Goal: Task Accomplishment & Management: Use online tool/utility

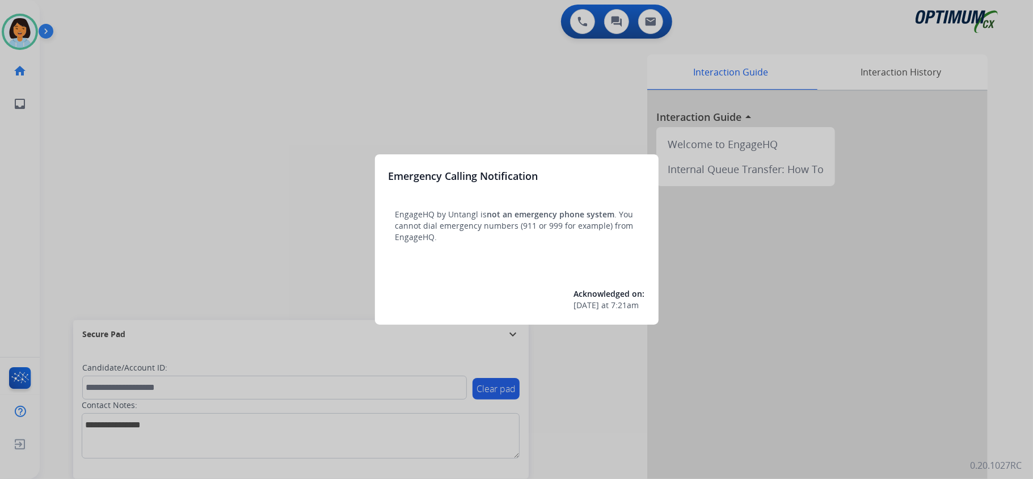
click at [431, 77] on div at bounding box center [516, 239] width 1033 height 479
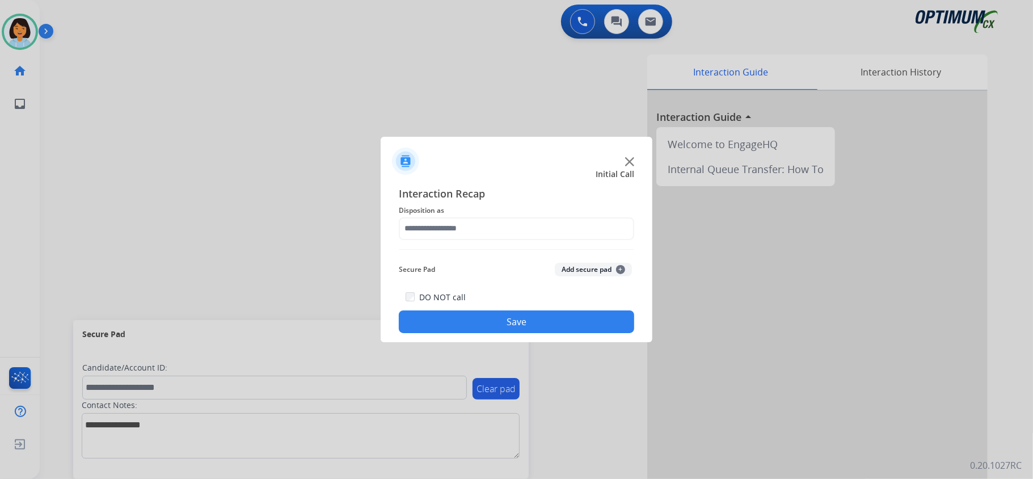
click at [582, 309] on div "DO NOT call Save" at bounding box center [516, 311] width 235 height 43
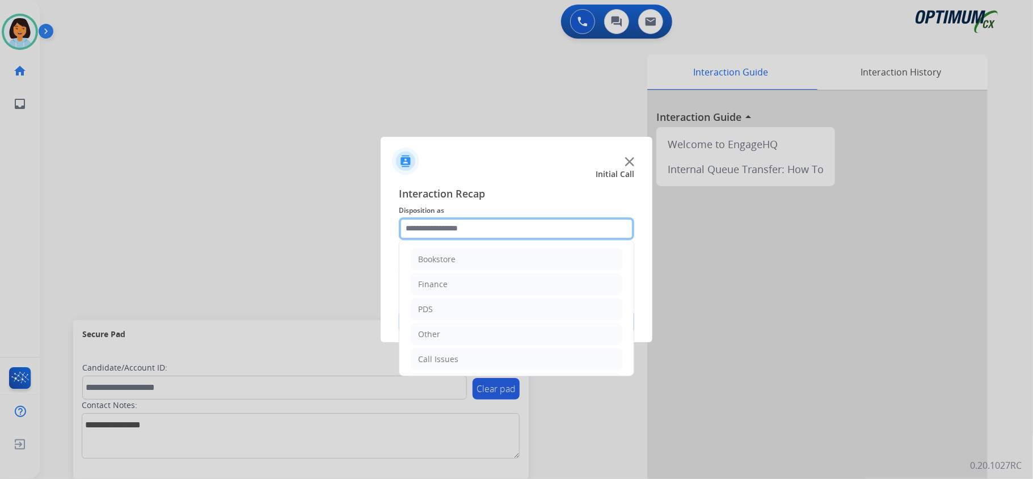
click at [545, 223] on input "text" at bounding box center [516, 228] width 235 height 23
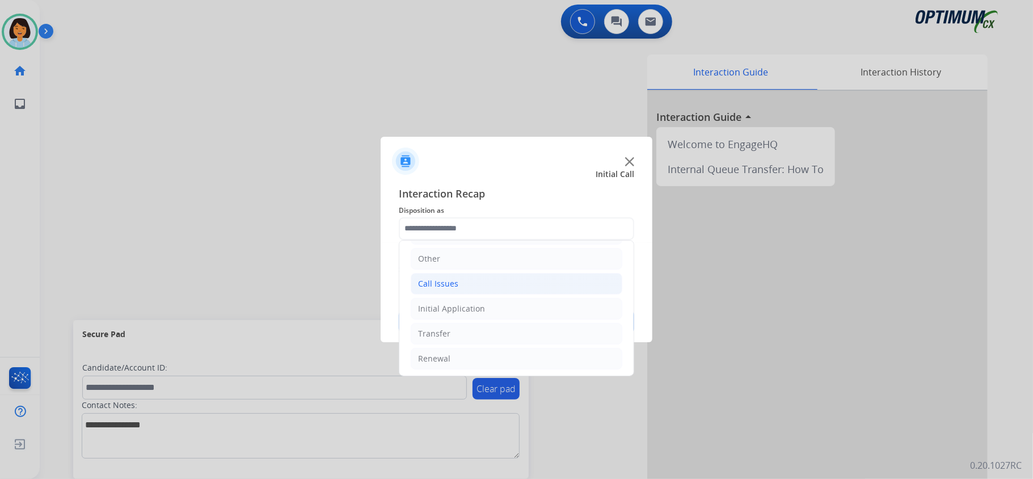
click at [473, 285] on li "Call Issues" at bounding box center [517, 284] width 212 height 22
click at [475, 356] on li "Dropped Call" at bounding box center [527, 359] width 189 height 22
type input "**********"
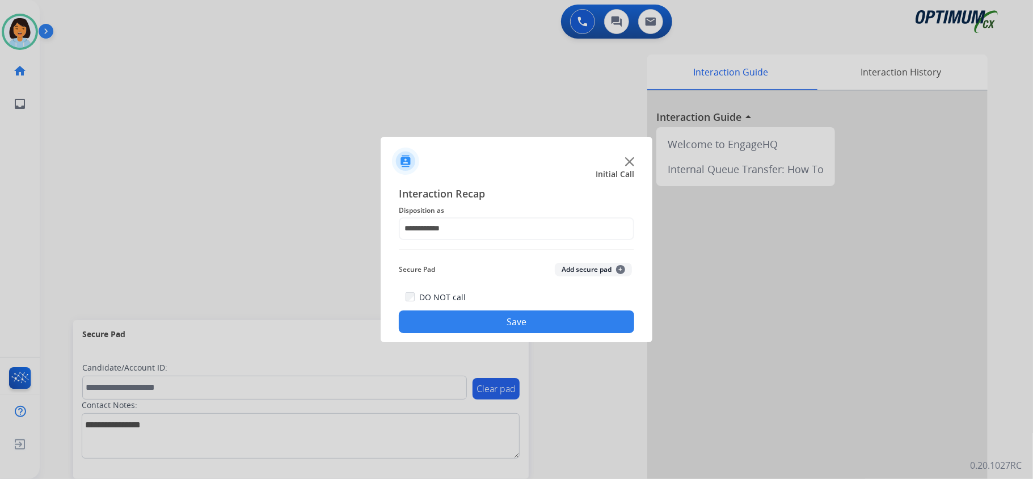
click at [557, 322] on button "Save" at bounding box center [516, 321] width 235 height 23
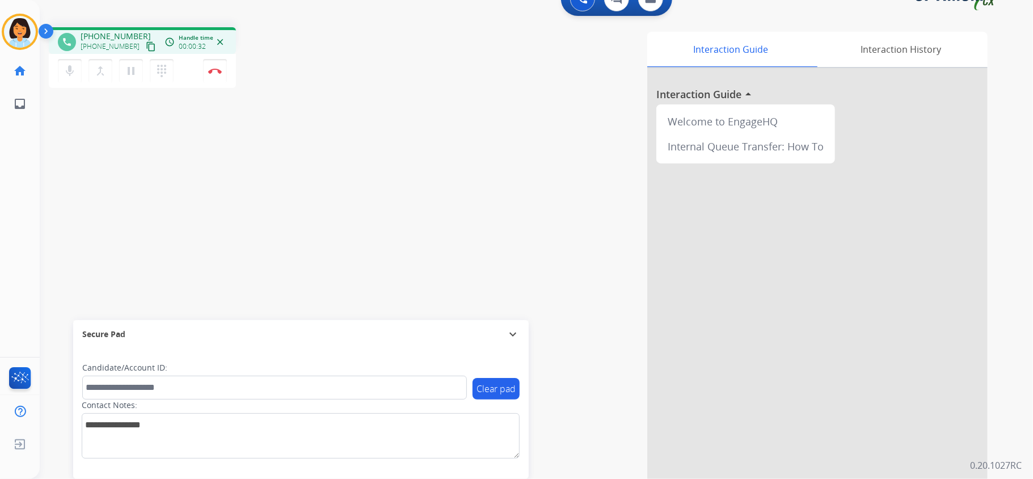
scroll to position [35, 0]
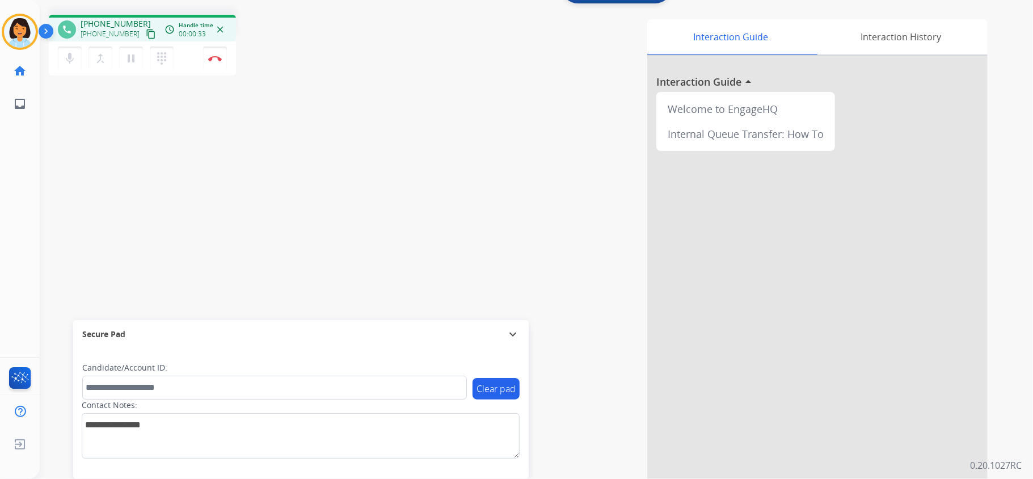
click at [146, 32] on mat-icon "content_copy" at bounding box center [151, 34] width 10 height 10
click at [146, 34] on mat-icon "content_copy" at bounding box center [151, 34] width 10 height 10
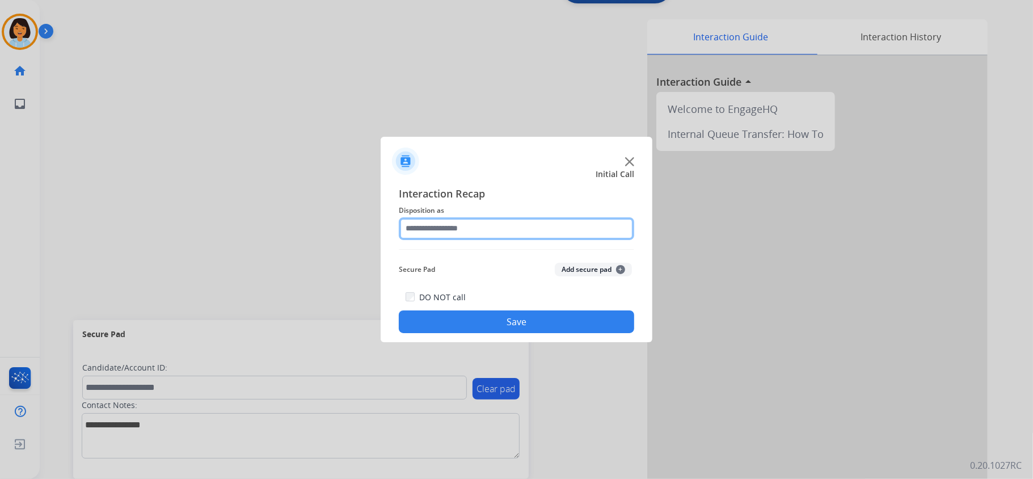
click at [524, 235] on input "text" at bounding box center [516, 228] width 235 height 23
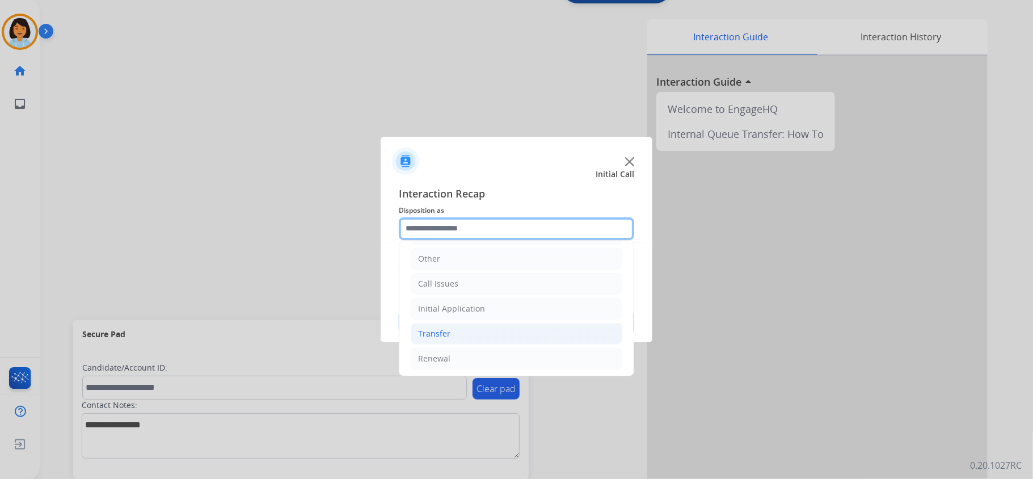
scroll to position [80, 0]
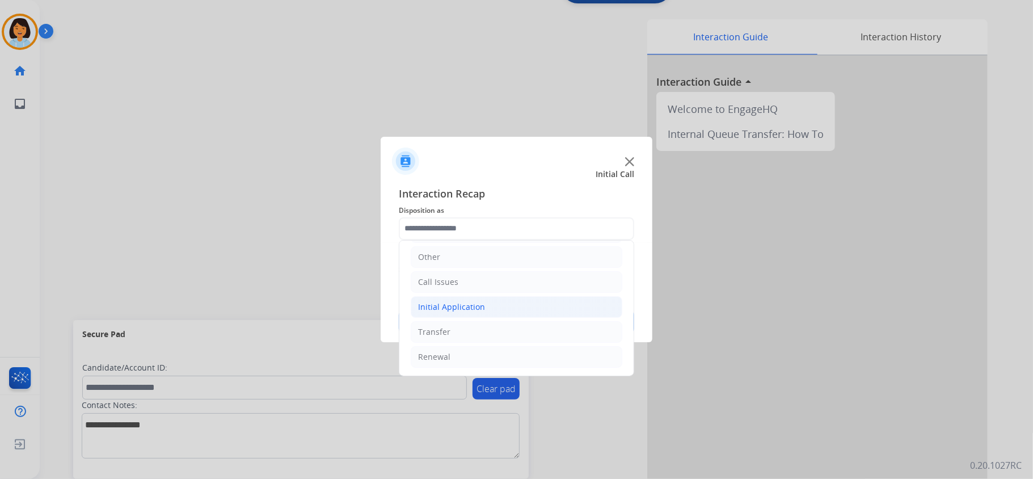
click at [511, 309] on li "Initial Application" at bounding box center [517, 307] width 212 height 22
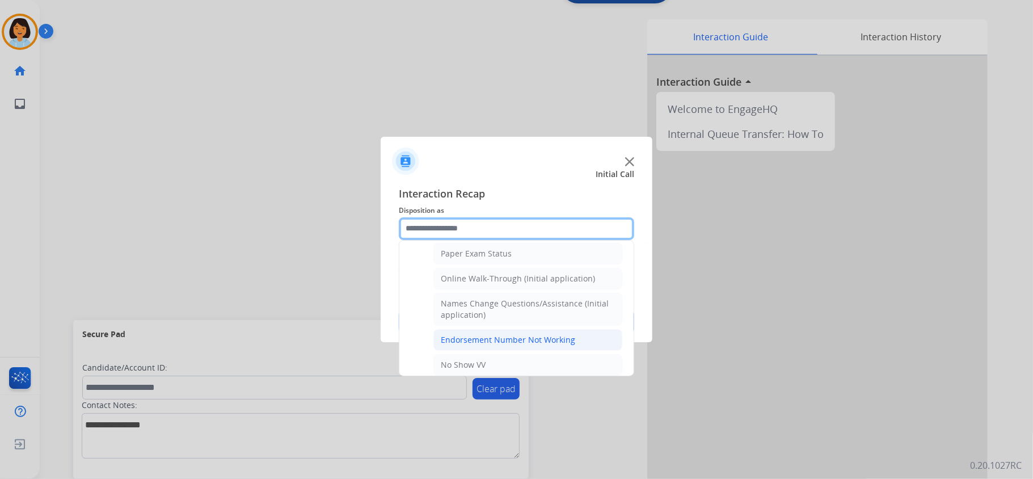
scroll to position [231, 0]
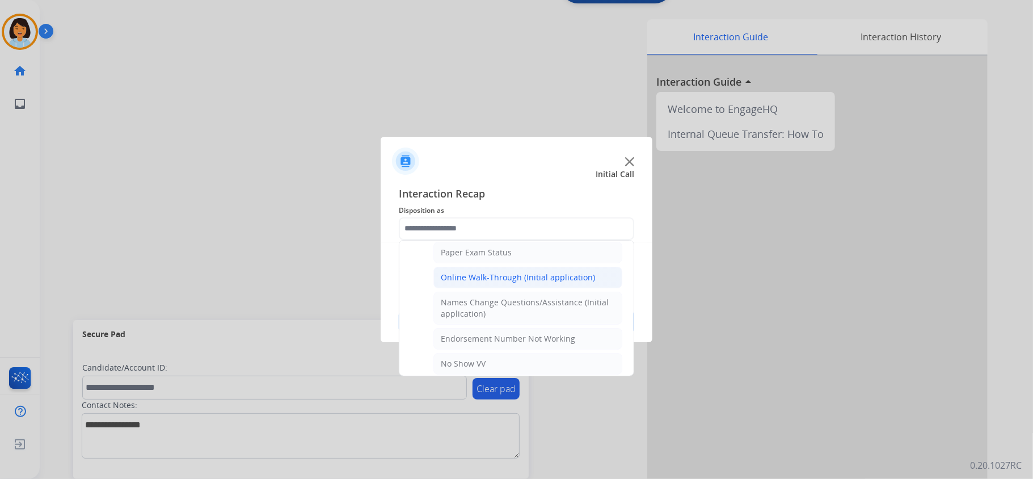
click at [520, 281] on div "Online Walk-Through (Initial application)" at bounding box center [518, 277] width 154 height 11
type input "**********"
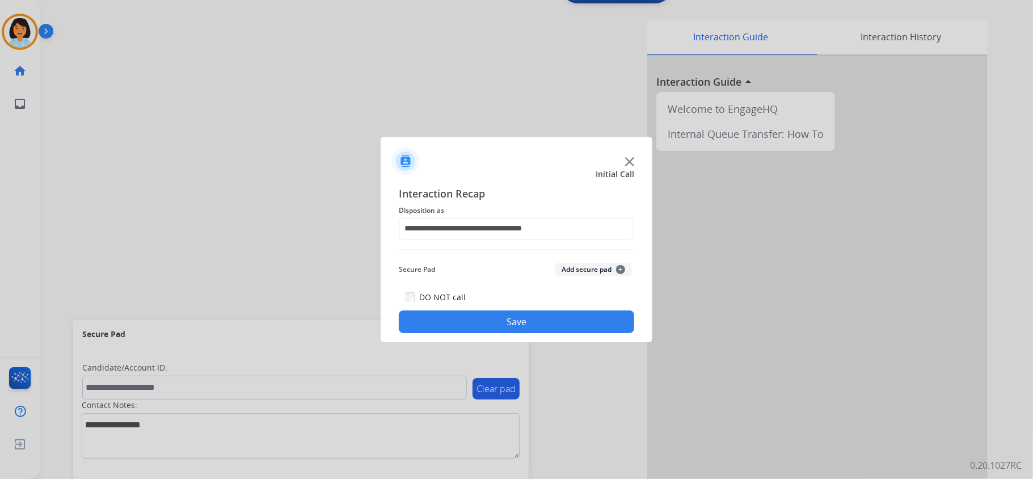
click at [520, 331] on button "Save" at bounding box center [516, 321] width 235 height 23
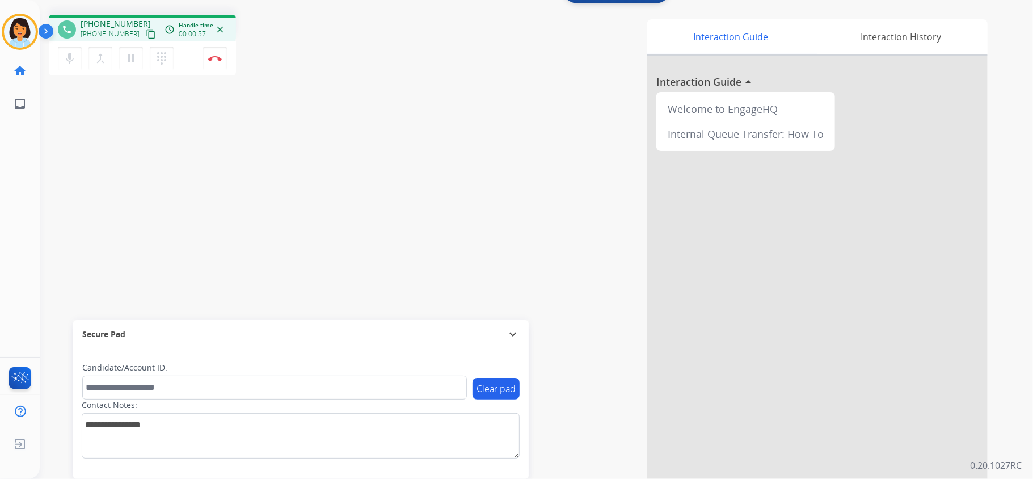
click at [146, 30] on mat-icon "content_copy" at bounding box center [151, 34] width 10 height 10
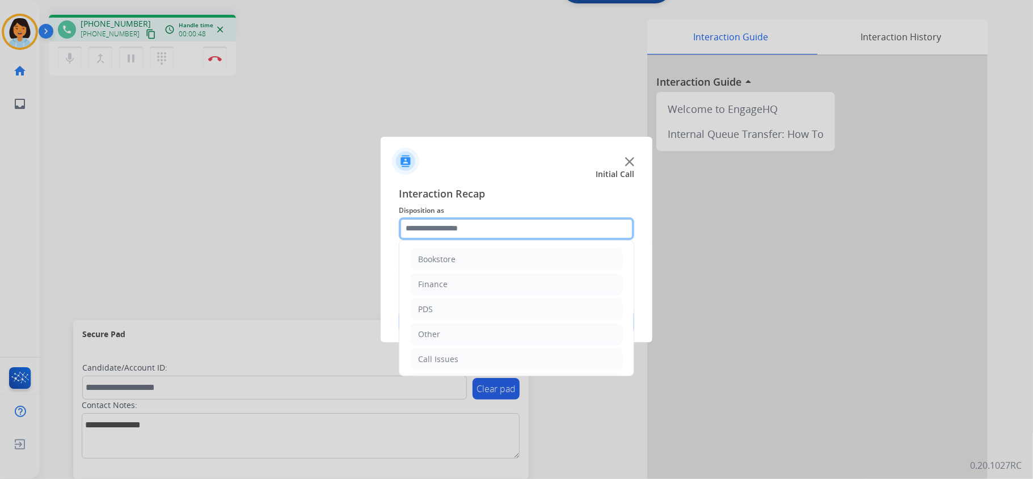
click at [559, 225] on input "text" at bounding box center [516, 228] width 235 height 23
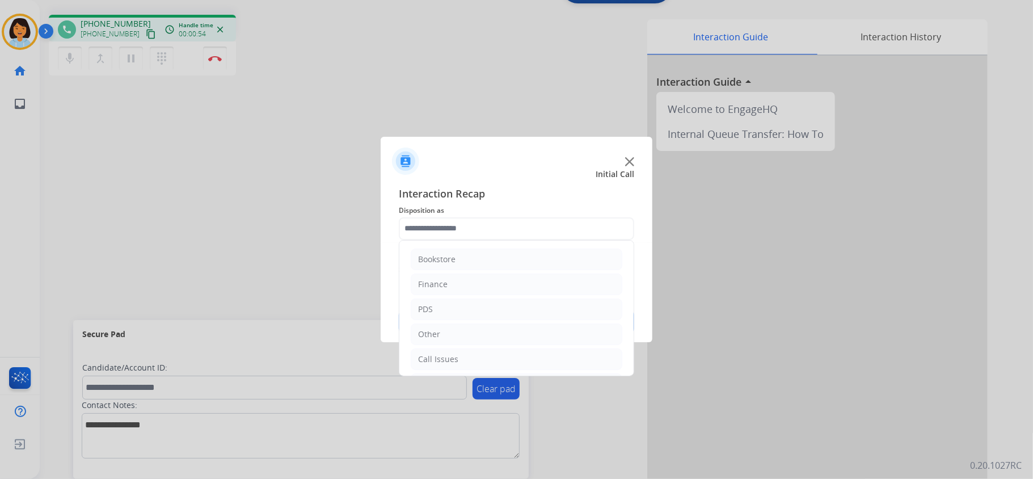
click at [634, 164] on img at bounding box center [629, 161] width 9 height 9
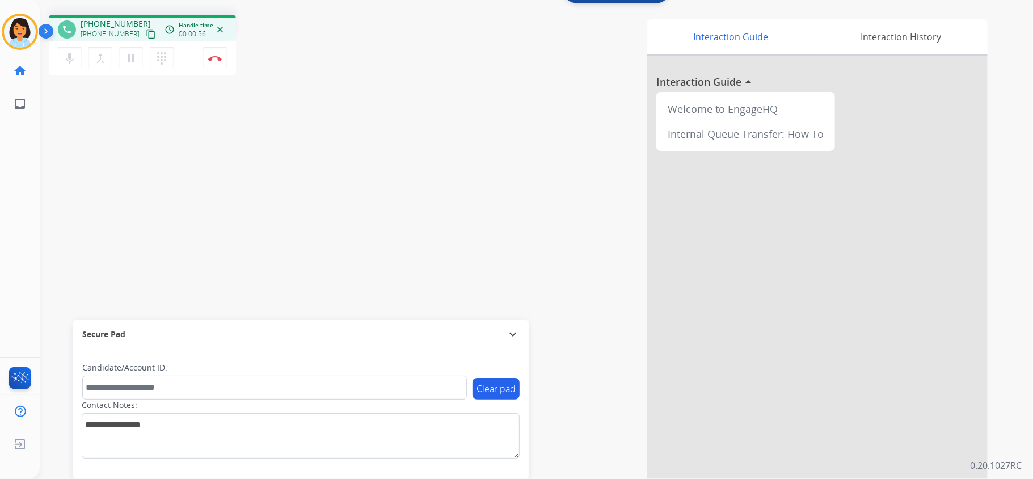
click at [146, 35] on mat-icon "content_copy" at bounding box center [151, 34] width 10 height 10
click at [216, 59] on img at bounding box center [215, 59] width 14 height 6
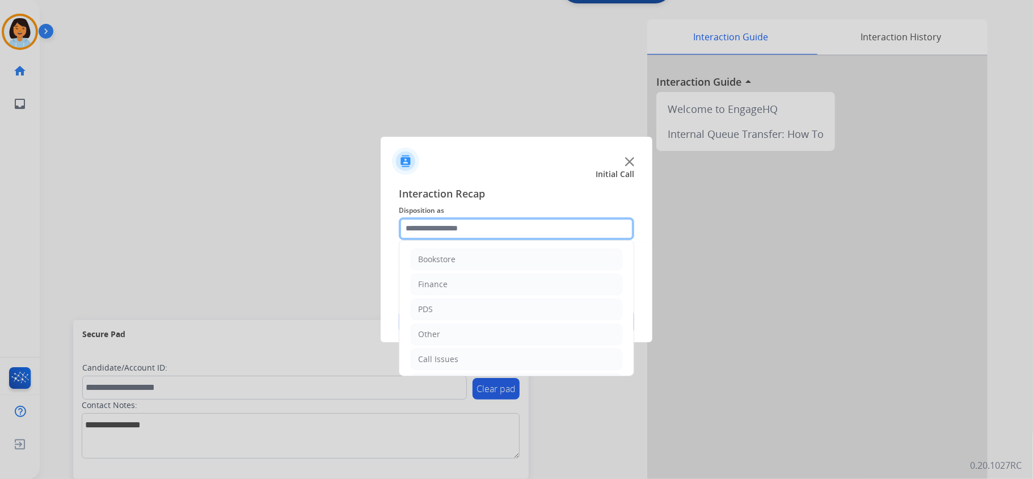
click at [509, 222] on input "text" at bounding box center [516, 228] width 235 height 23
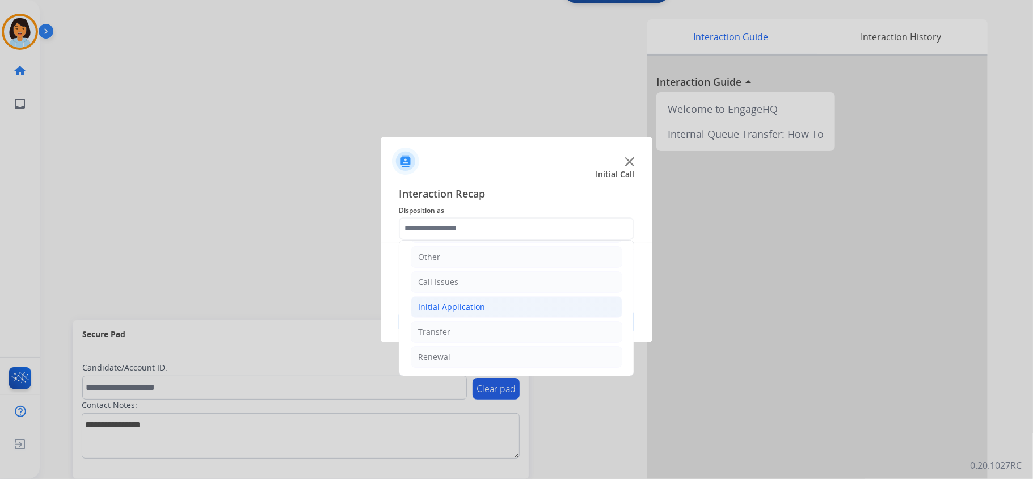
click at [461, 308] on div "Initial Application" at bounding box center [451, 306] width 67 height 11
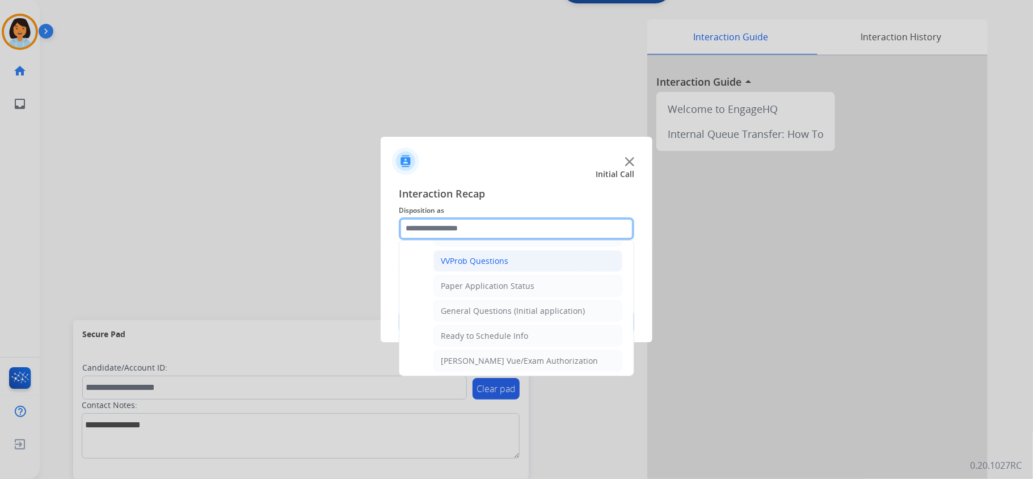
scroll to position [609, 0]
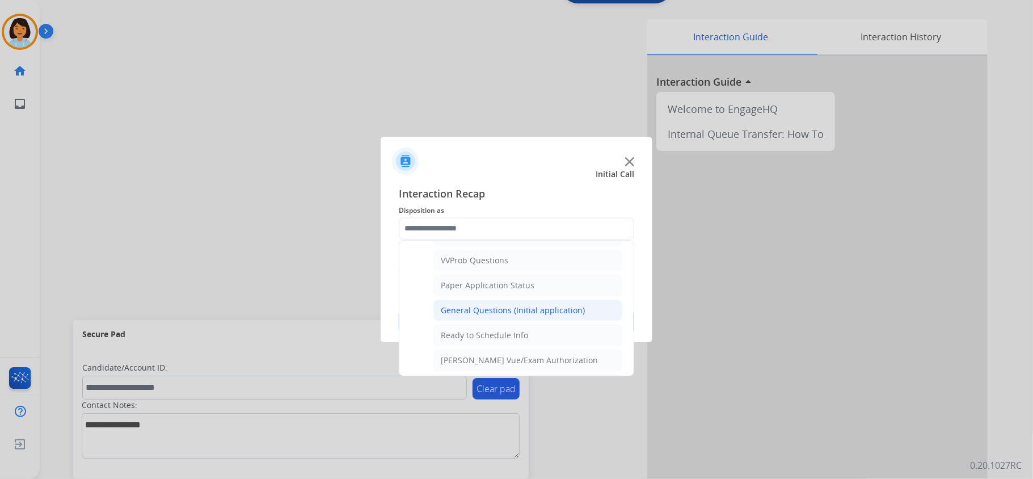
click at [481, 316] on div "General Questions (Initial application)" at bounding box center [513, 310] width 144 height 11
type input "**********"
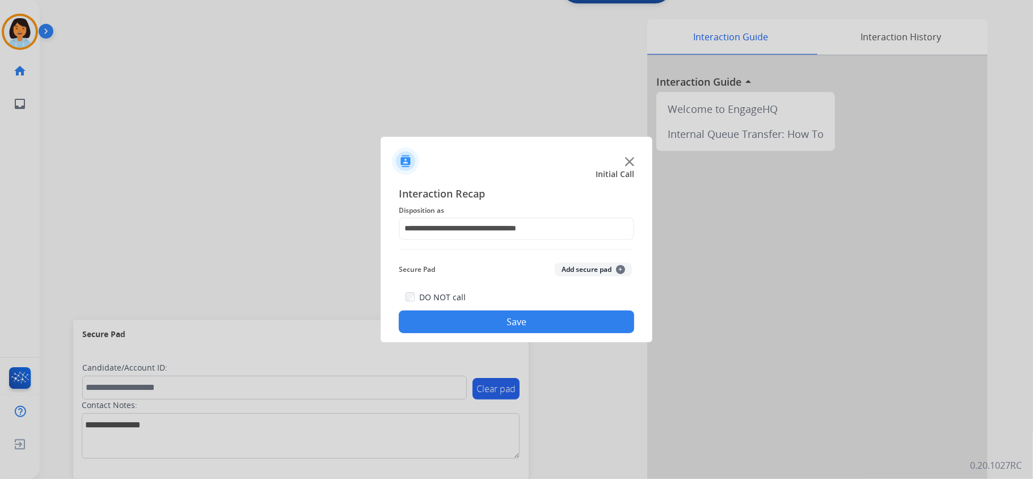
click at [485, 325] on button "Save" at bounding box center [516, 321] width 235 height 23
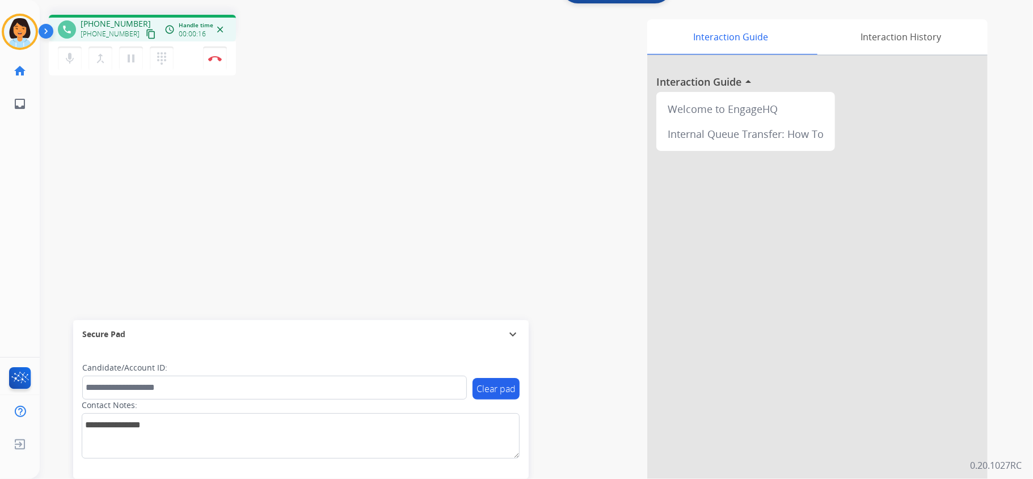
click at [146, 31] on mat-icon "content_copy" at bounding box center [151, 34] width 10 height 10
click at [216, 61] on button "Disconnect" at bounding box center [215, 59] width 24 height 24
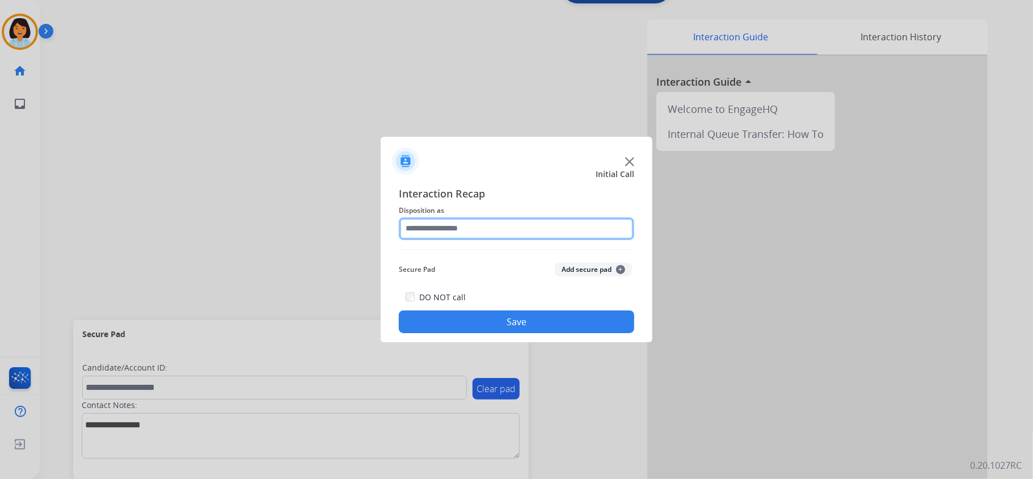
click at [499, 227] on input "text" at bounding box center [516, 228] width 235 height 23
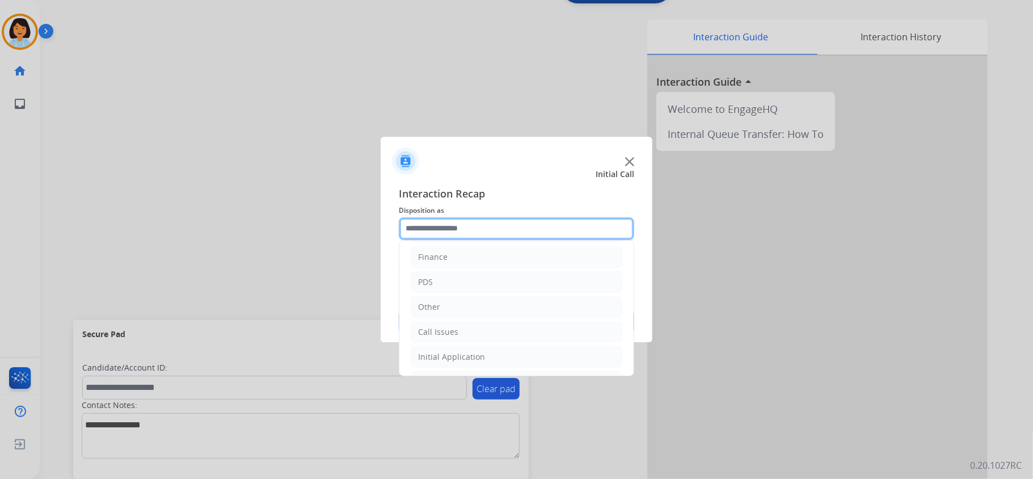
scroll to position [0, 0]
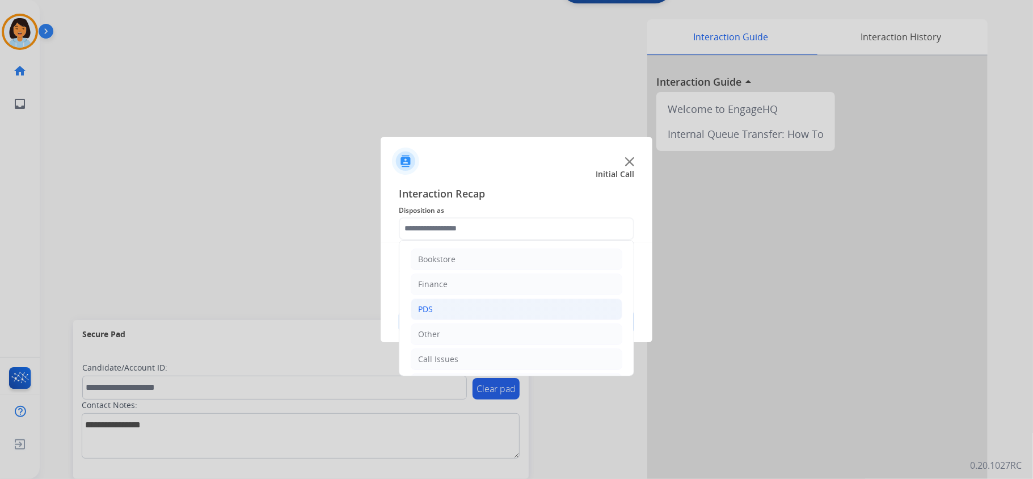
click at [455, 301] on li "PDS" at bounding box center [517, 309] width 212 height 22
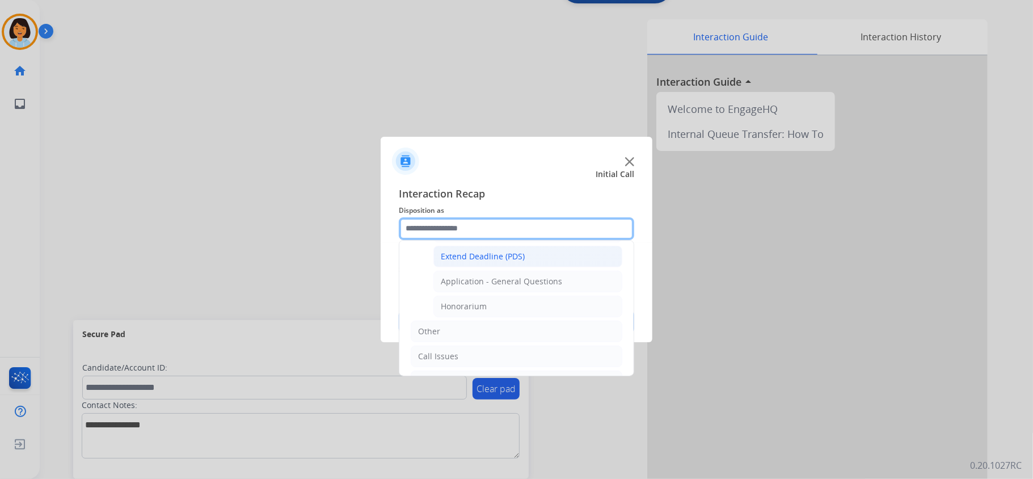
scroll to position [302, 0]
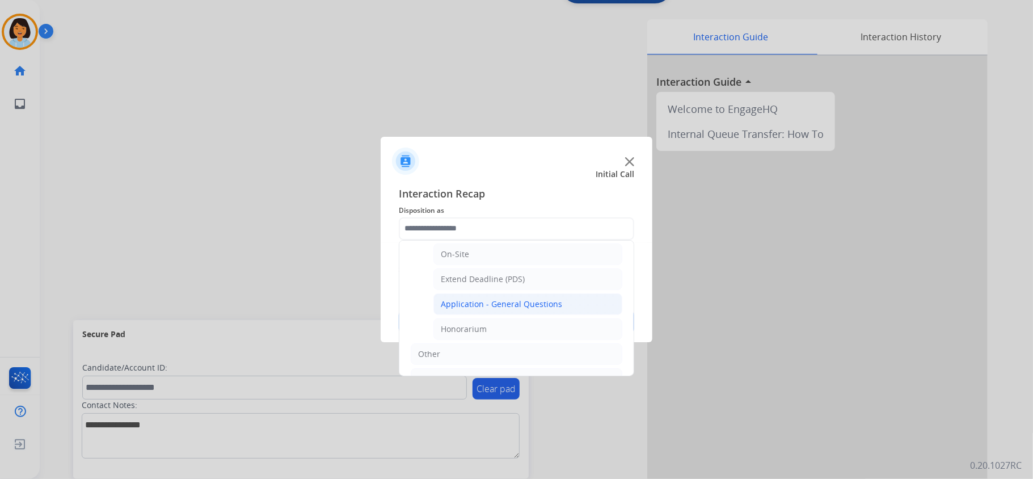
click at [502, 307] on div "Application - General Questions" at bounding box center [501, 303] width 121 height 11
type input "**********"
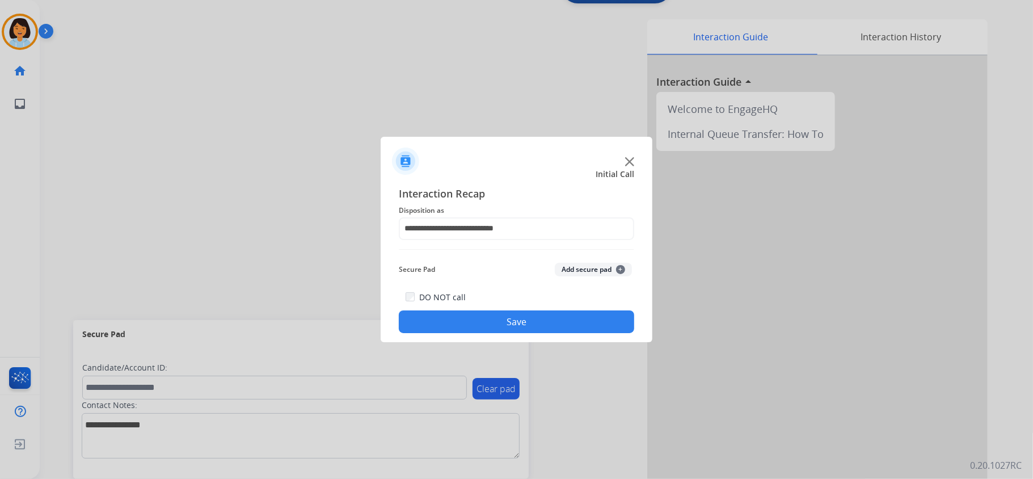
click at [502, 310] on div "DO NOT call Save" at bounding box center [516, 311] width 235 height 43
click at [518, 325] on button "Save" at bounding box center [516, 321] width 235 height 23
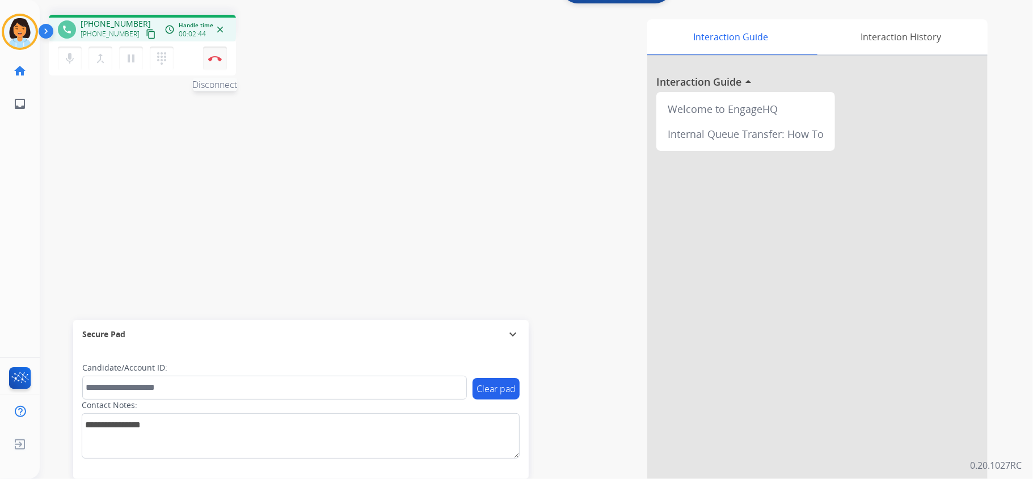
click at [214, 60] on img at bounding box center [215, 59] width 14 height 6
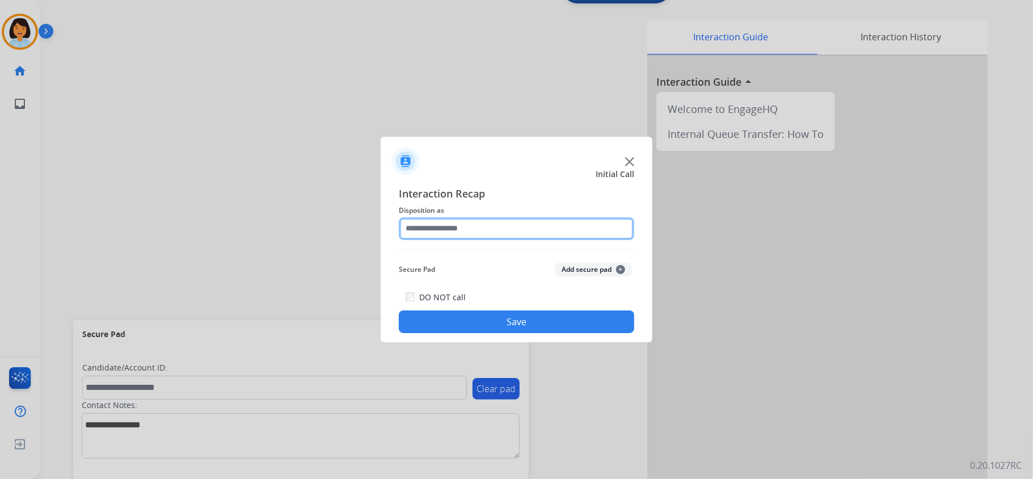
click at [475, 229] on input "text" at bounding box center [516, 228] width 235 height 23
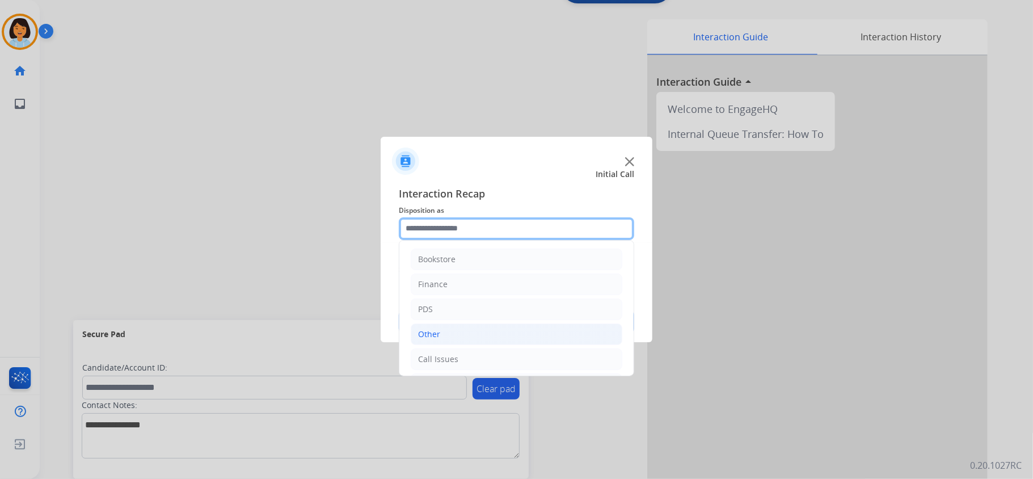
scroll to position [75, 0]
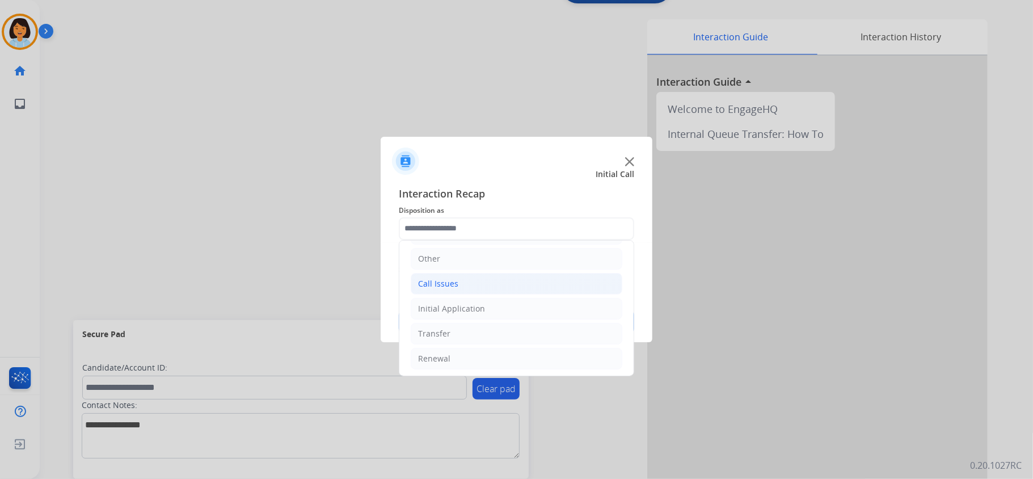
click at [470, 285] on li "Call Issues" at bounding box center [517, 284] width 212 height 22
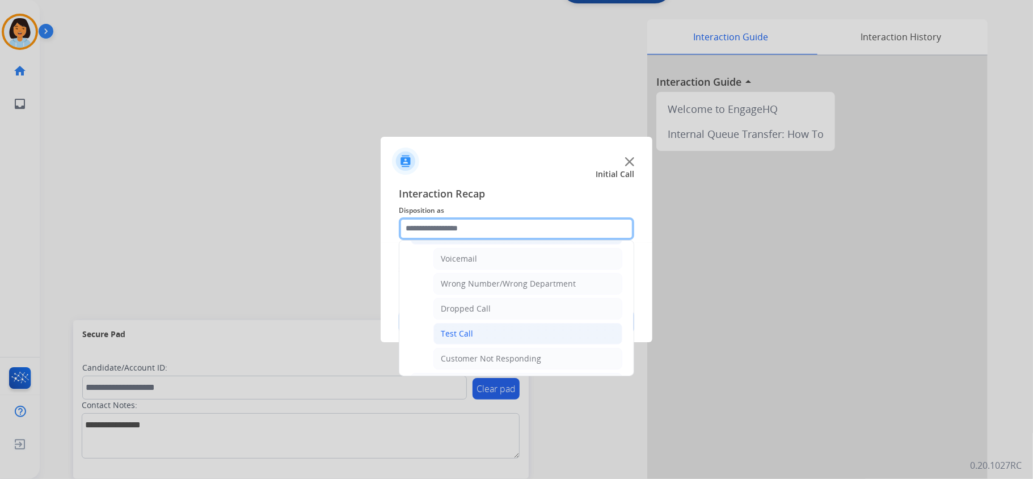
scroll to position [151, 0]
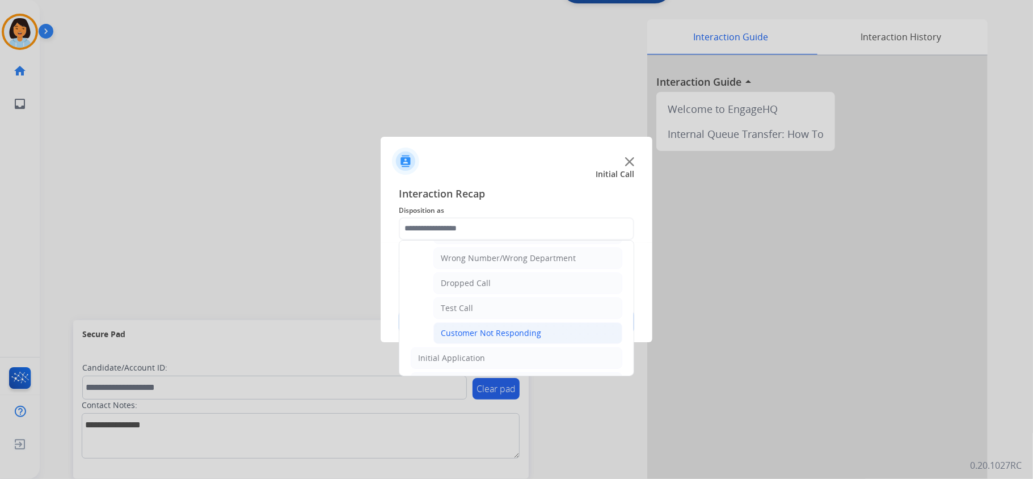
click at [481, 330] on div "Customer Not Responding" at bounding box center [491, 332] width 100 height 11
type input "**********"
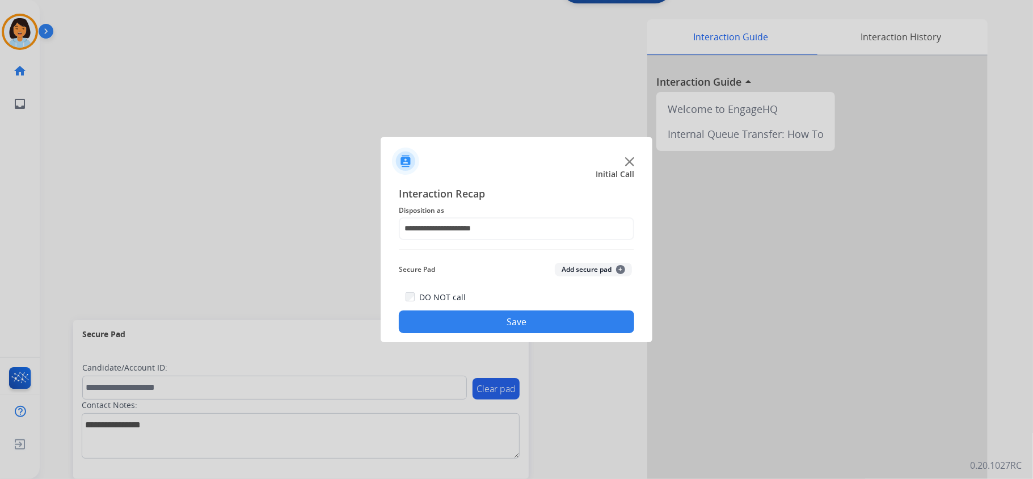
click at [477, 322] on button "Save" at bounding box center [516, 321] width 235 height 23
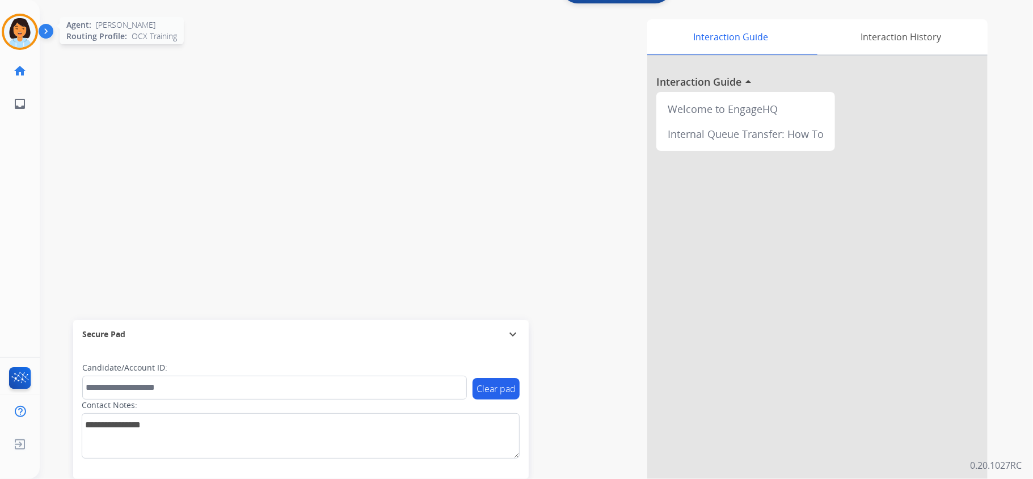
click at [16, 24] on img at bounding box center [20, 32] width 32 height 32
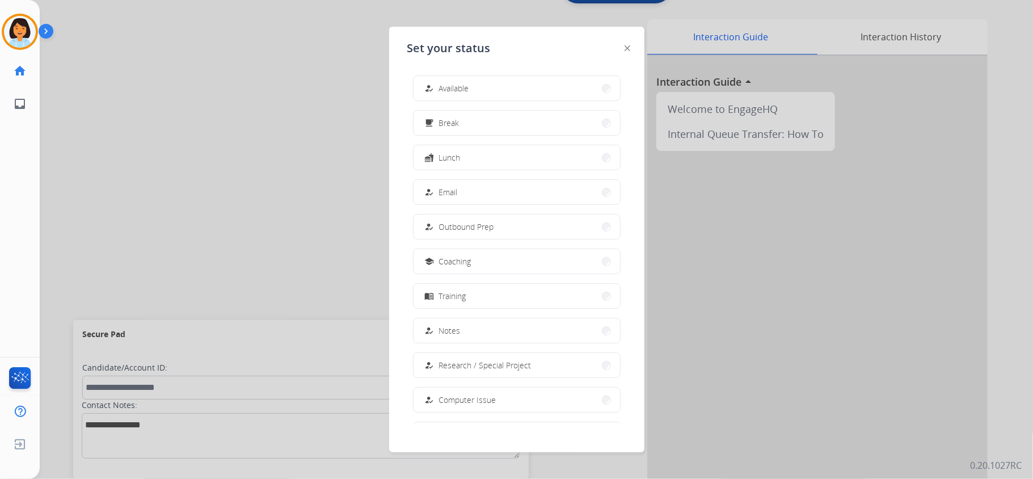
click at [132, 101] on div at bounding box center [516, 239] width 1033 height 479
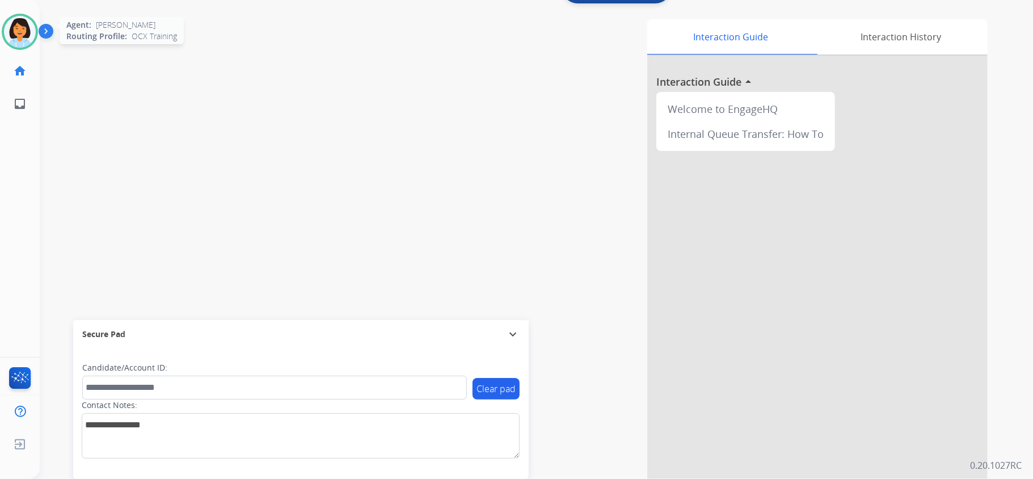
click at [17, 26] on img at bounding box center [20, 32] width 32 height 32
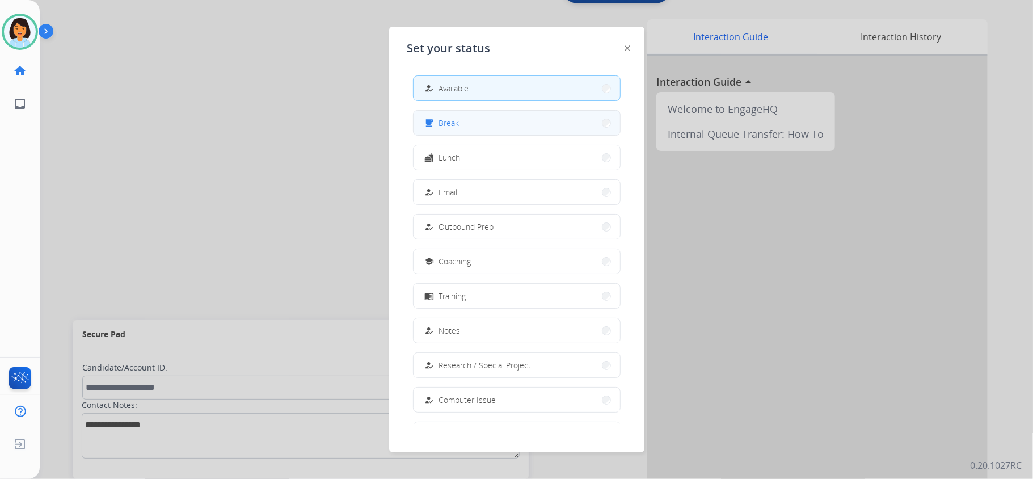
click at [550, 121] on button "free_breakfast Break" at bounding box center [517, 123] width 207 height 24
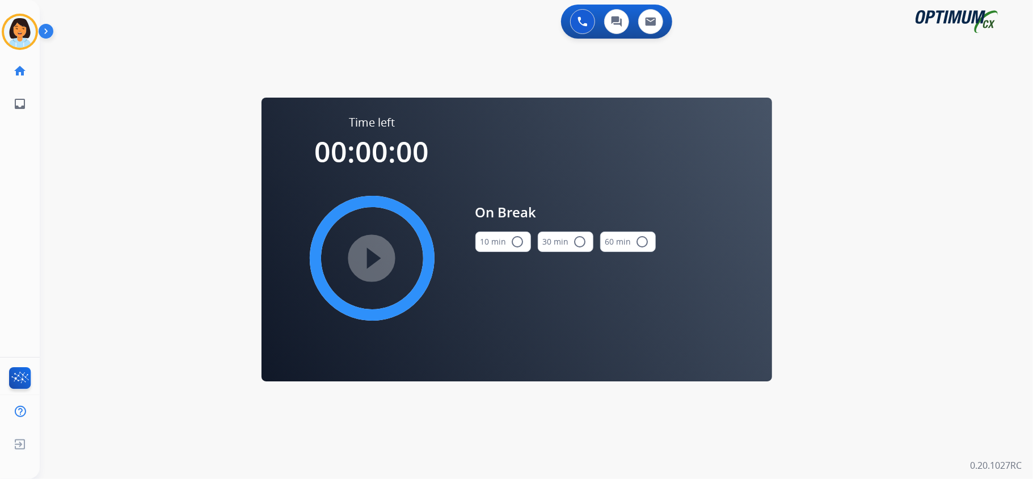
scroll to position [0, 0]
click at [508, 238] on button "10 min radio_button_unchecked" at bounding box center [503, 241] width 56 height 20
click at [365, 262] on mat-icon "play_circle_filled" at bounding box center [372, 258] width 14 height 14
drag, startPoint x: 3, startPoint y: 18, endPoint x: 18, endPoint y: 32, distance: 20.9
click at [7, 23] on icon at bounding box center [20, 32] width 37 height 37
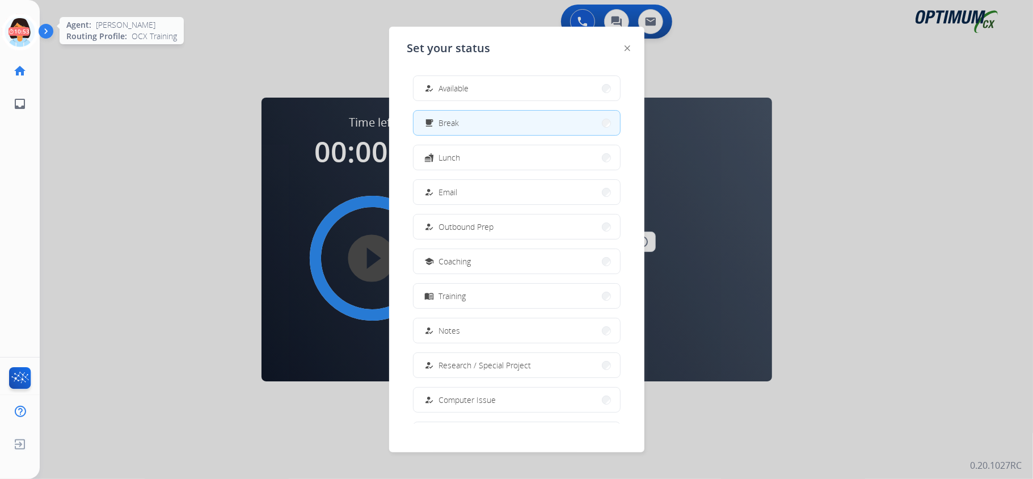
click at [19, 34] on icon at bounding box center [20, 32] width 37 height 37
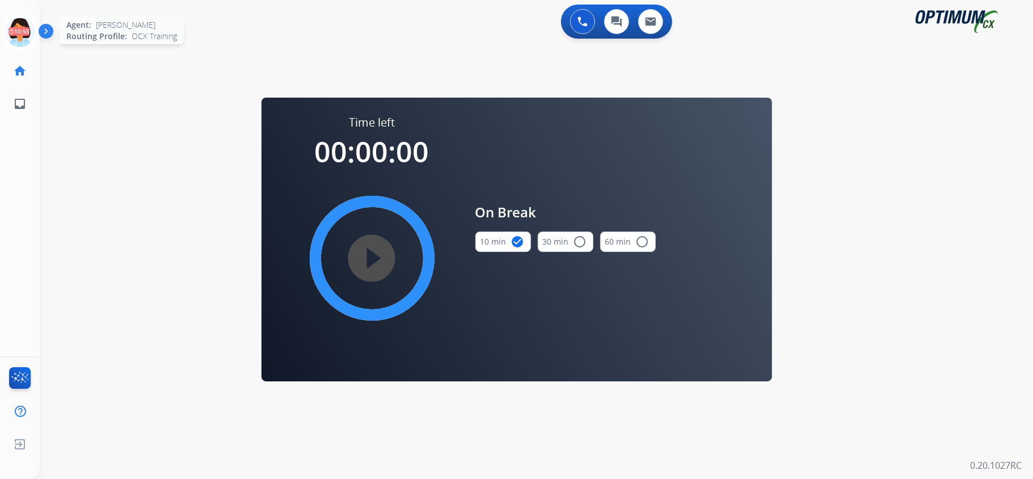
click at [22, 28] on icon at bounding box center [20, 32] width 37 height 37
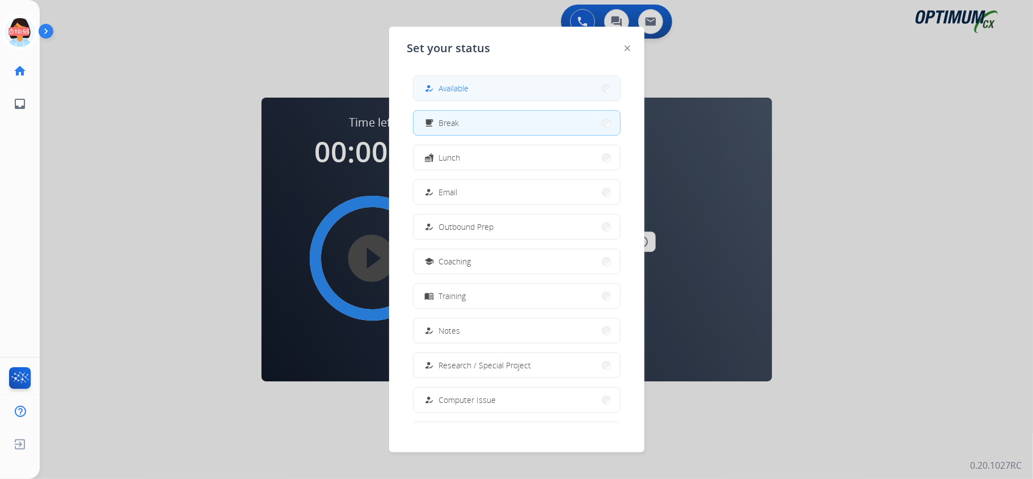
click at [445, 91] on span "Available" at bounding box center [454, 88] width 30 height 12
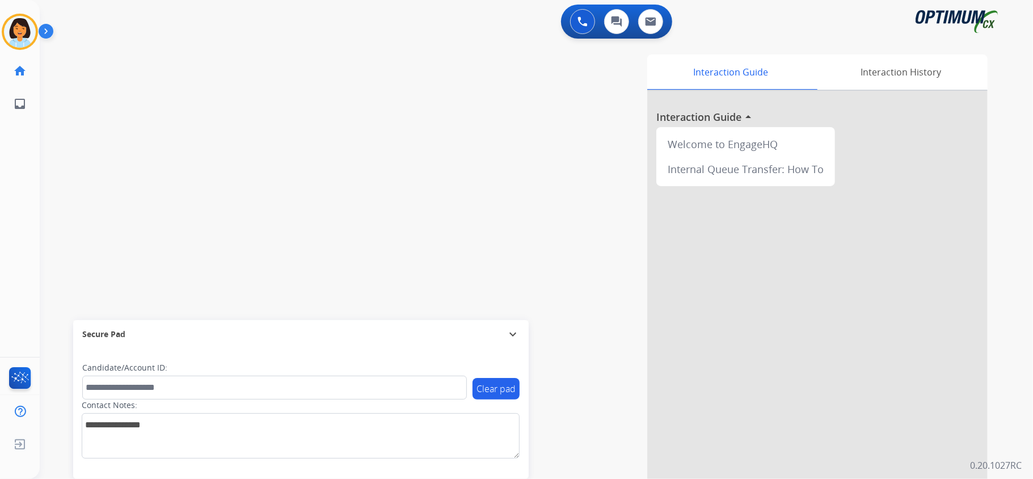
click at [48, 94] on div "swap_horiz Break voice bridge close_fullscreen Connect 3-Way Call merge_type Se…" at bounding box center [523, 277] width 966 height 473
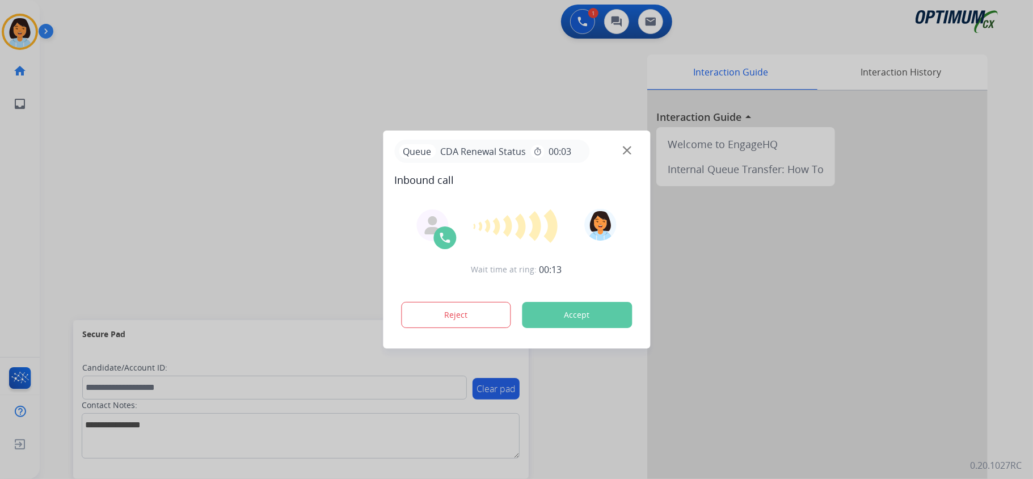
click at [590, 309] on button "Accept" at bounding box center [577, 315] width 110 height 26
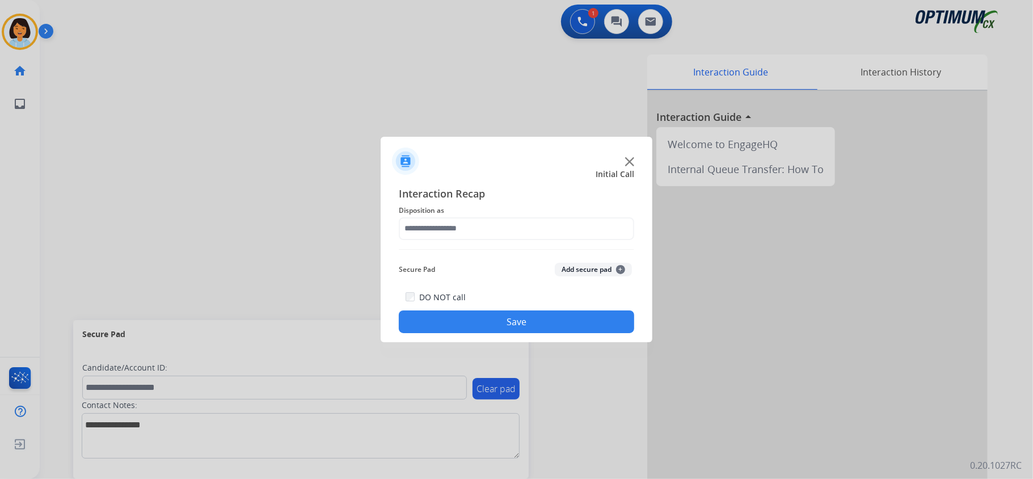
click at [217, 224] on div at bounding box center [516, 239] width 1033 height 479
click at [630, 160] on img at bounding box center [629, 161] width 9 height 9
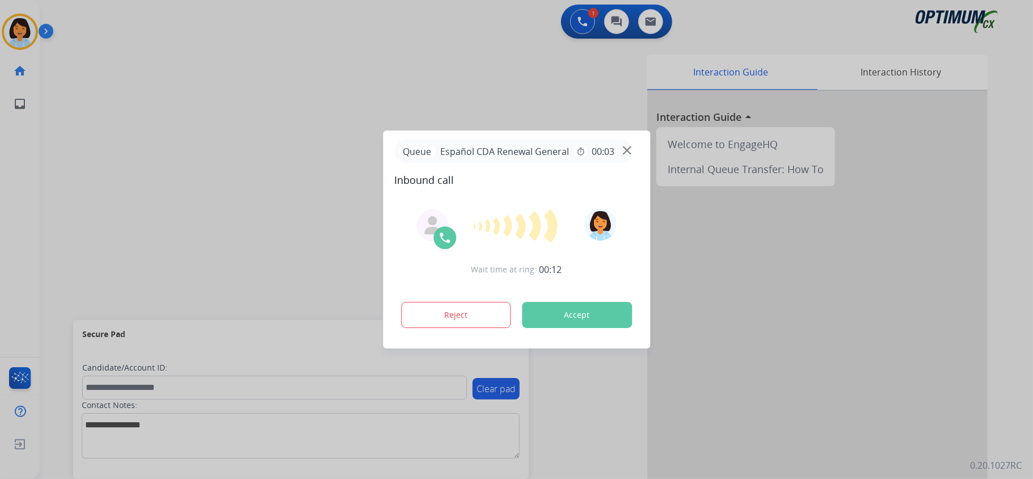
click at [574, 309] on button "Accept" at bounding box center [577, 315] width 110 height 26
click at [563, 317] on button "Accept" at bounding box center [577, 315] width 110 height 26
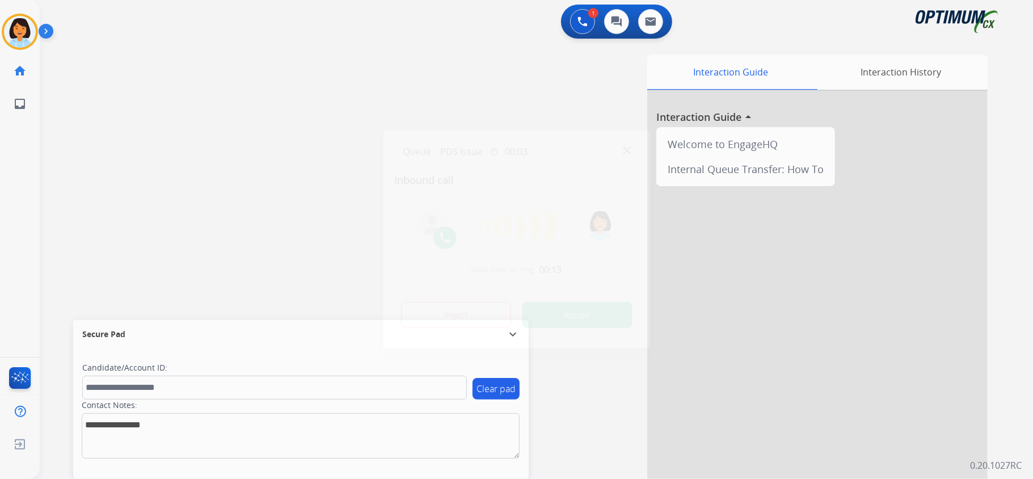
drag, startPoint x: 228, startPoint y: 132, endPoint x: 382, endPoint y: 180, distance: 161.7
click at [232, 130] on div at bounding box center [516, 239] width 1033 height 479
click at [566, 316] on button "Accept" at bounding box center [577, 315] width 110 height 26
click at [341, 211] on div "swap_horiz Break voice bridge close_fullscreen Connect 3-Way Call merge_type Se…" at bounding box center [523, 277] width 966 height 473
click at [7, 32] on img at bounding box center [20, 32] width 32 height 32
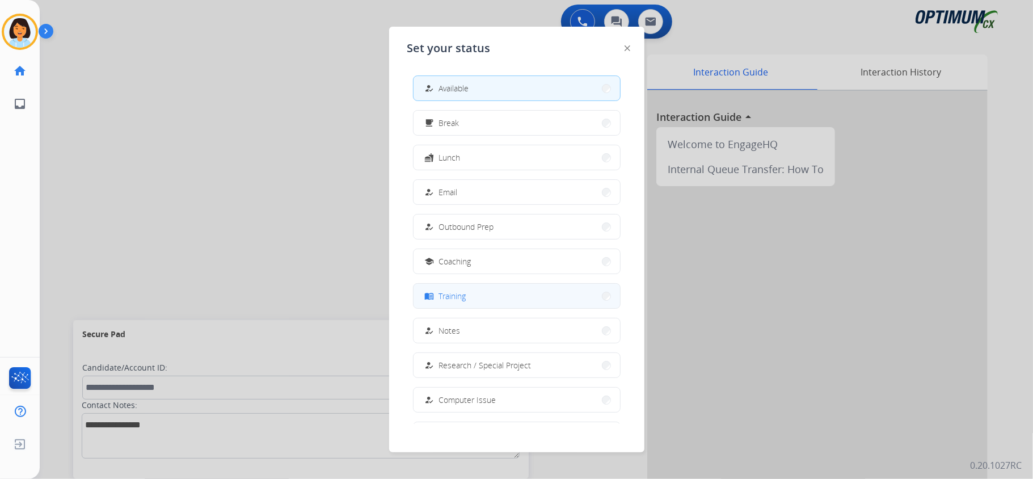
scroll to position [75, 0]
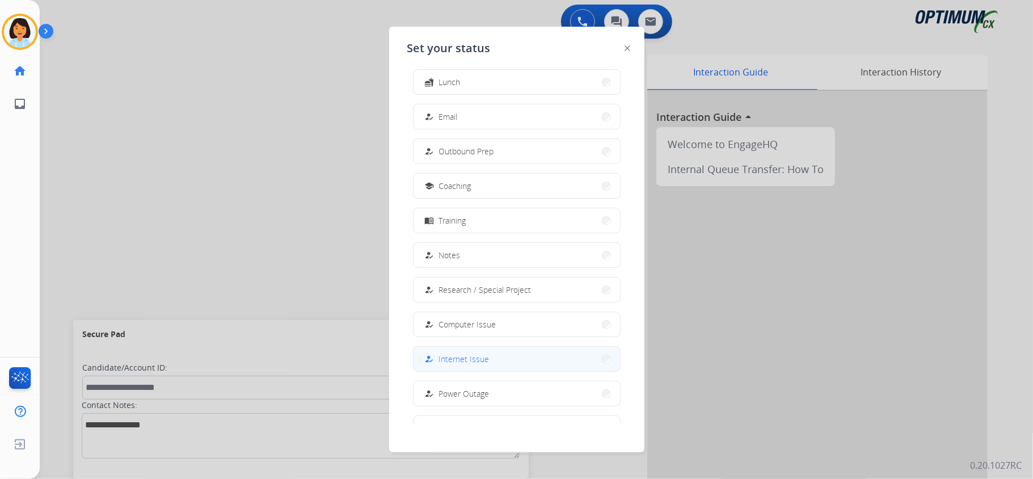
click at [551, 359] on button "how_to_reg Internet Issue" at bounding box center [517, 359] width 207 height 24
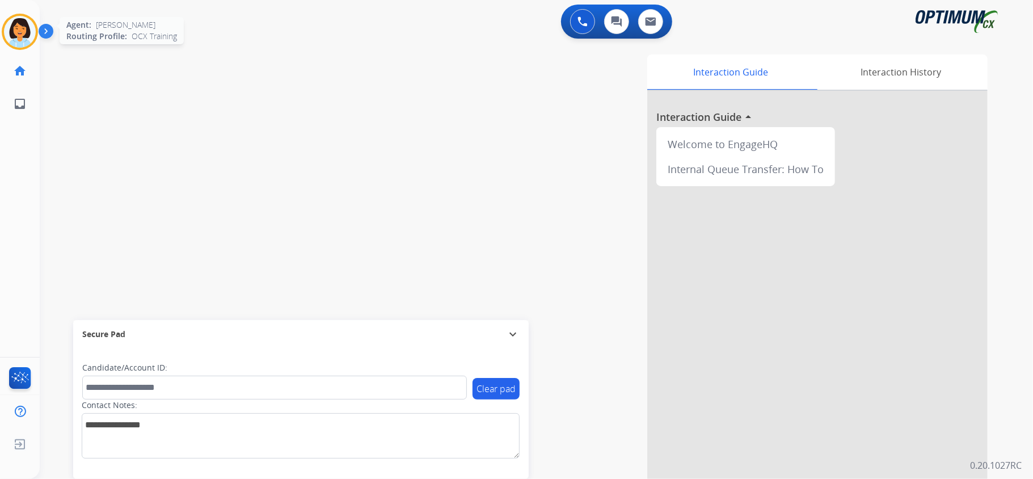
click at [28, 19] on img at bounding box center [20, 32] width 32 height 32
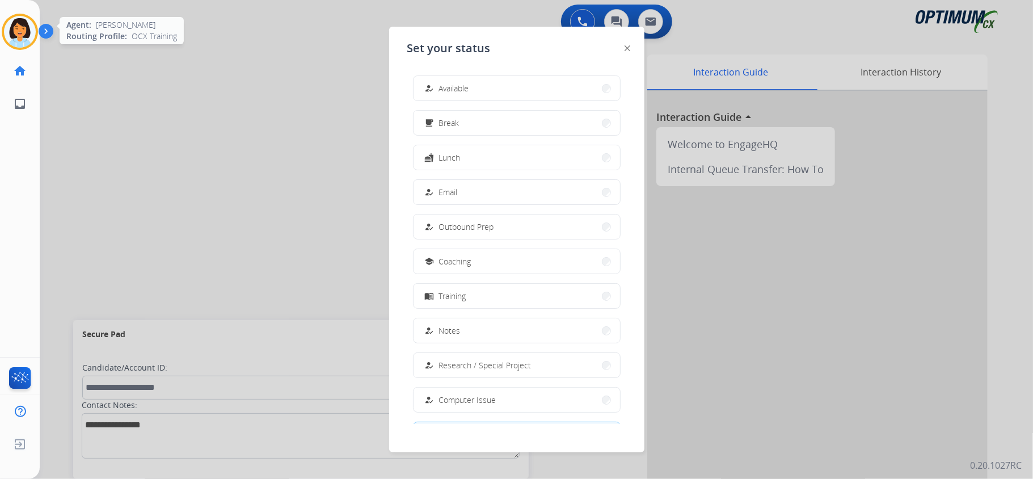
click at [28, 19] on img at bounding box center [20, 32] width 32 height 32
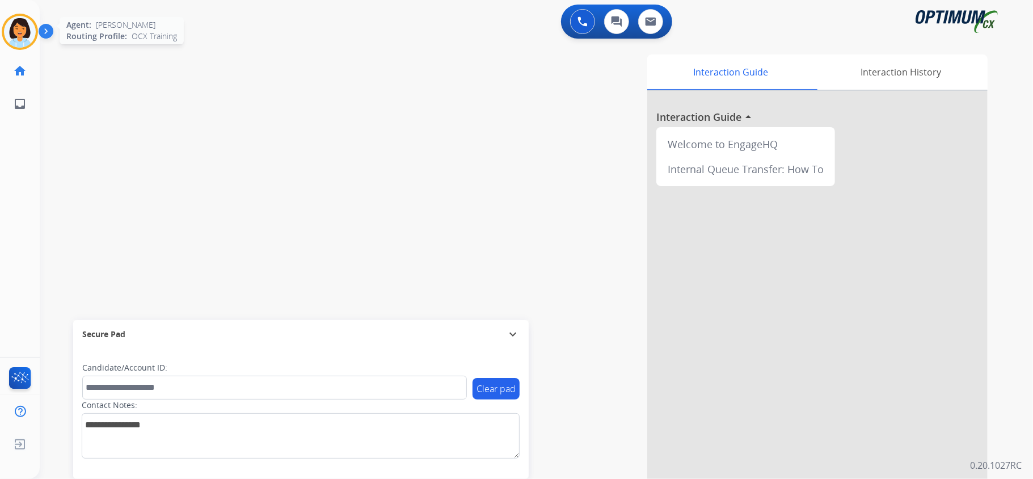
click at [28, 19] on img at bounding box center [20, 32] width 32 height 32
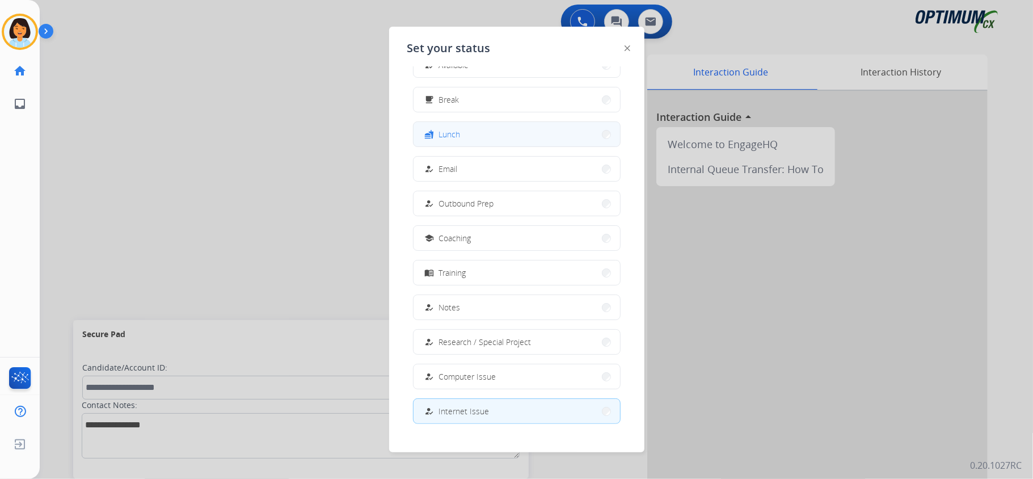
scroll to position [0, 0]
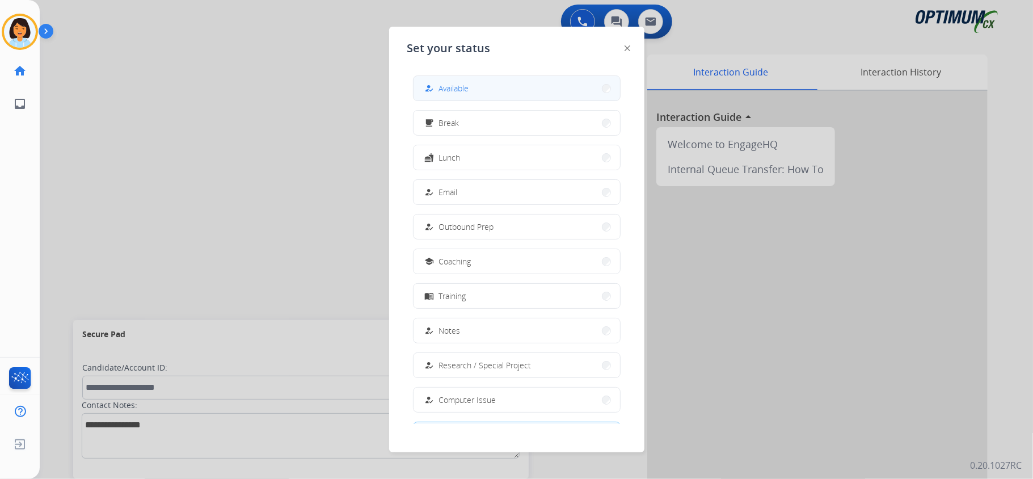
click at [577, 98] on button "how_to_reg Available" at bounding box center [517, 88] width 207 height 24
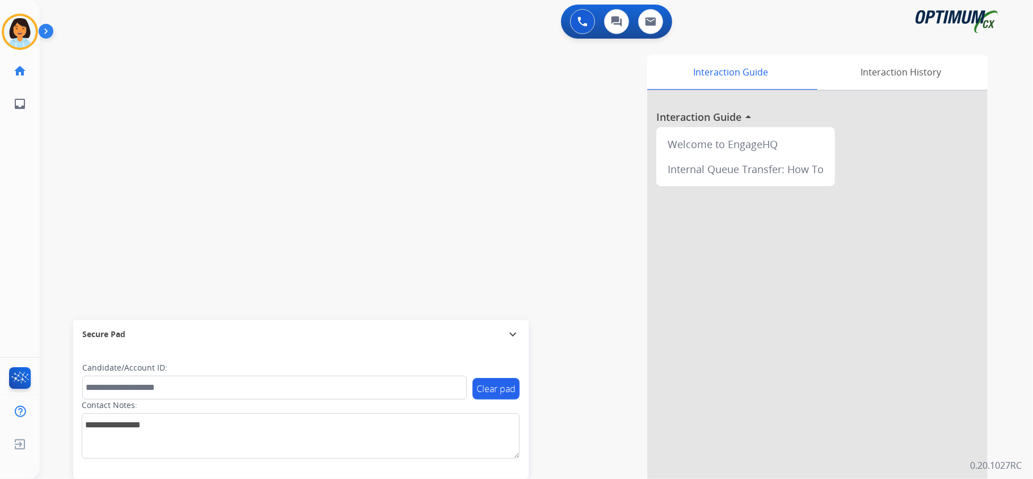
click at [287, 273] on div "swap_horiz Break voice bridge close_fullscreen Connect 3-Way Call merge_type Se…" at bounding box center [523, 277] width 966 height 473
click at [19, 34] on img at bounding box center [20, 32] width 32 height 32
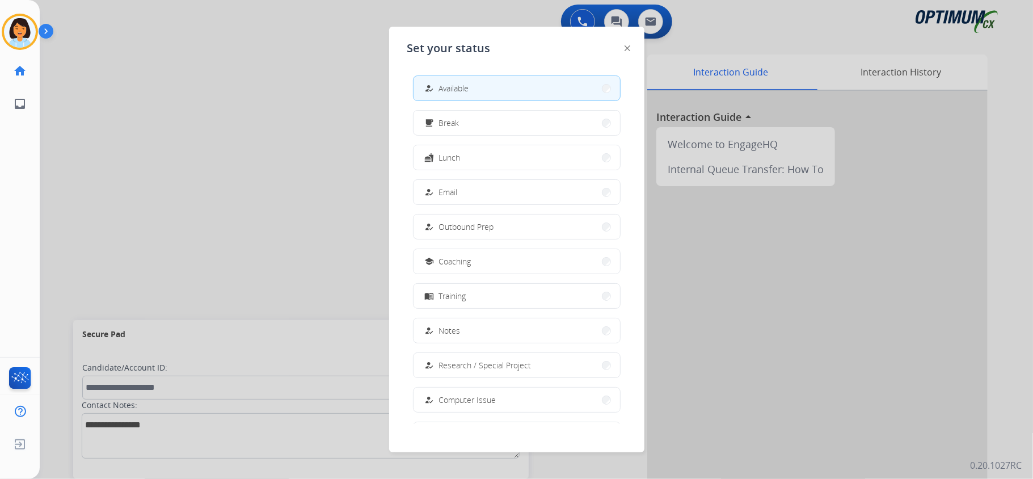
drag, startPoint x: 285, startPoint y: 151, endPoint x: 112, endPoint y: 114, distance: 176.4
click at [285, 151] on div at bounding box center [516, 239] width 1033 height 479
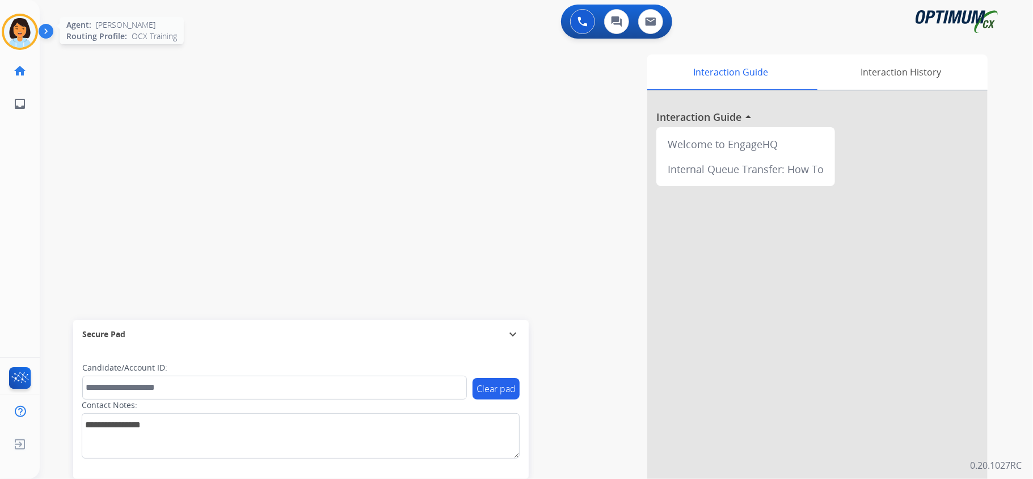
click at [27, 39] on img at bounding box center [20, 32] width 32 height 32
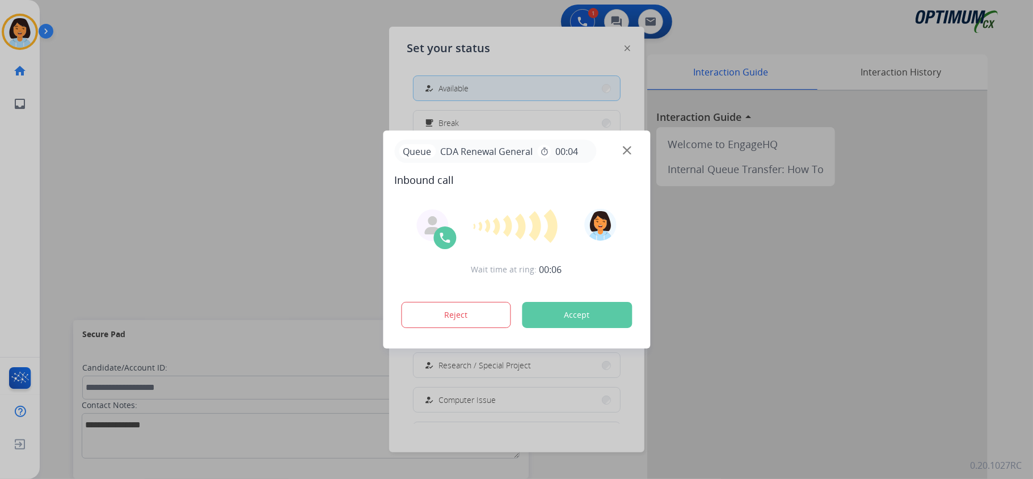
click at [567, 311] on button "Accept" at bounding box center [577, 315] width 110 height 26
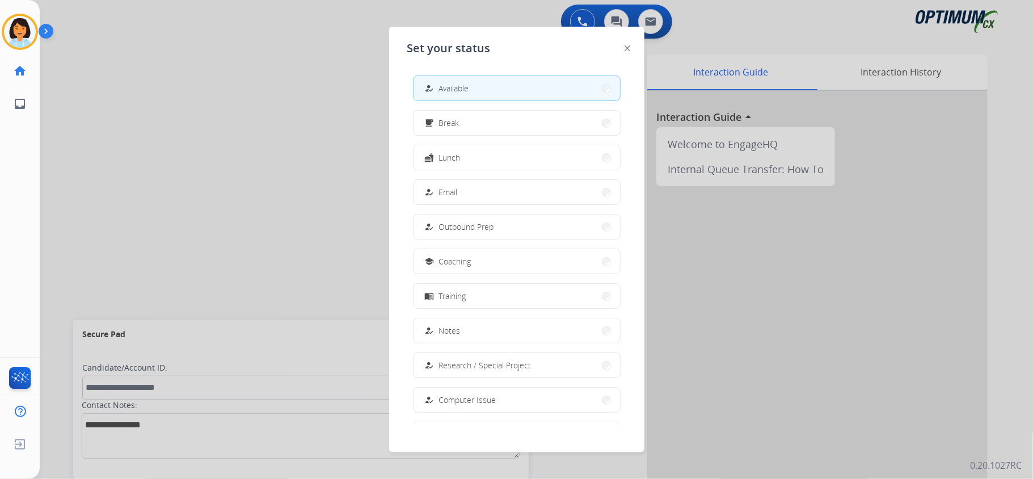
click at [625, 44] on div at bounding box center [628, 48] width 6 height 14
click at [626, 45] on img at bounding box center [628, 48] width 6 height 6
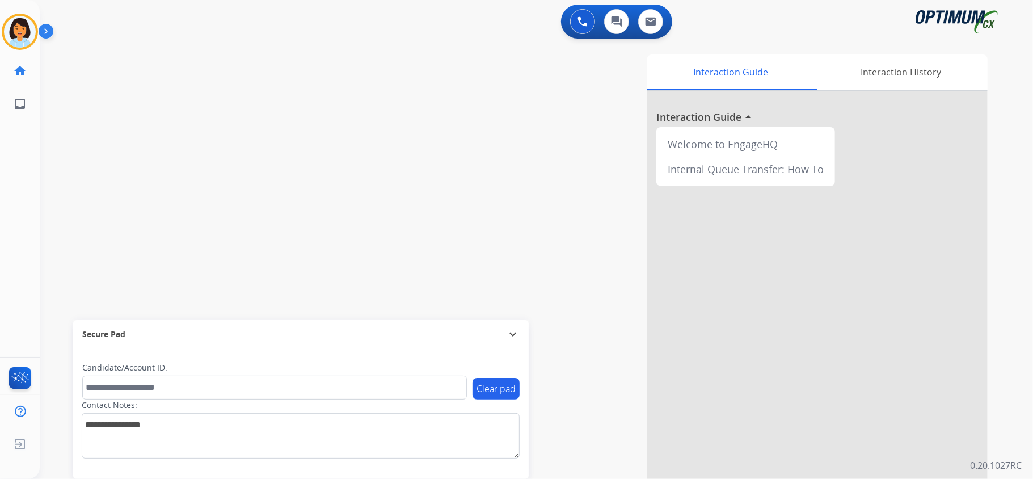
click at [351, 28] on div "0 Voice Interactions 0 Chat Interactions 0 Email Interactions" at bounding box center [529, 23] width 953 height 36
click at [584, 22] on img at bounding box center [583, 21] width 10 height 10
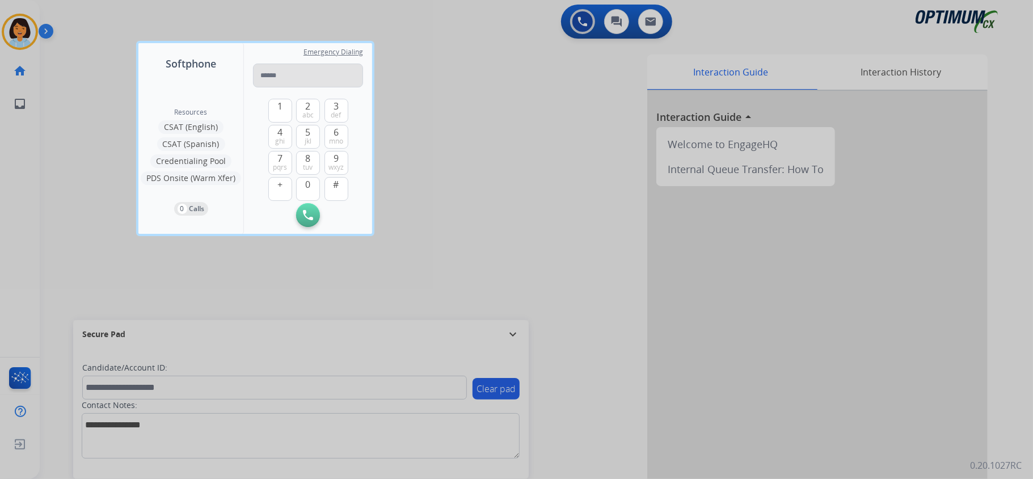
type input "**********"
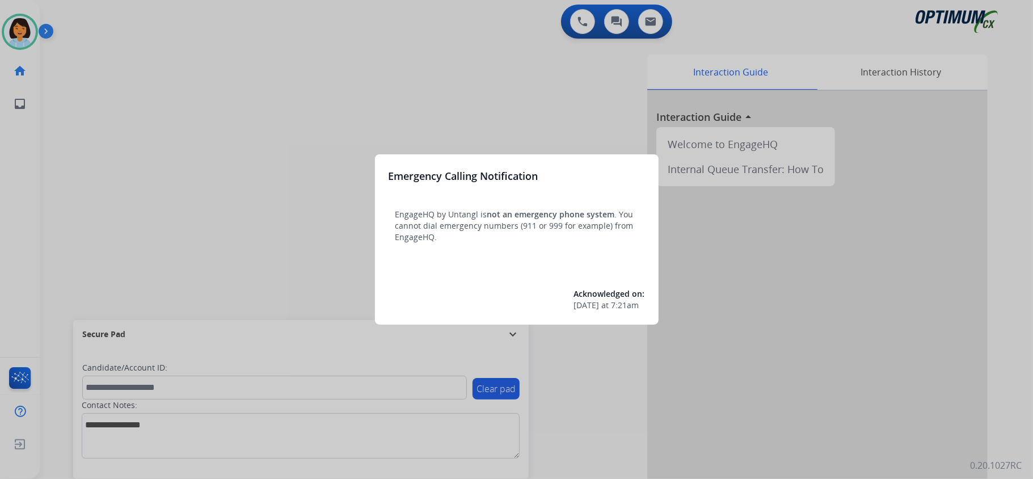
click at [285, 208] on div at bounding box center [516, 239] width 1033 height 479
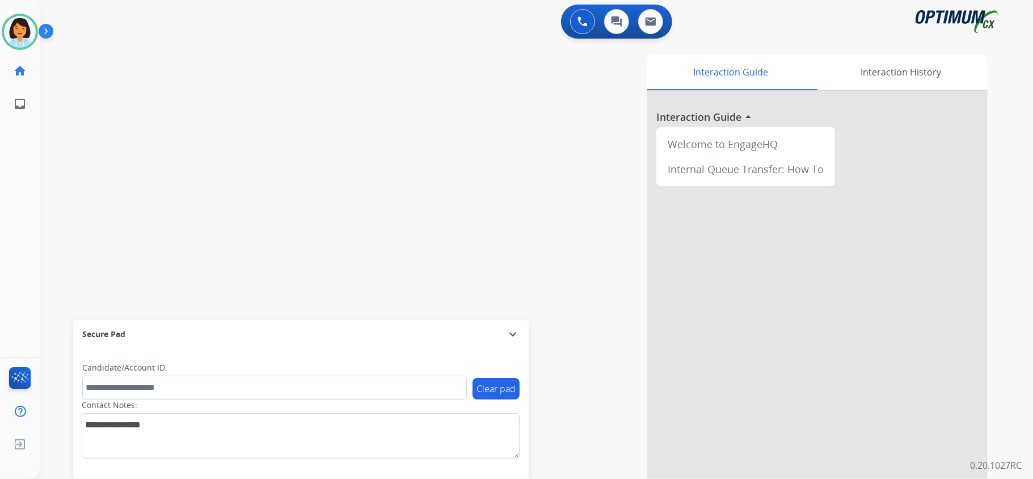
click at [184, 76] on div "swap_horiz Break voice bridge close_fullscreen Connect 3-Way Call merge_type Se…" at bounding box center [523, 277] width 966 height 473
click at [387, 116] on div "Interaction Guide Interaction History Interaction Guide arrow_drop_up Welcome t…" at bounding box center [678, 284] width 618 height 460
drag, startPoint x: 268, startPoint y: 169, endPoint x: 389, endPoint y: 171, distance: 120.9
click at [273, 166] on div at bounding box center [516, 239] width 1033 height 479
click at [604, 309] on button "Accept" at bounding box center [577, 315] width 110 height 26
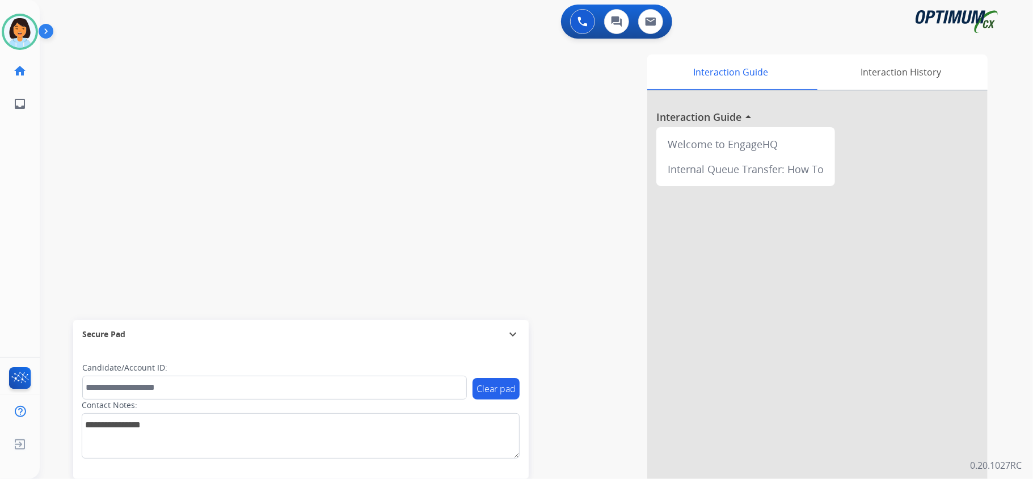
click at [279, 260] on div "swap_horiz Break voice bridge close_fullscreen Connect 3-Way Call merge_type Se…" at bounding box center [523, 277] width 966 height 473
click at [30, 27] on img at bounding box center [20, 32] width 32 height 32
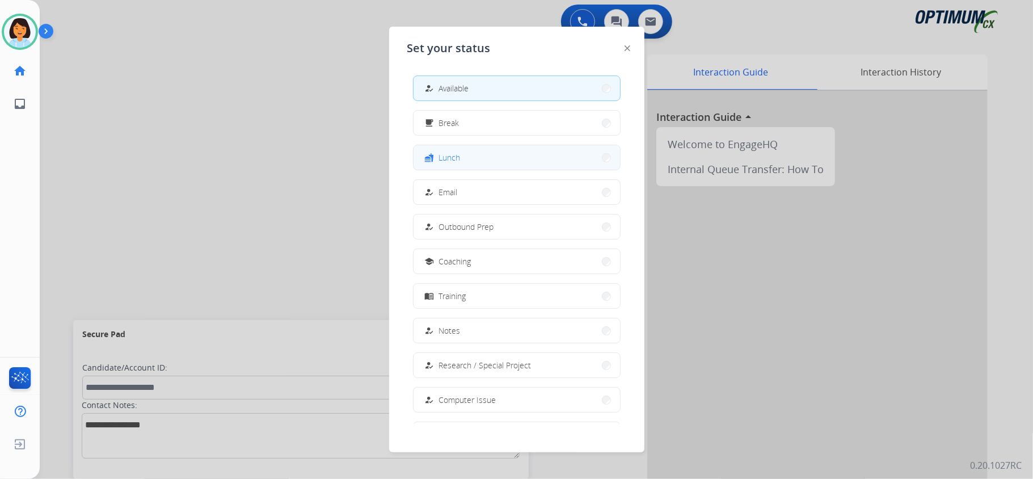
click at [494, 159] on button "fastfood Lunch" at bounding box center [517, 157] width 207 height 24
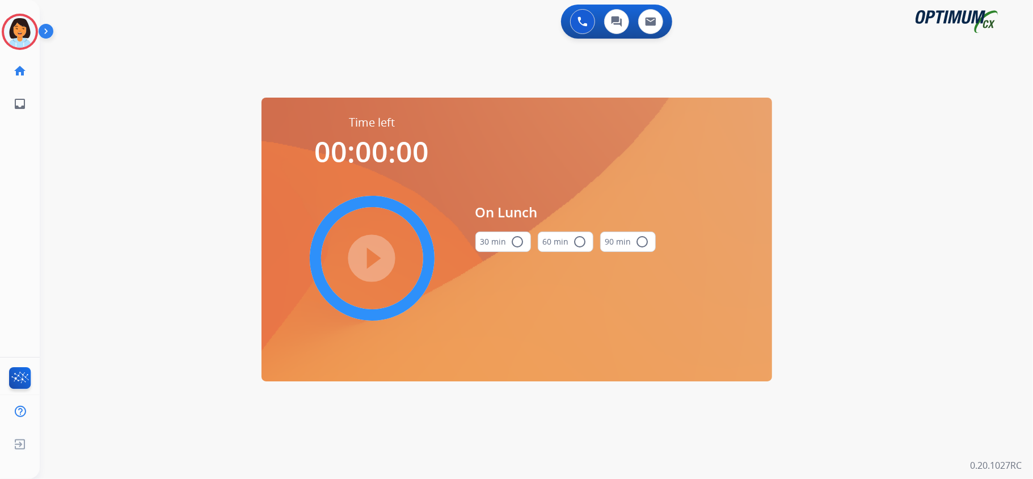
click at [521, 239] on mat-icon "radio_button_unchecked" at bounding box center [518, 242] width 14 height 14
click at [379, 254] on mat-icon "play_circle_filled" at bounding box center [372, 258] width 14 height 14
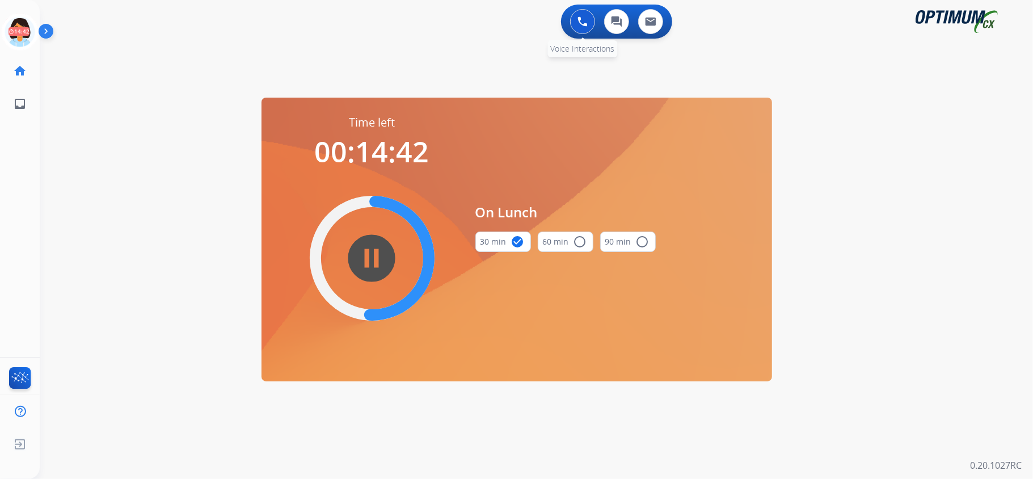
click at [574, 23] on button at bounding box center [582, 21] width 25 height 25
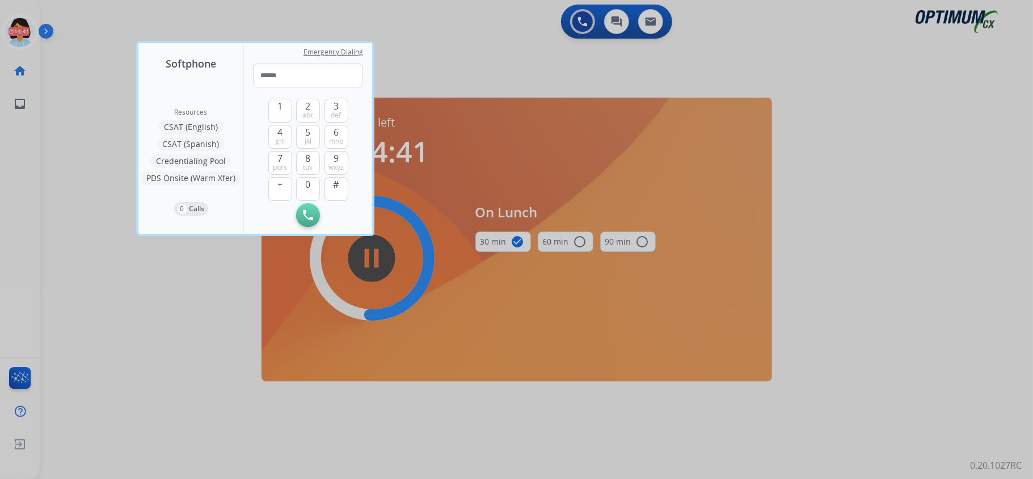
click at [390, 32] on div at bounding box center [516, 239] width 1033 height 479
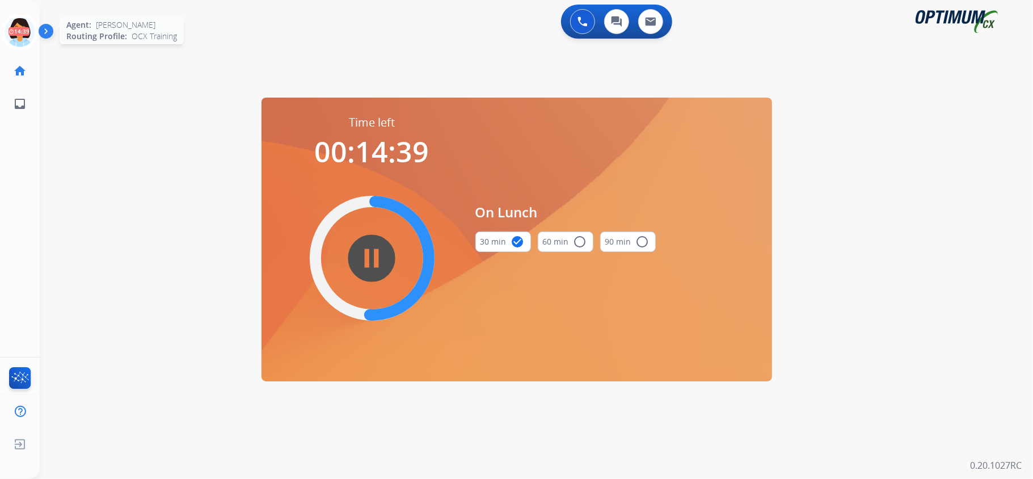
click at [25, 33] on icon at bounding box center [20, 32] width 37 height 37
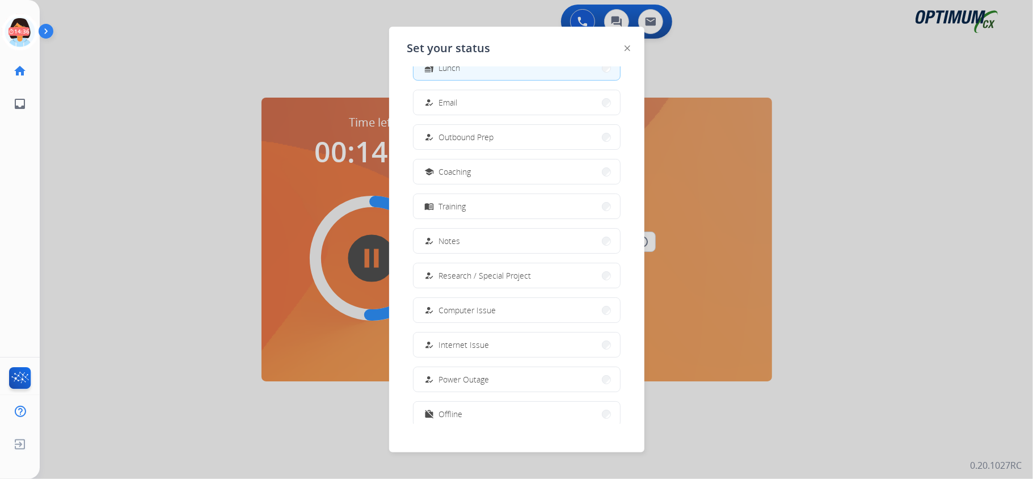
scroll to position [107, 0]
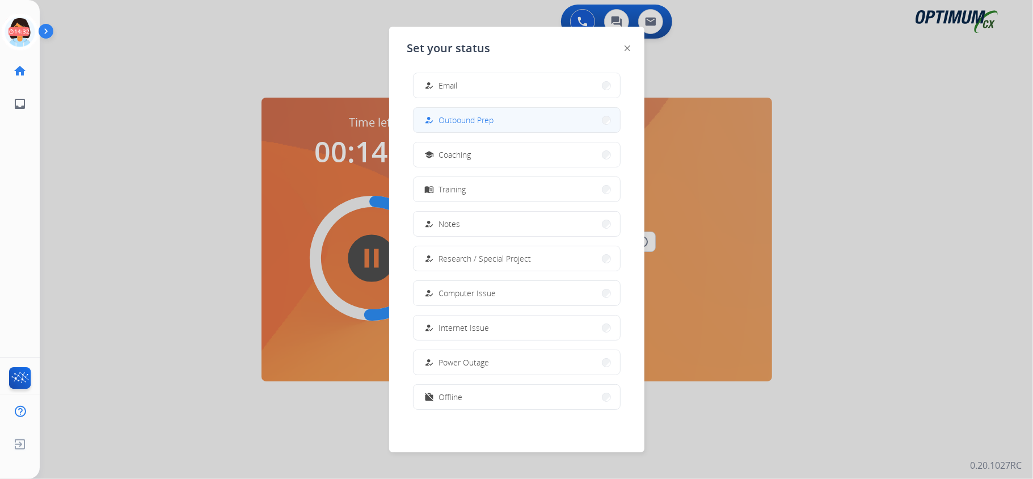
click at [551, 125] on button "how_to_reg Outbound Prep" at bounding box center [517, 120] width 207 height 24
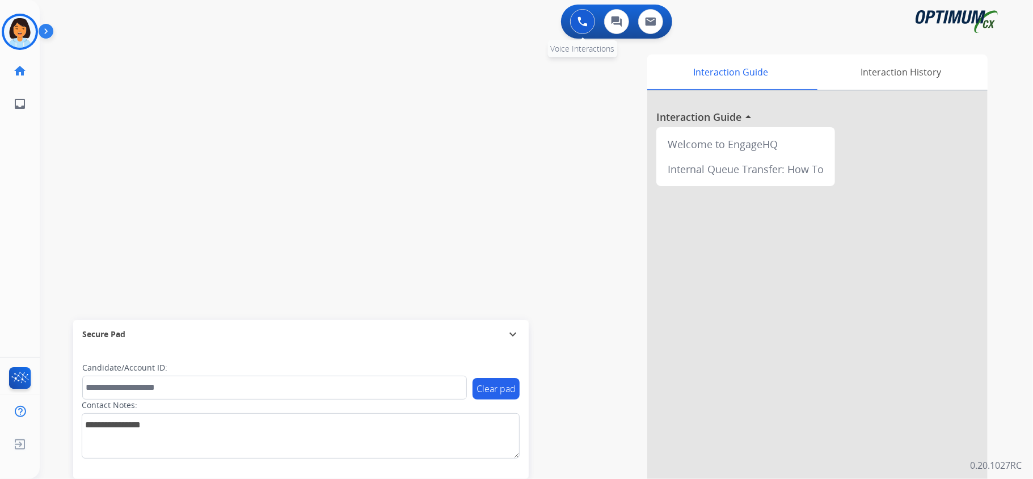
click at [581, 26] on img at bounding box center [583, 21] width 10 height 10
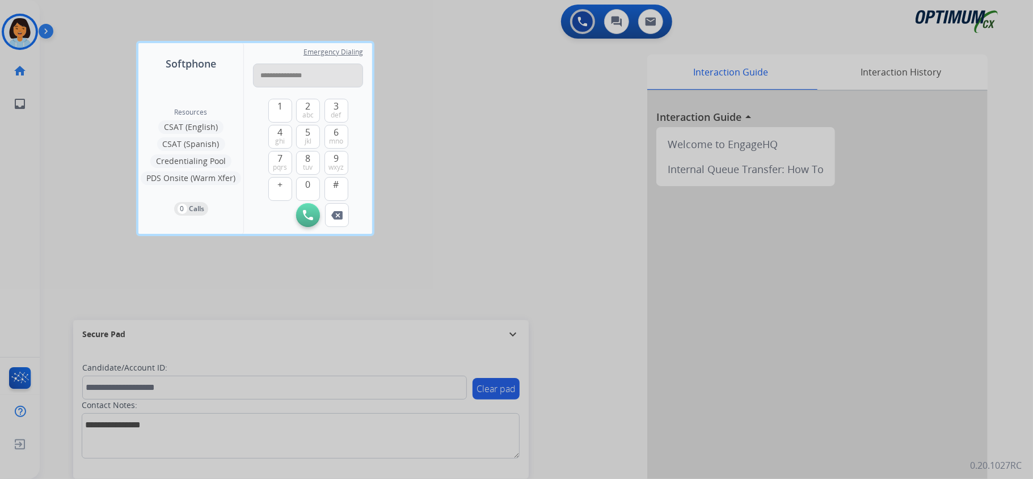
click at [266, 69] on input "**********" at bounding box center [308, 76] width 110 height 24
type input "**********"
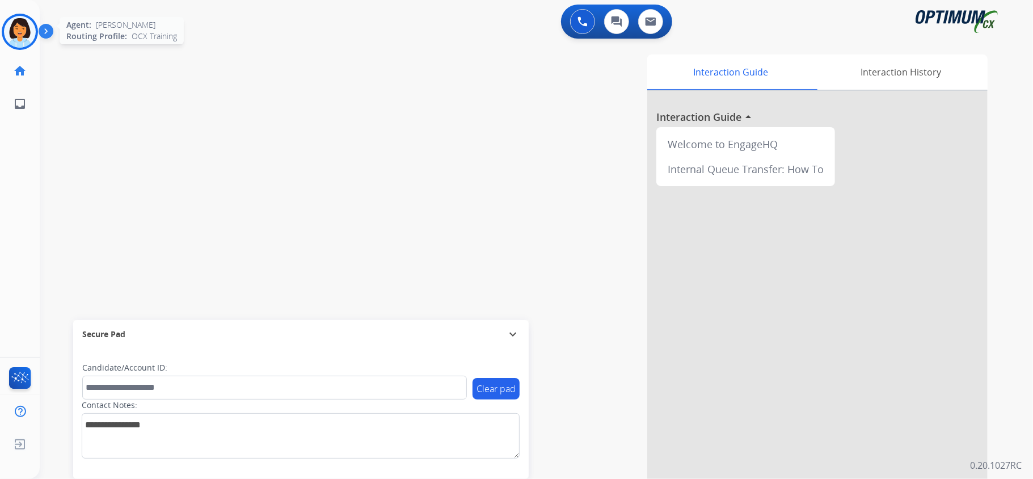
click at [20, 37] on img at bounding box center [20, 32] width 32 height 32
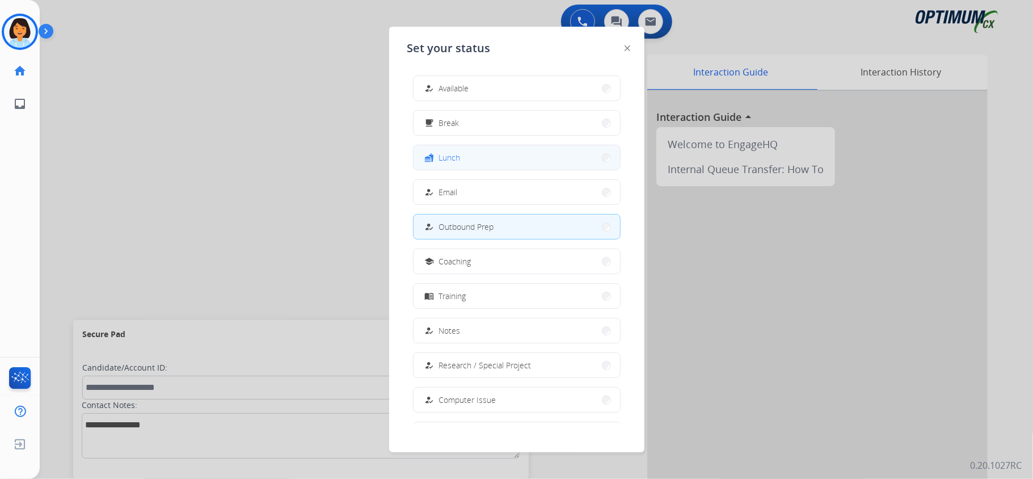
click at [454, 153] on span "Lunch" at bounding box center [450, 157] width 22 height 12
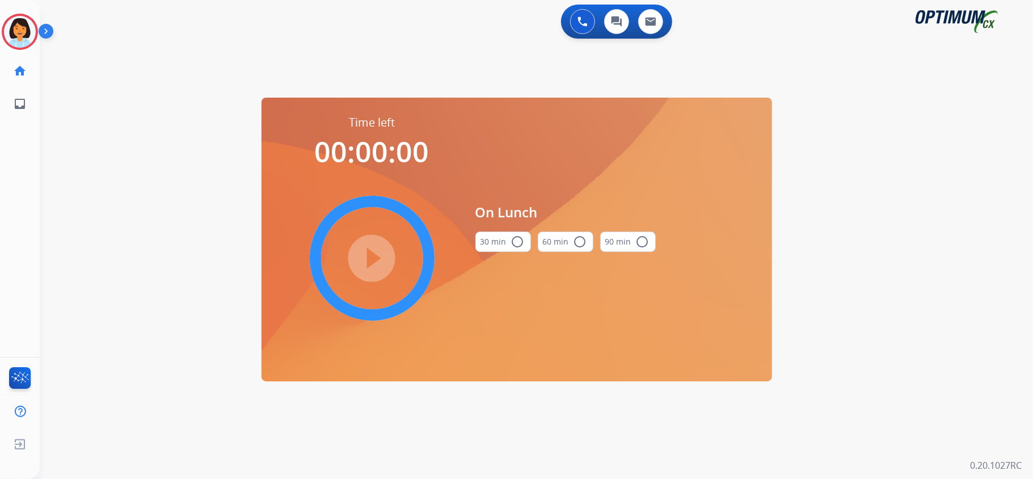
click at [504, 241] on button "30 min radio_button_unchecked" at bounding box center [503, 241] width 56 height 20
click at [379, 251] on mat-icon "play_circle_filled" at bounding box center [372, 258] width 14 height 14
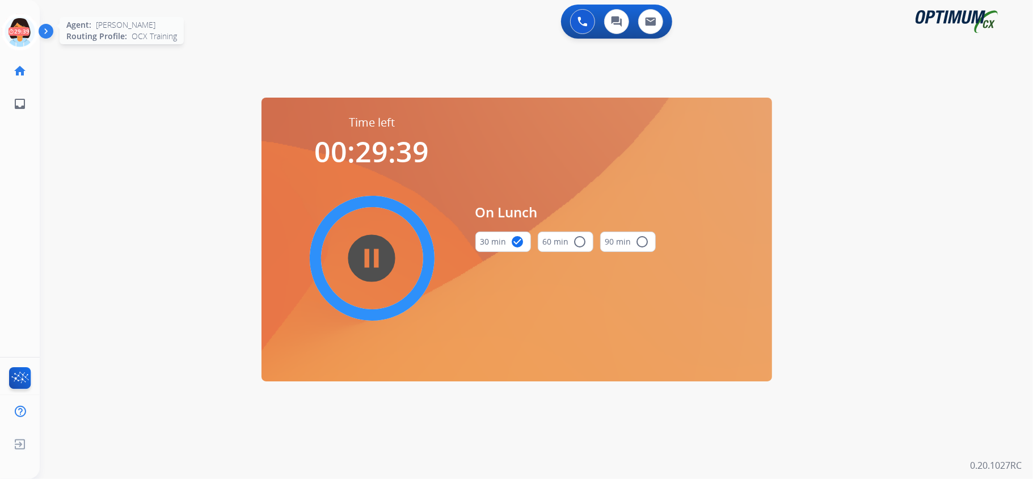
click at [15, 30] on icon at bounding box center [20, 32] width 37 height 37
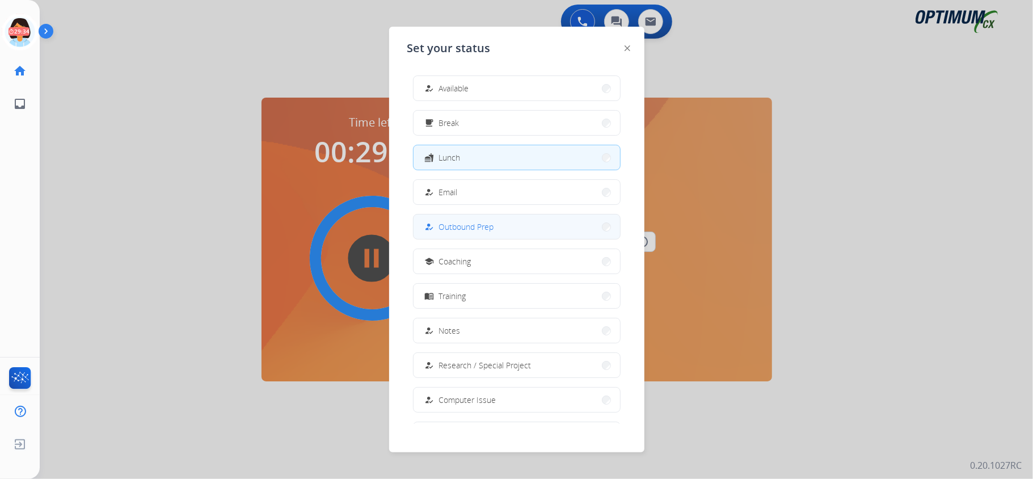
click at [505, 228] on button "how_to_reg Outbound Prep" at bounding box center [517, 226] width 207 height 24
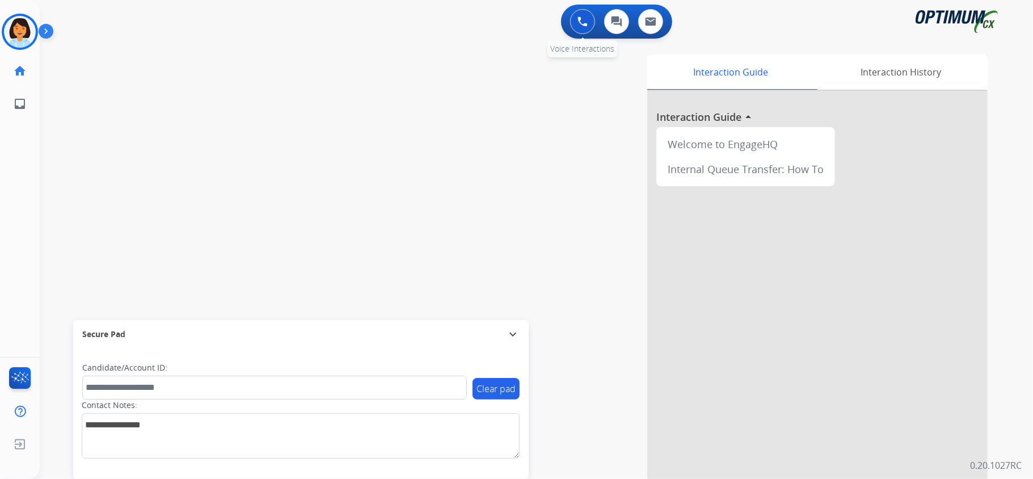
click at [587, 26] on img at bounding box center [583, 21] width 10 height 10
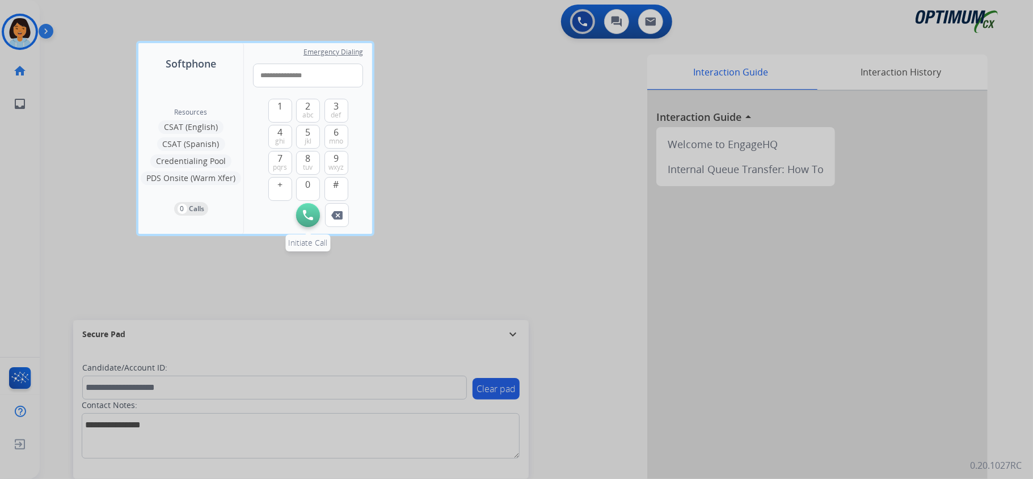
type input "**********"
click at [314, 216] on button "Initiate Call" at bounding box center [308, 215] width 24 height 24
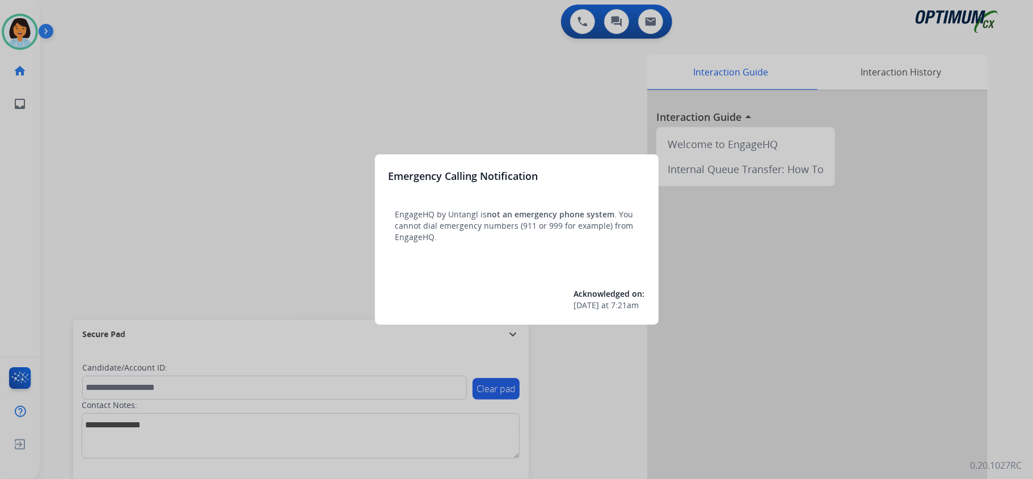
click at [343, 69] on div at bounding box center [516, 239] width 1033 height 479
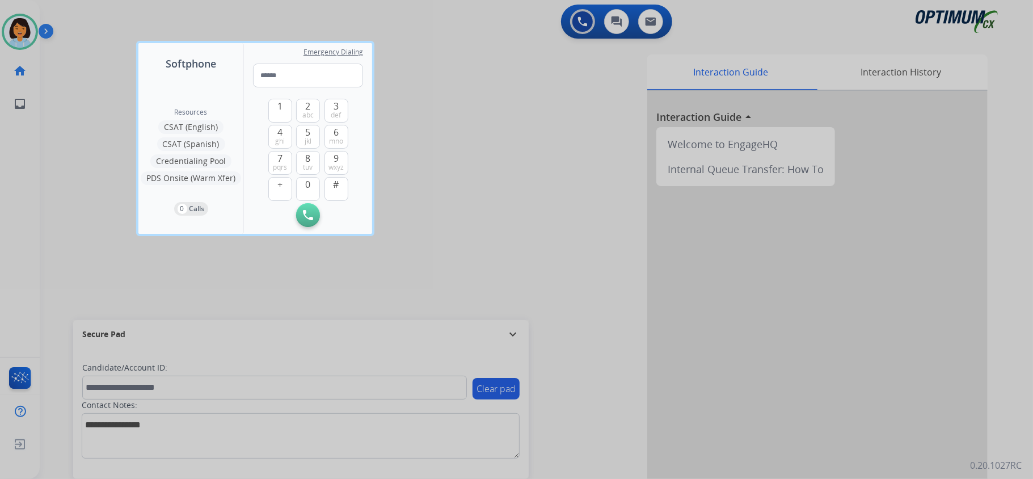
click at [14, 35] on div at bounding box center [516, 239] width 1033 height 479
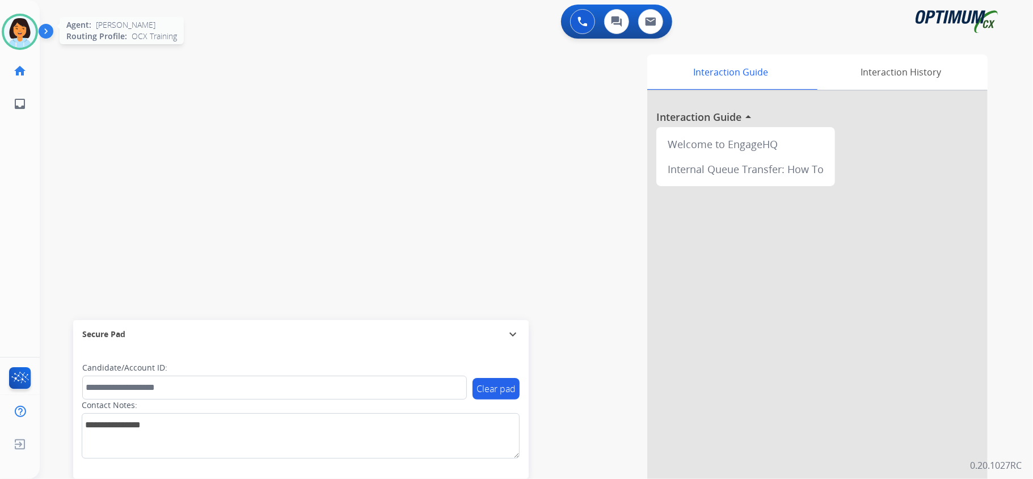
click at [21, 26] on img at bounding box center [20, 32] width 32 height 32
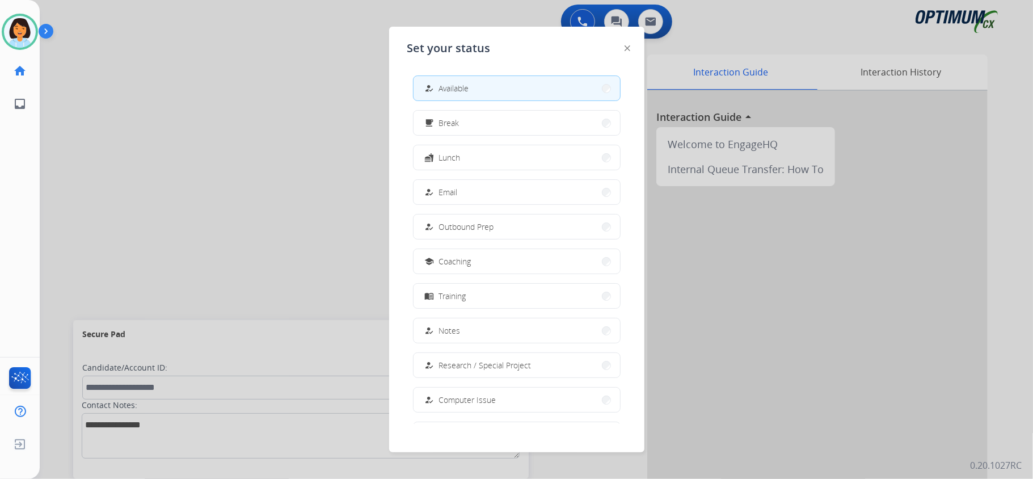
drag, startPoint x: 466, startPoint y: 223, endPoint x: 460, endPoint y: 224, distance: 6.8
click at [468, 225] on span "Outbound Prep" at bounding box center [466, 227] width 55 height 12
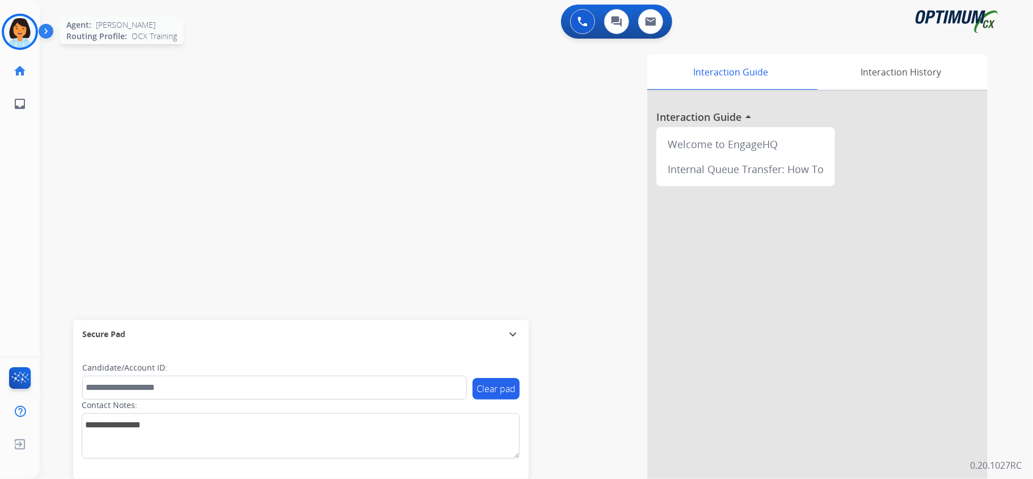
click at [14, 35] on img at bounding box center [20, 32] width 32 height 32
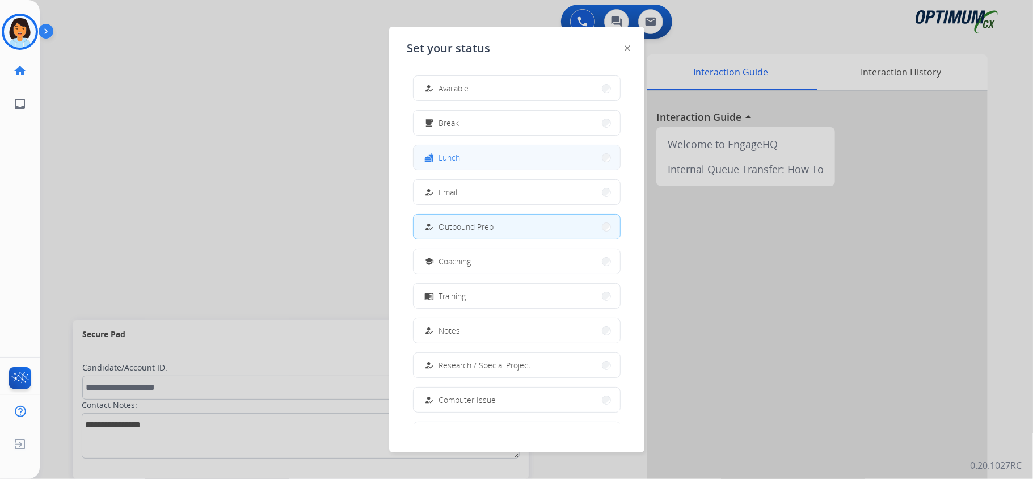
click at [492, 157] on button "fastfood Lunch" at bounding box center [517, 157] width 207 height 24
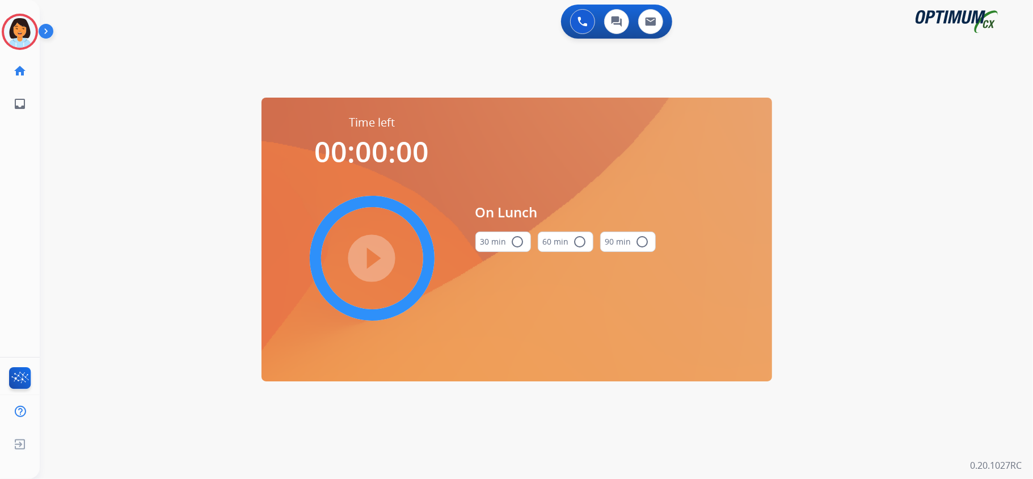
click at [372, 271] on div "play_circle_filled" at bounding box center [372, 258] width 170 height 170
drag, startPoint x: 483, startPoint y: 252, endPoint x: 486, endPoint y: 246, distance: 7.2
click at [484, 250] on div "30 min radio_button_unchecked" at bounding box center [503, 241] width 56 height 39
click at [489, 241] on button "30 min radio_button_unchecked" at bounding box center [503, 241] width 56 height 20
click at [377, 264] on mat-icon "play_circle_filled" at bounding box center [372, 258] width 14 height 14
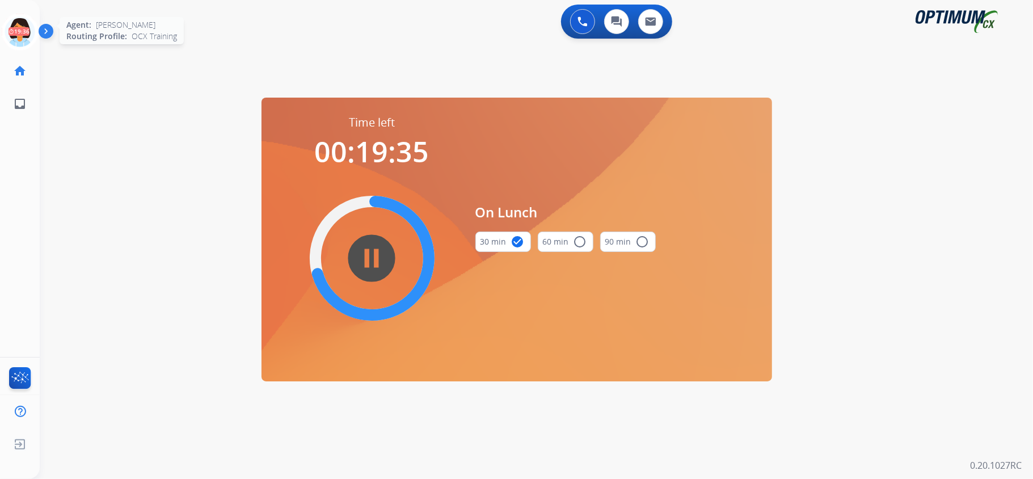
click at [20, 26] on icon at bounding box center [20, 32] width 37 height 37
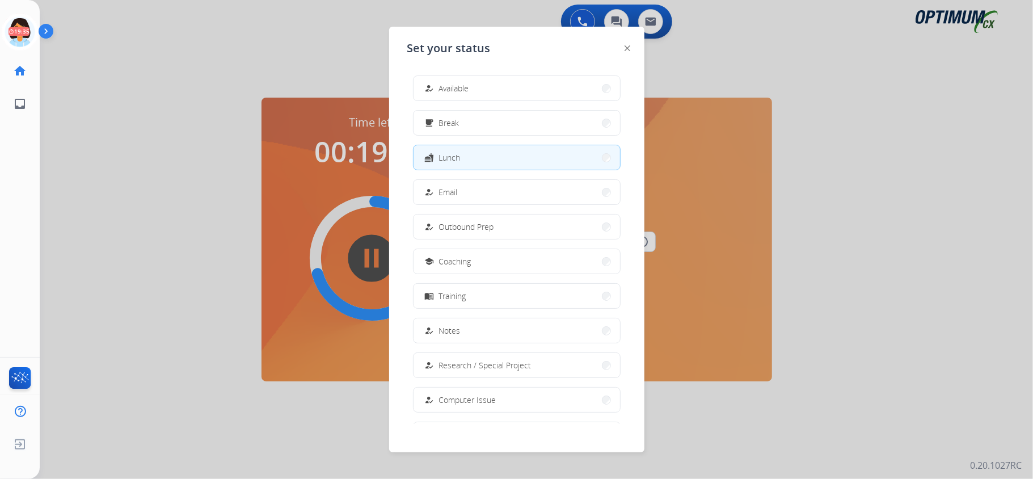
click at [439, 75] on div "how_to_reg Available free_breakfast Break fastfood Lunch how_to_reg Email how_t…" at bounding box center [516, 244] width 219 height 357
click at [440, 83] on div "how_to_reg Available" at bounding box center [446, 89] width 47 height 14
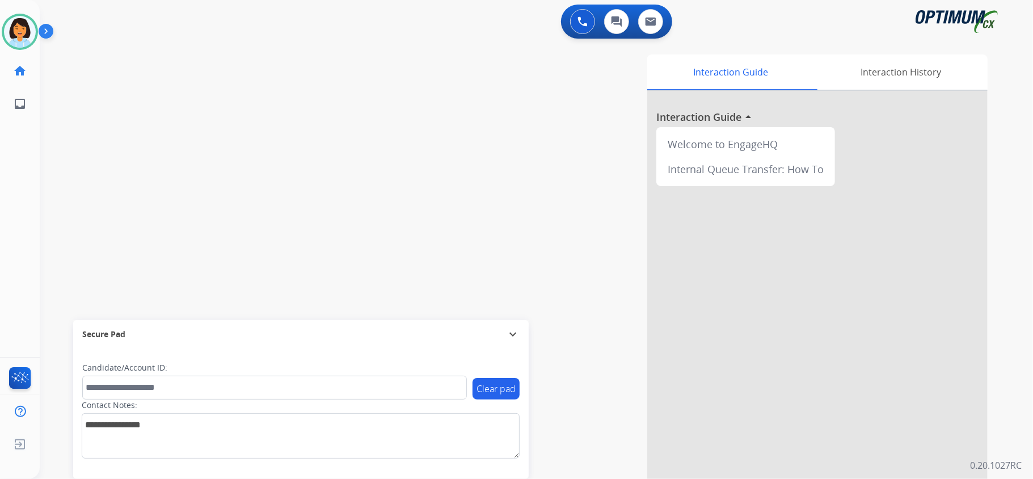
click at [141, 162] on div "swap_horiz Break voice bridge close_fullscreen Connect 3-Way Call merge_type Se…" at bounding box center [523, 277] width 966 height 473
click at [17, 21] on img at bounding box center [20, 32] width 32 height 32
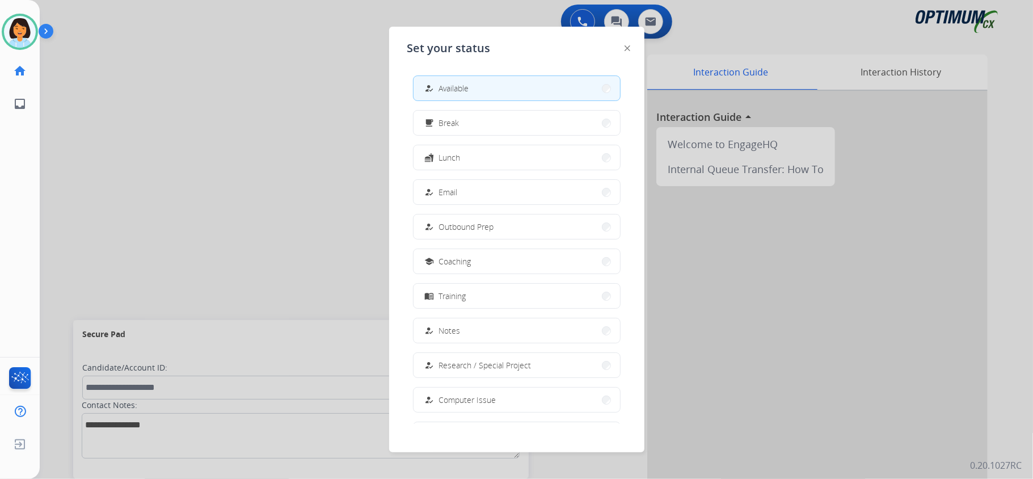
click at [522, 84] on button "how_to_reg Available" at bounding box center [517, 88] width 207 height 24
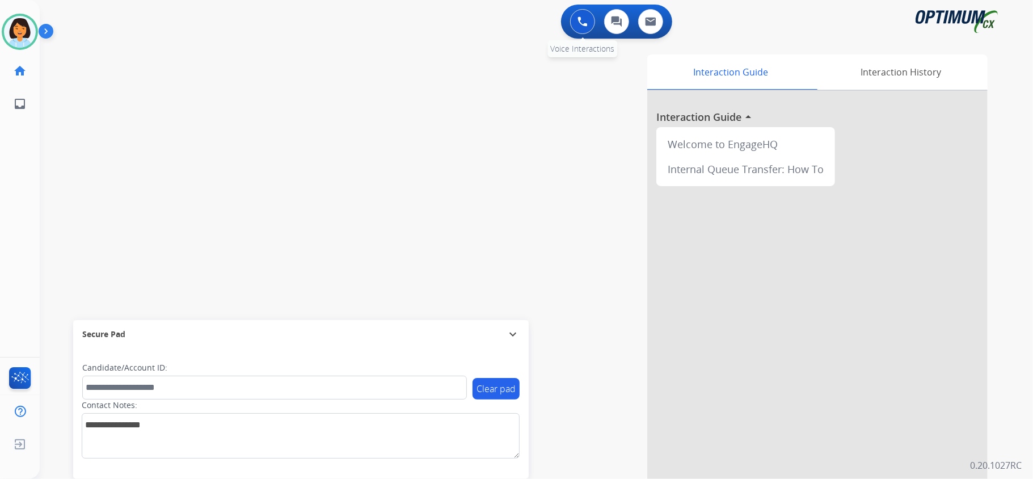
click at [584, 21] on img at bounding box center [583, 21] width 10 height 10
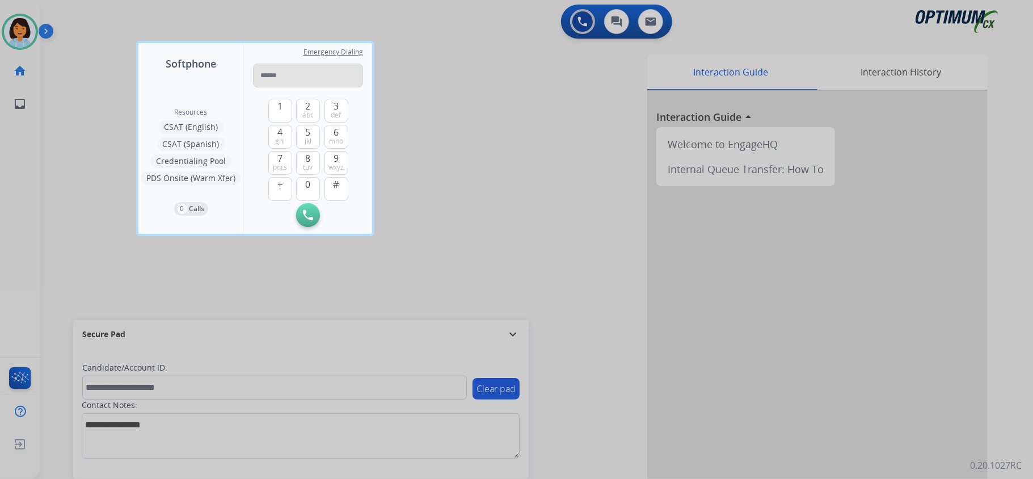
type input "**********"
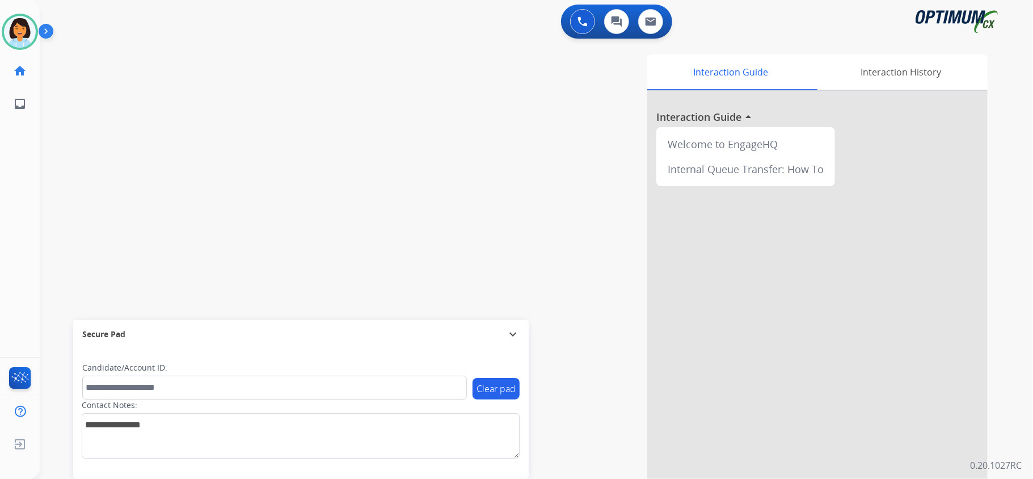
drag, startPoint x: 182, startPoint y: 90, endPoint x: 183, endPoint y: 83, distance: 6.9
click at [182, 89] on div "swap_horiz Break voice bridge close_fullscreen Connect 3-Way Call merge_type Se…" at bounding box center [523, 277] width 966 height 473
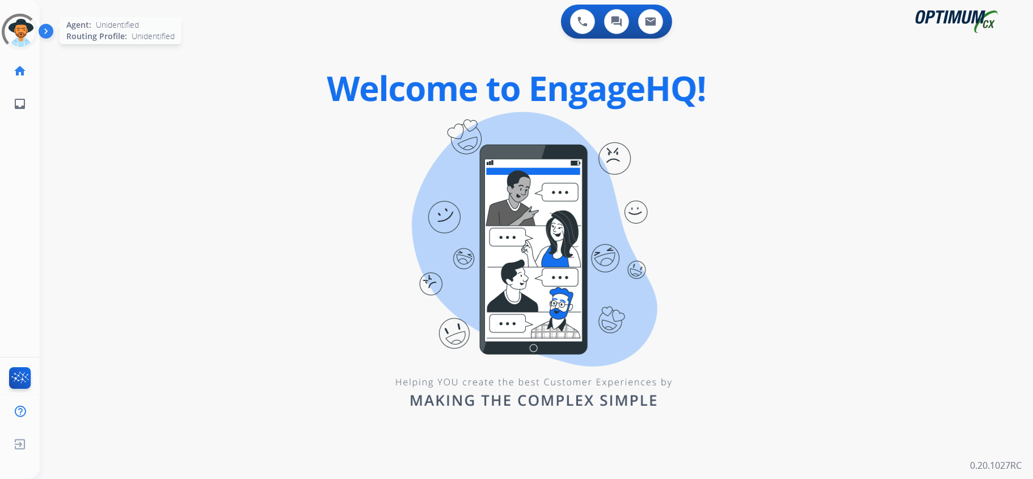
click at [15, 32] on div at bounding box center [19, 31] width 51 height 51
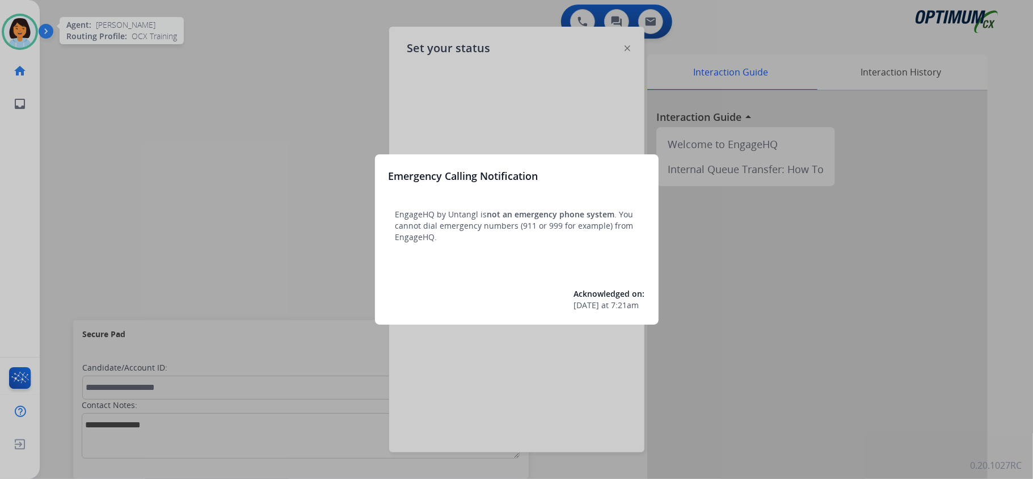
click at [454, 75] on div at bounding box center [516, 239] width 1033 height 479
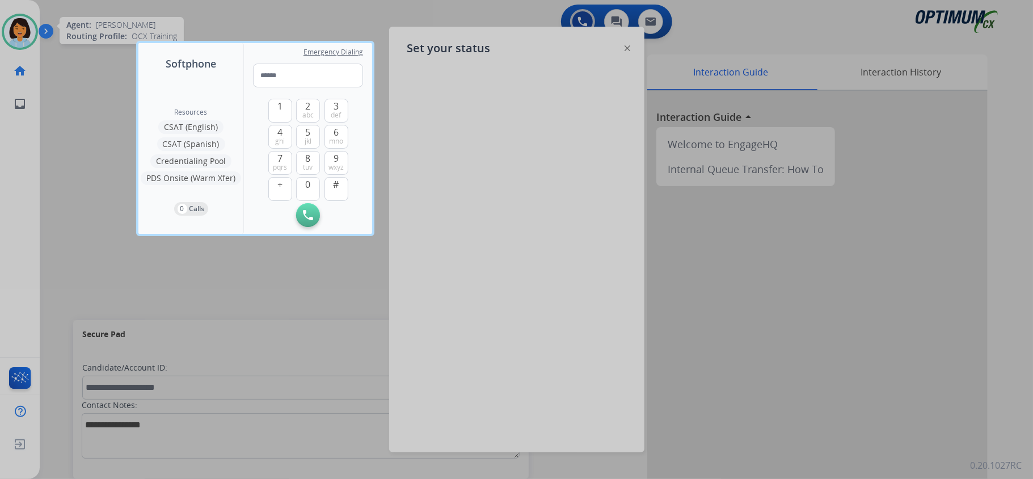
click at [629, 49] on div at bounding box center [516, 239] width 1033 height 479
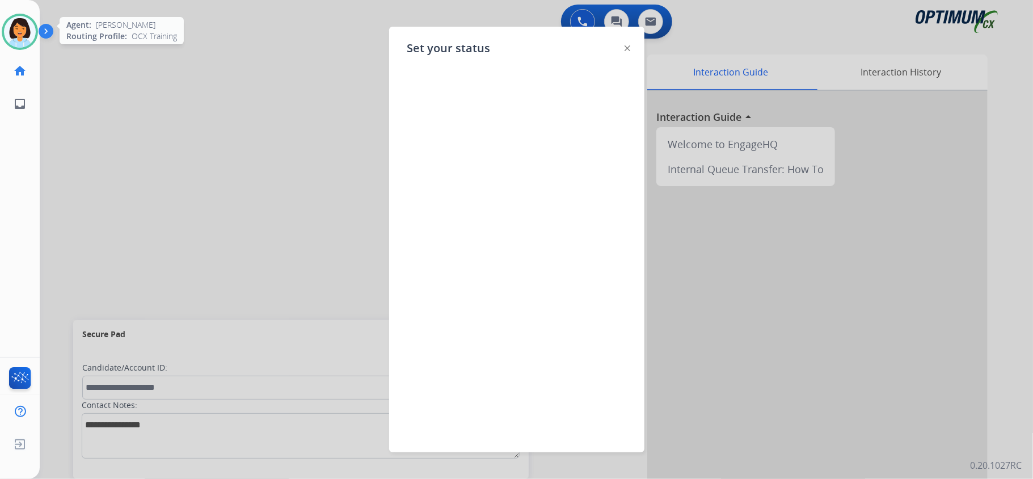
click at [625, 49] on img at bounding box center [628, 48] width 6 height 6
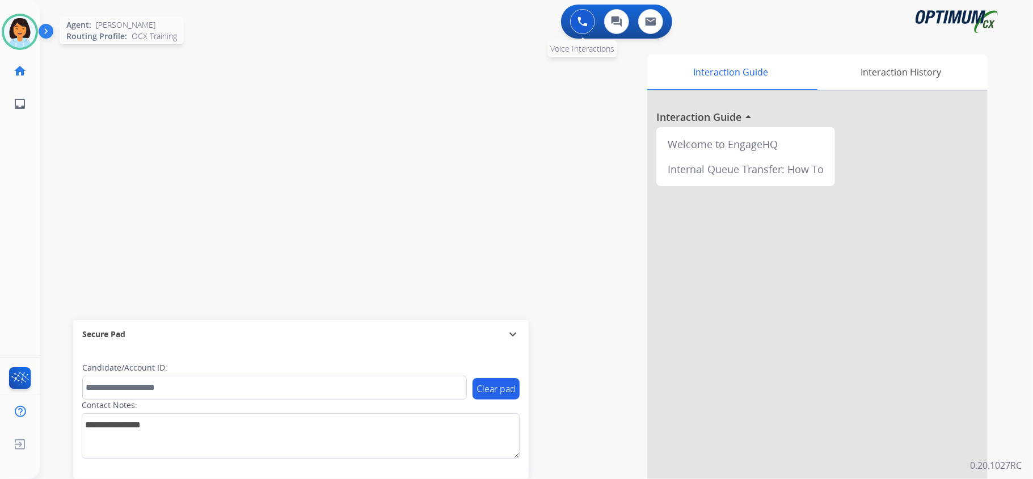
click at [584, 17] on img at bounding box center [583, 21] width 10 height 10
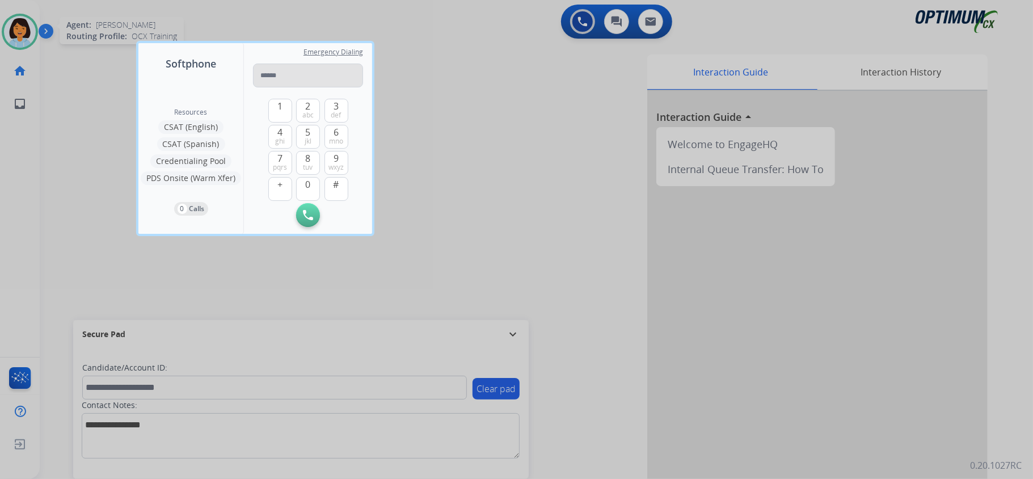
click at [278, 77] on input "tel" at bounding box center [308, 76] width 110 height 24
paste input "**********"
type input "**********"
click at [318, 221] on button "Initiate Call" at bounding box center [308, 215] width 24 height 24
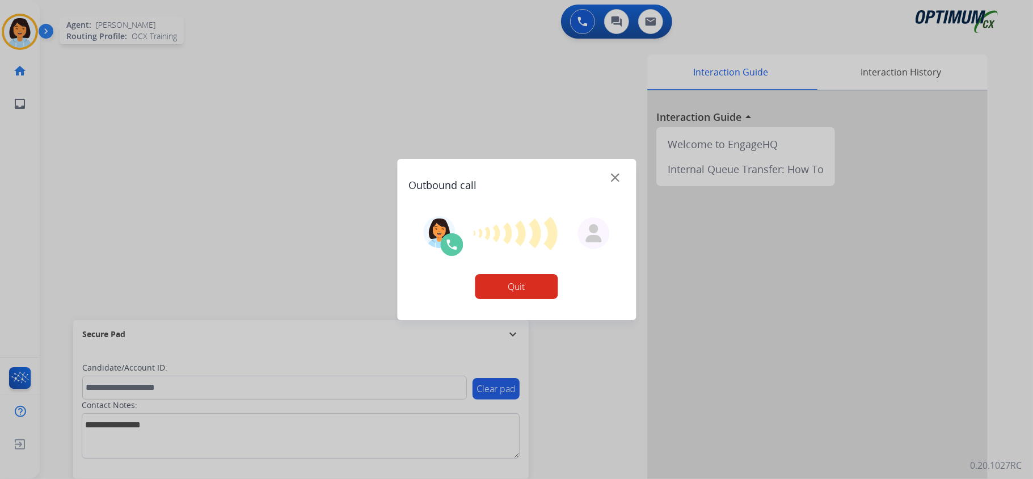
drag, startPoint x: 22, startPoint y: 24, endPoint x: 16, endPoint y: 68, distance: 44.5
click at [16, 68] on div at bounding box center [516, 239] width 1033 height 479
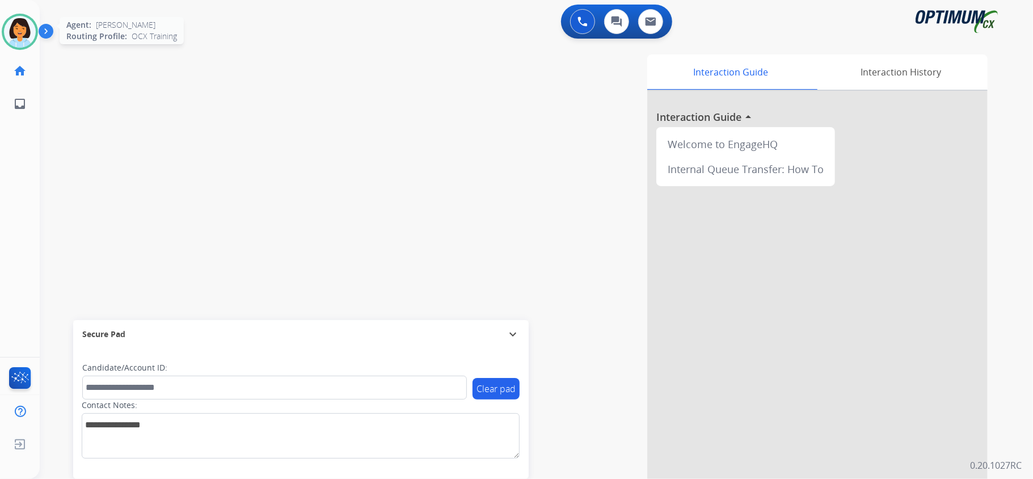
drag, startPoint x: 16, startPoint y: 68, endPoint x: 381, endPoint y: 100, distance: 366.2
click at [381, 100] on div "Interaction Guide Interaction History Interaction Guide arrow_drop_up Welcome t…" at bounding box center [678, 284] width 618 height 460
click at [287, 80] on div "swap_horiz Break voice bridge close_fullscreen Connect 3-Way Call merge_type Se…" at bounding box center [523, 277] width 966 height 473
click at [248, 257] on div "swap_horiz Break voice bridge close_fullscreen Connect 3-Way Call merge_type Se…" at bounding box center [523, 277] width 966 height 473
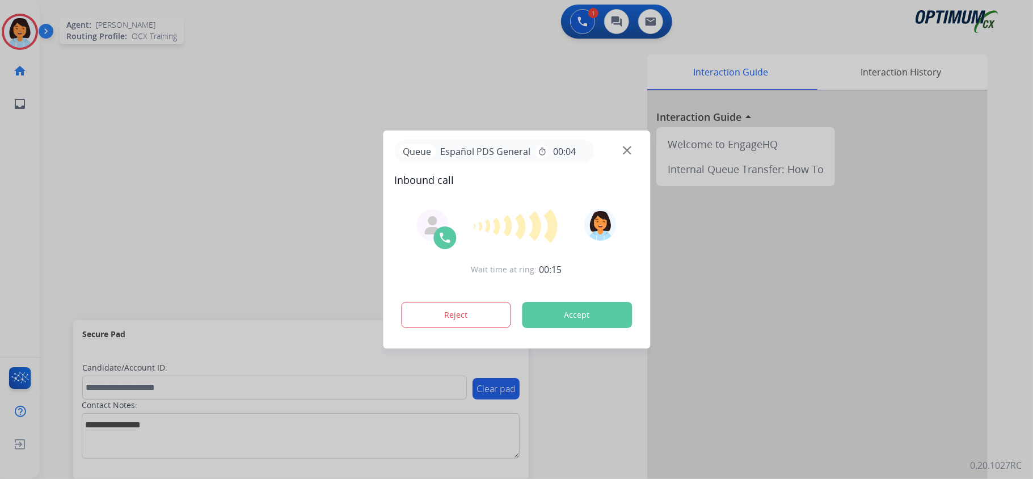
click at [550, 321] on button "Accept" at bounding box center [577, 315] width 110 height 26
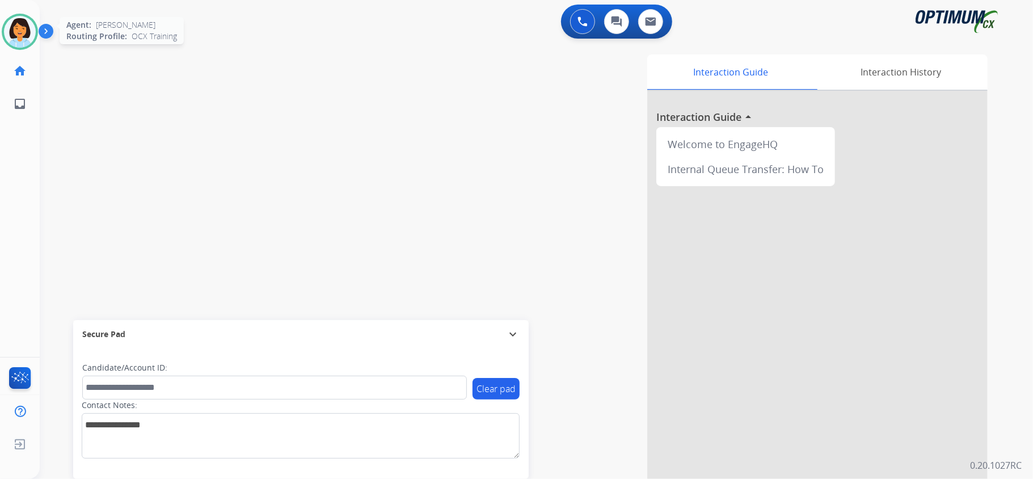
click at [2, 32] on div at bounding box center [20, 32] width 36 height 36
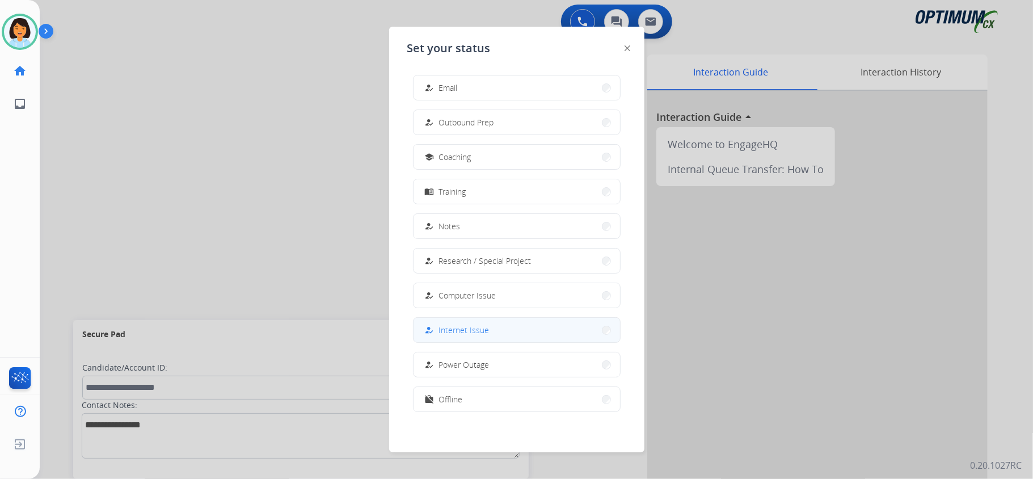
scroll to position [107, 0]
click at [511, 325] on button "how_to_reg Internet Issue" at bounding box center [517, 327] width 207 height 24
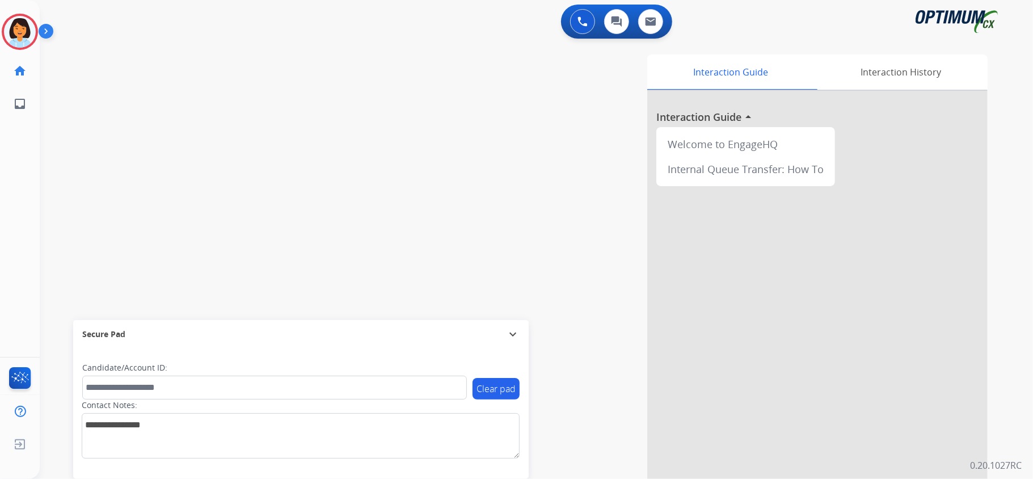
click at [266, 144] on div "swap_horiz Break voice bridge close_fullscreen Connect 3-Way Call merge_type Se…" at bounding box center [523, 277] width 966 height 473
click at [15, 31] on img at bounding box center [20, 32] width 32 height 32
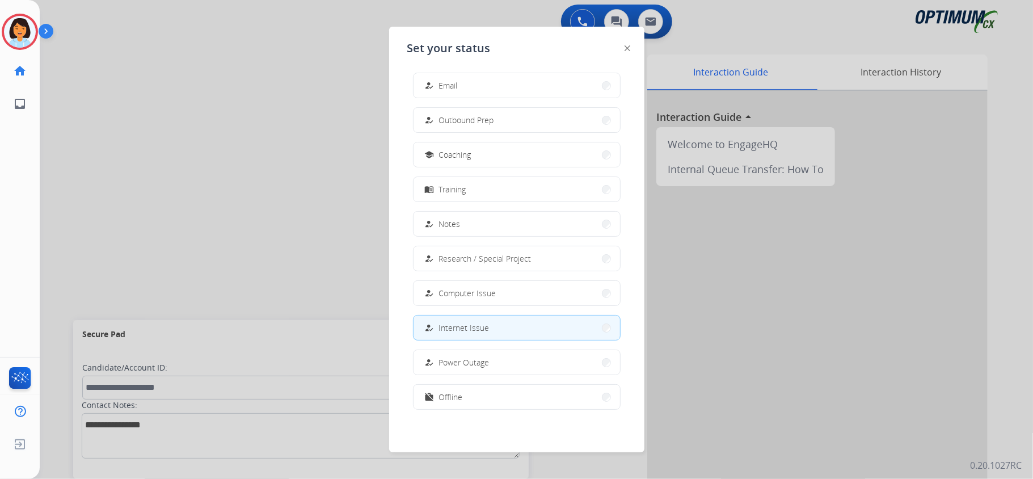
click at [309, 218] on div at bounding box center [516, 239] width 1033 height 479
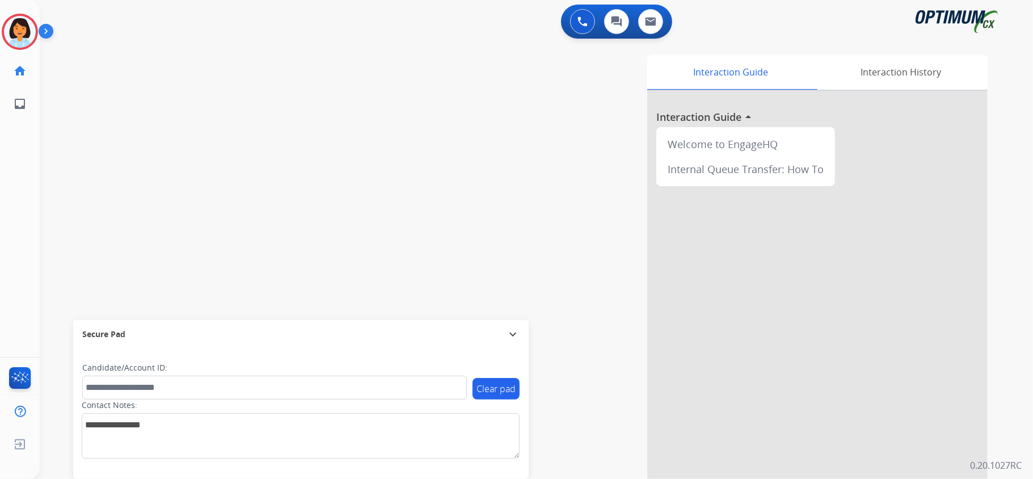
click at [273, 134] on div "swap_horiz Break voice bridge close_fullscreen Connect 3-Way Call merge_type Se…" at bounding box center [523, 277] width 966 height 473
click at [30, 41] on img at bounding box center [20, 32] width 32 height 32
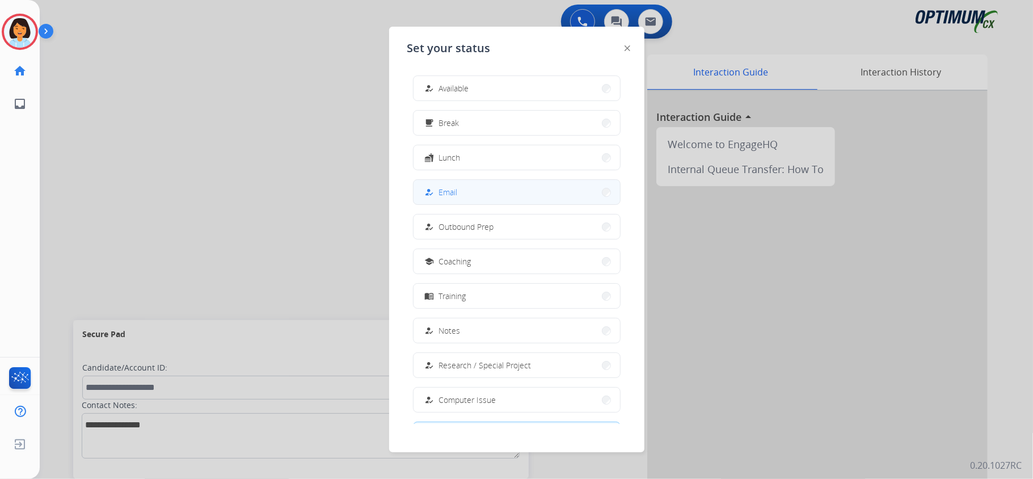
click at [472, 193] on button "how_to_reg Email" at bounding box center [517, 192] width 207 height 24
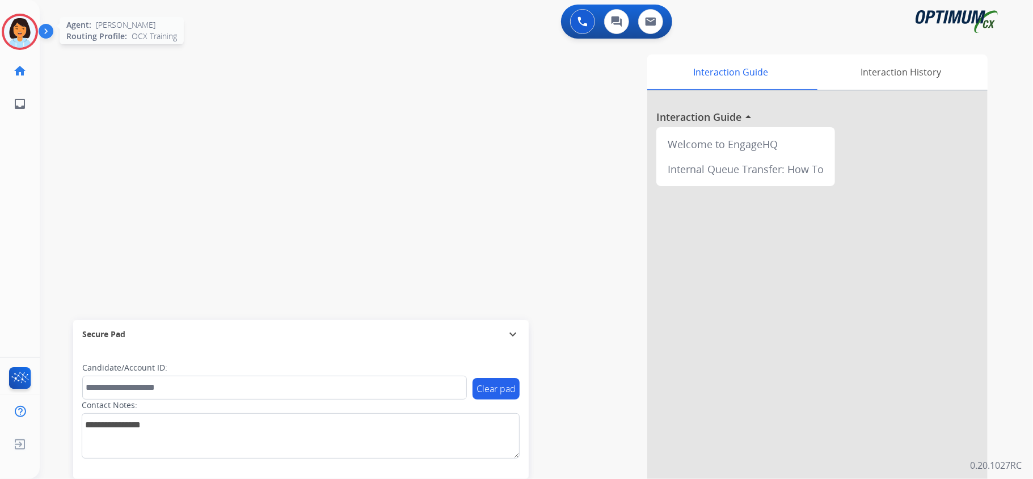
click at [12, 34] on img at bounding box center [20, 32] width 32 height 32
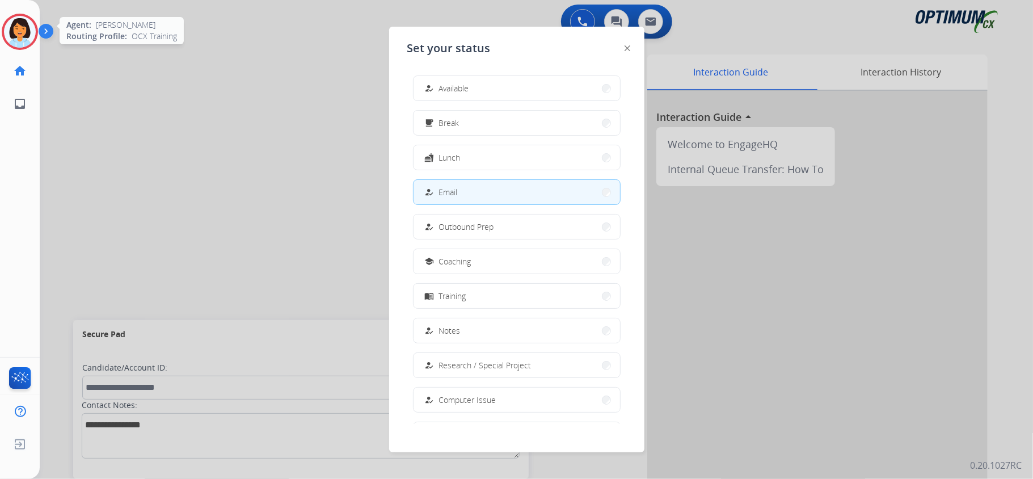
click at [26, 23] on img at bounding box center [20, 32] width 32 height 32
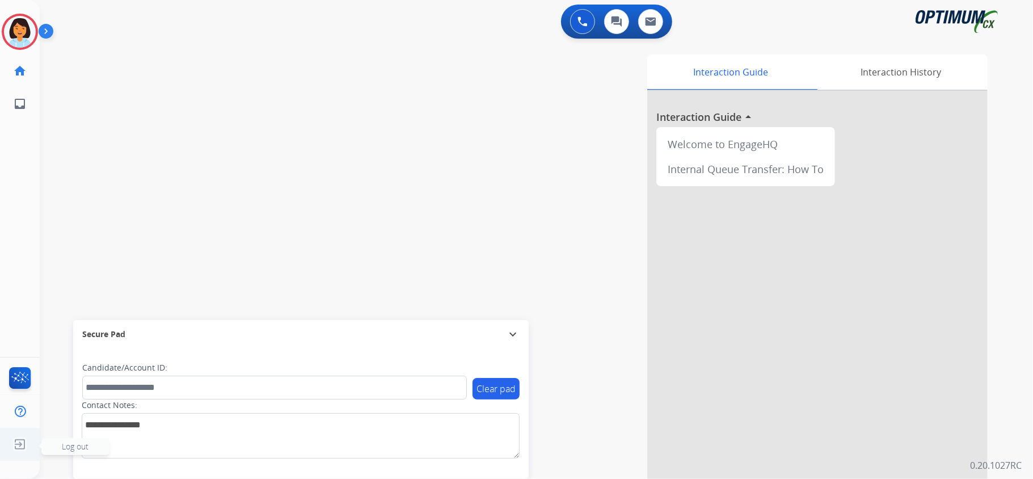
click at [19, 450] on img at bounding box center [20, 444] width 20 height 22
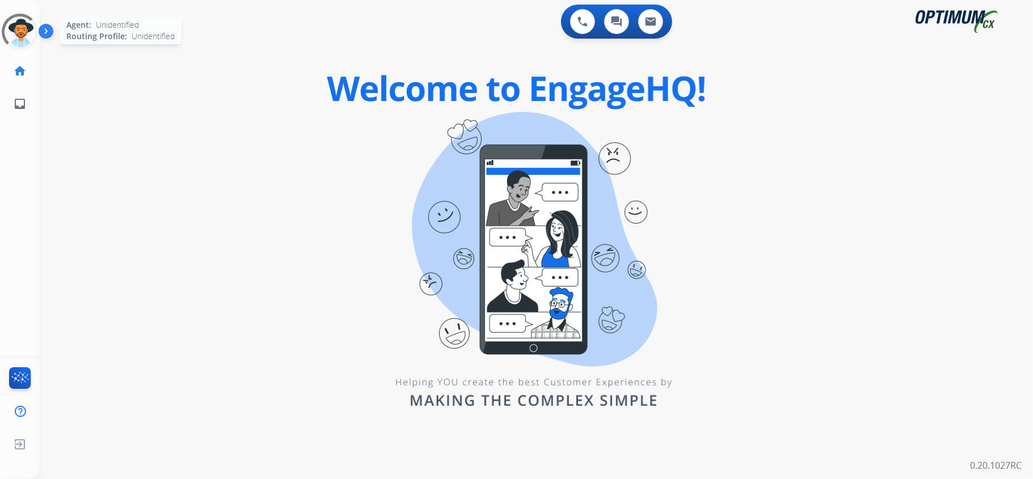
click at [28, 35] on div at bounding box center [20, 32] width 48 height 48
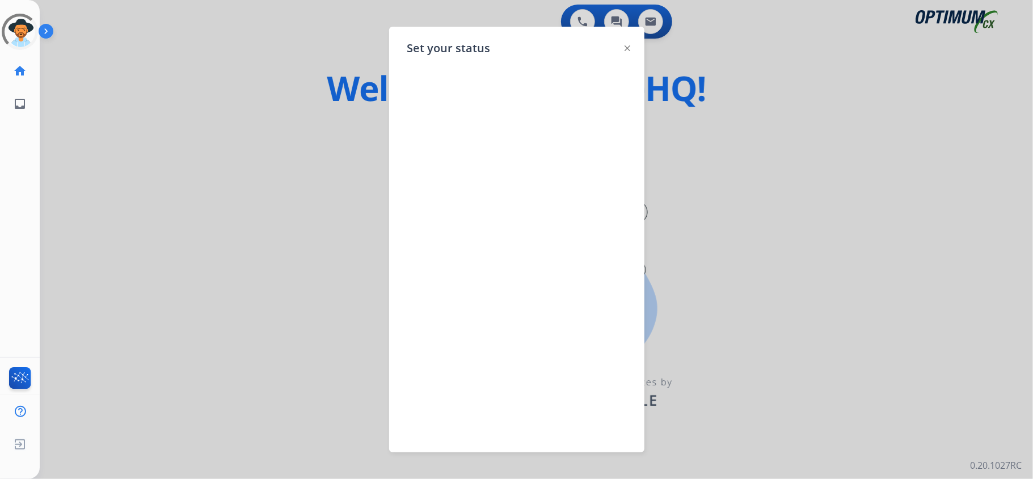
click at [195, 153] on div at bounding box center [516, 239] width 1033 height 479
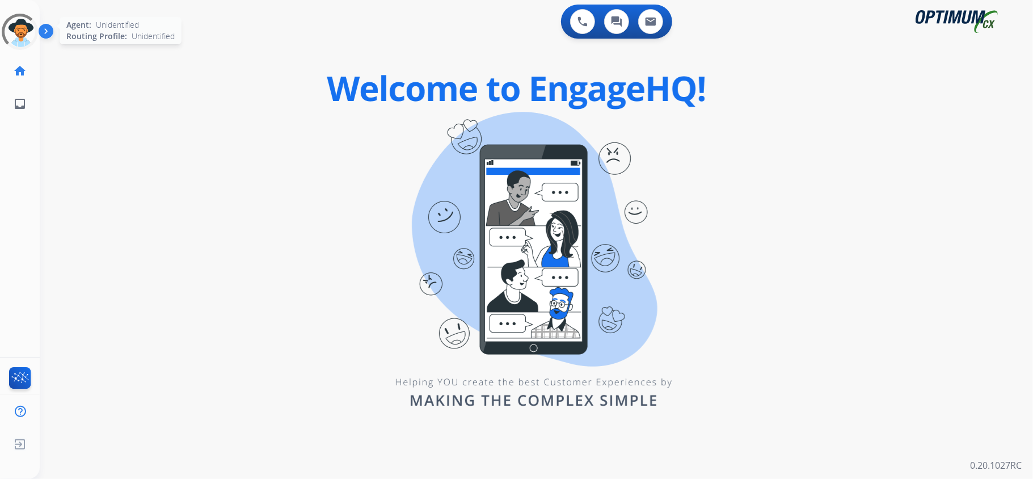
click at [21, 28] on div at bounding box center [20, 32] width 50 height 50
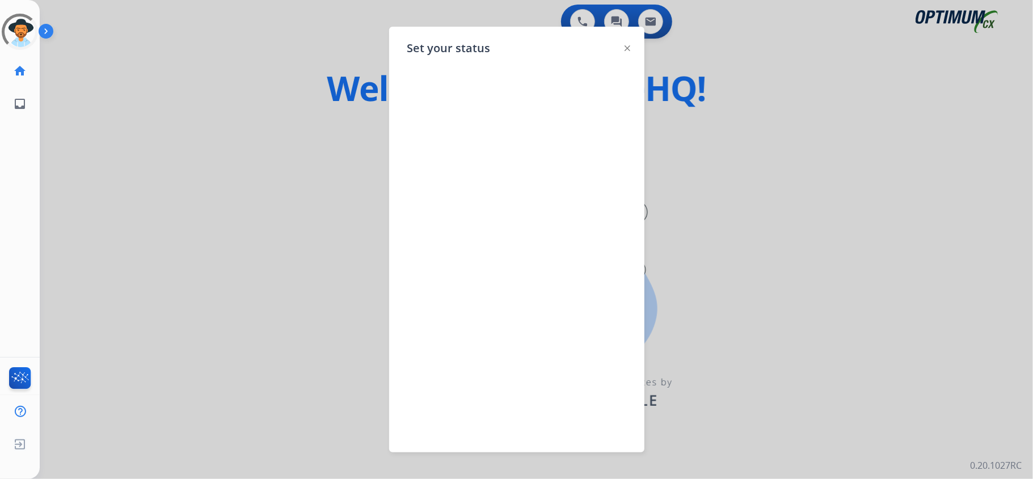
click at [628, 48] on img at bounding box center [628, 48] width 6 height 6
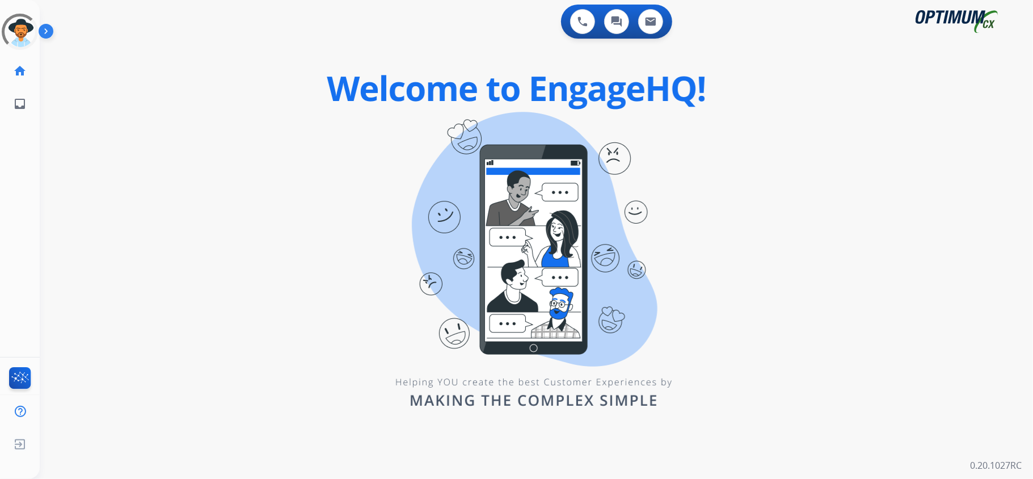
click at [372, 187] on div "0 Voice Interactions 0 Chat Interactions 0 Email Interactions swap_horiz Break …" at bounding box center [536, 239] width 993 height 479
click at [20, 34] on div at bounding box center [20, 32] width 36 height 36
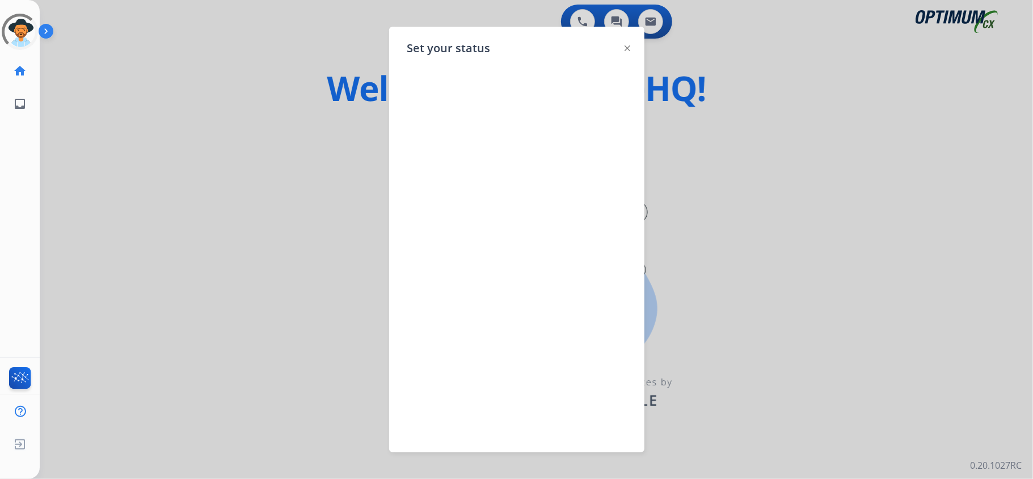
click at [629, 48] on img at bounding box center [628, 48] width 6 height 6
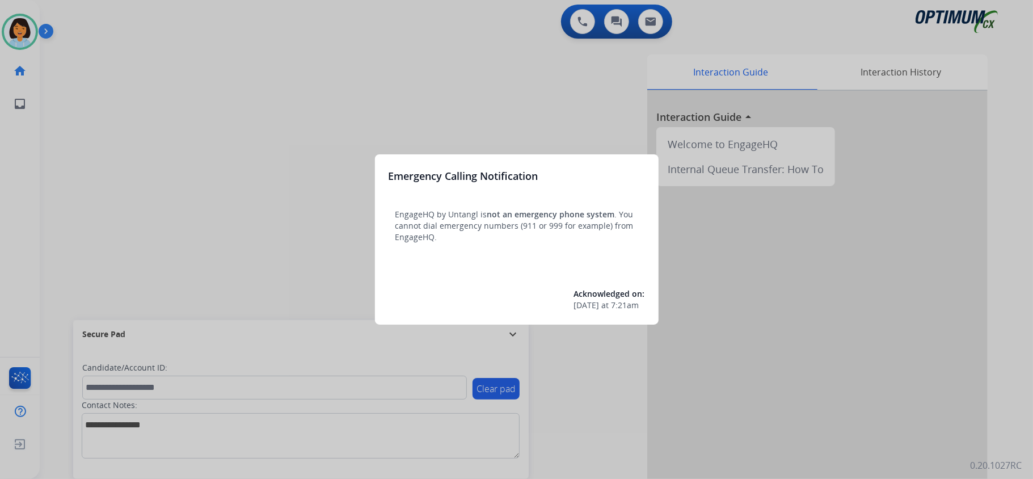
click at [239, 60] on div at bounding box center [516, 239] width 1033 height 479
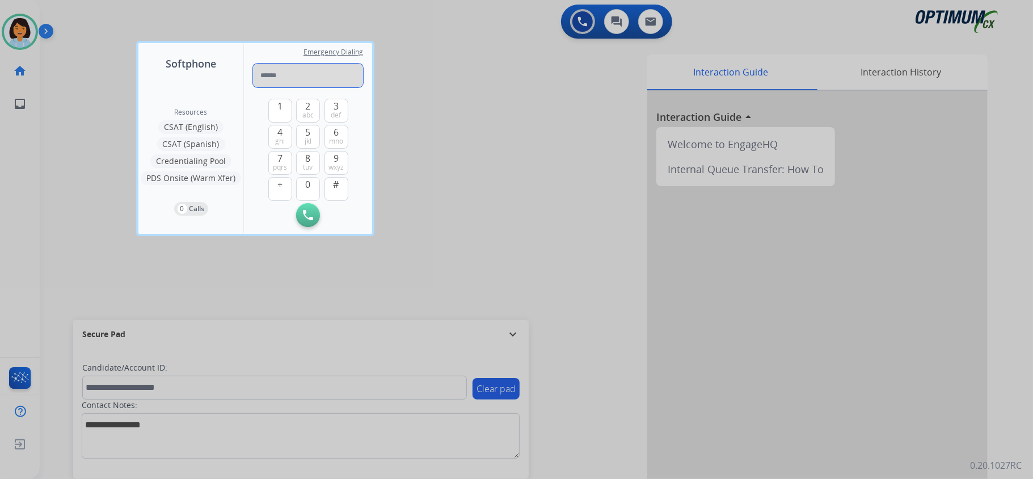
click at [287, 73] on input "tel" at bounding box center [308, 76] width 110 height 24
paste input "**********"
type input "**********"
paste input "**********"
type input "**********"
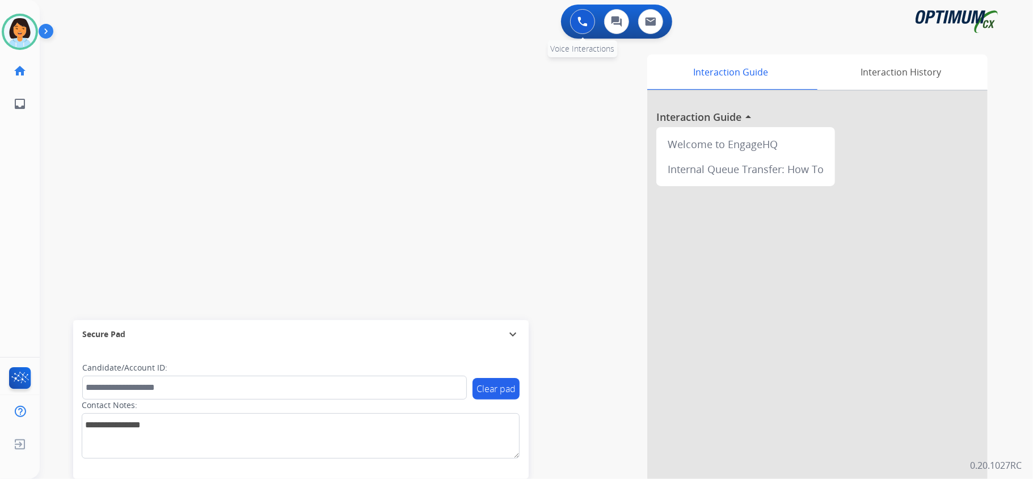
click at [579, 24] on img at bounding box center [583, 21] width 10 height 10
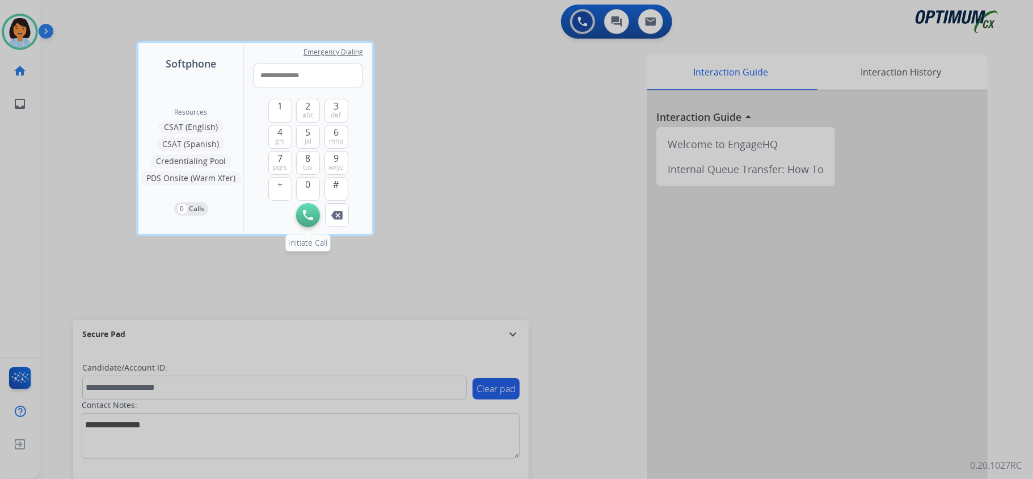
type input "**********"
click at [303, 211] on img at bounding box center [308, 215] width 10 height 10
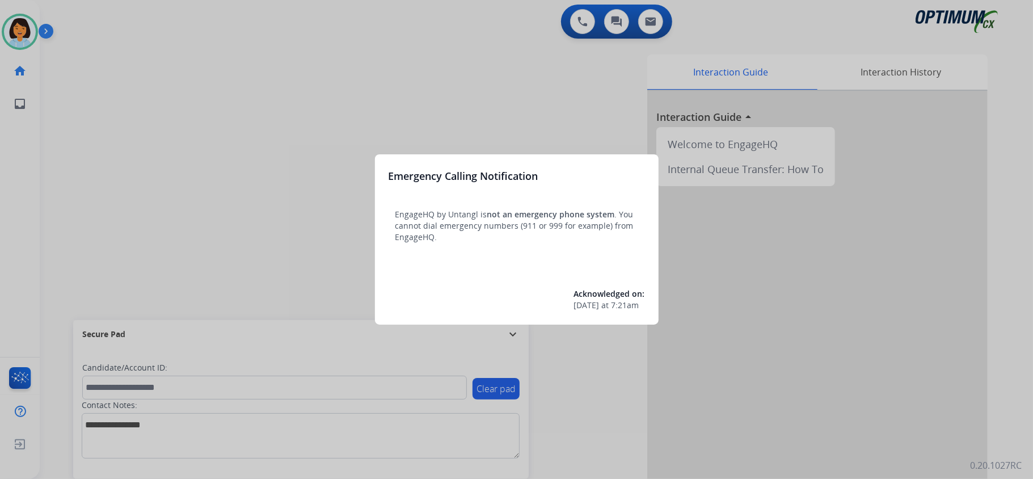
click at [183, 71] on div at bounding box center [516, 239] width 1033 height 479
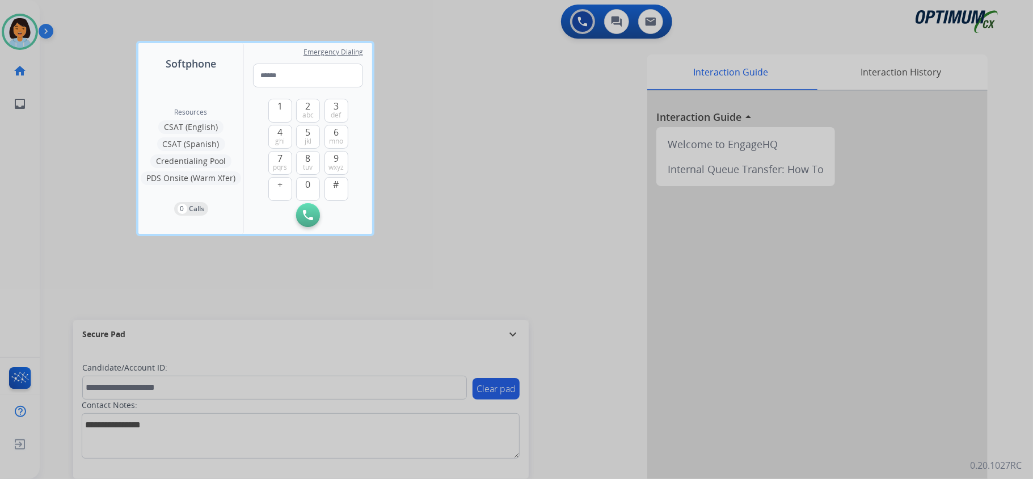
click at [592, 14] on div at bounding box center [516, 239] width 1033 height 479
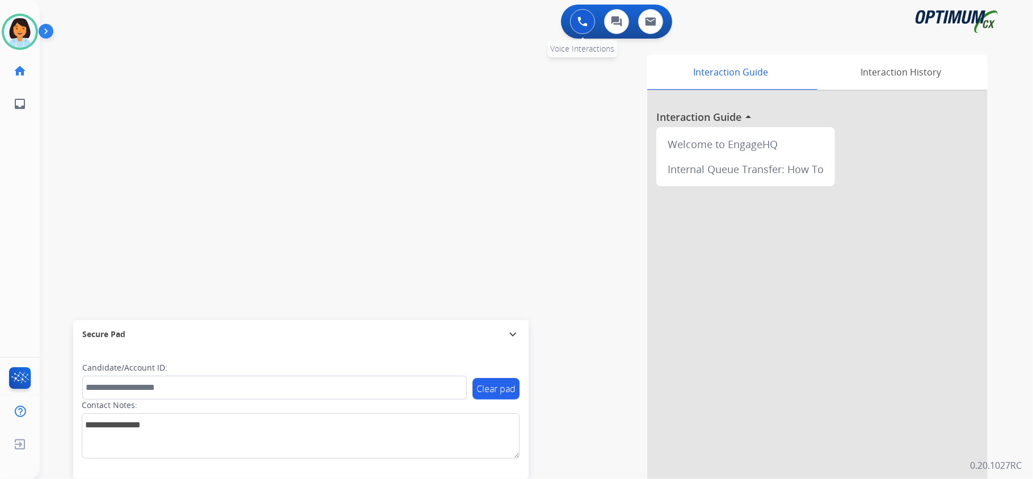
click at [571, 20] on button at bounding box center [582, 21] width 25 height 25
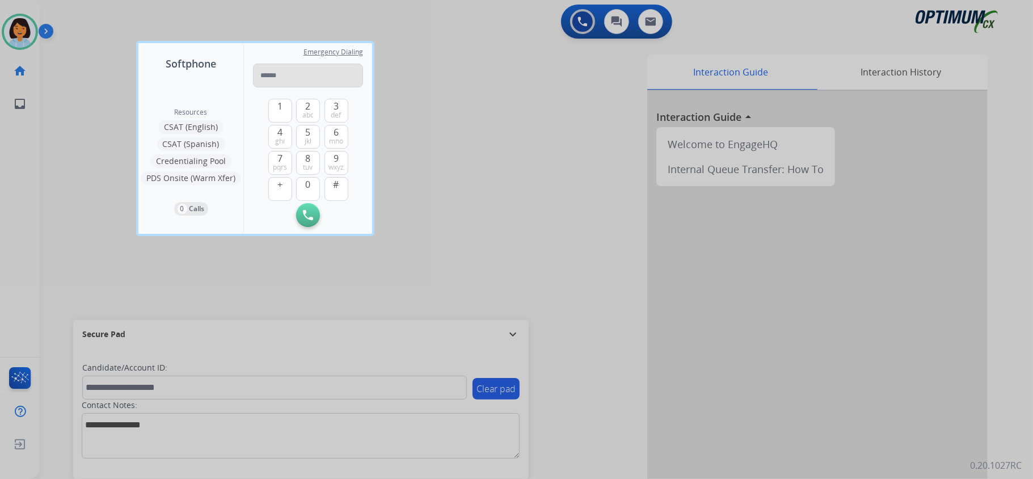
type input "**********"
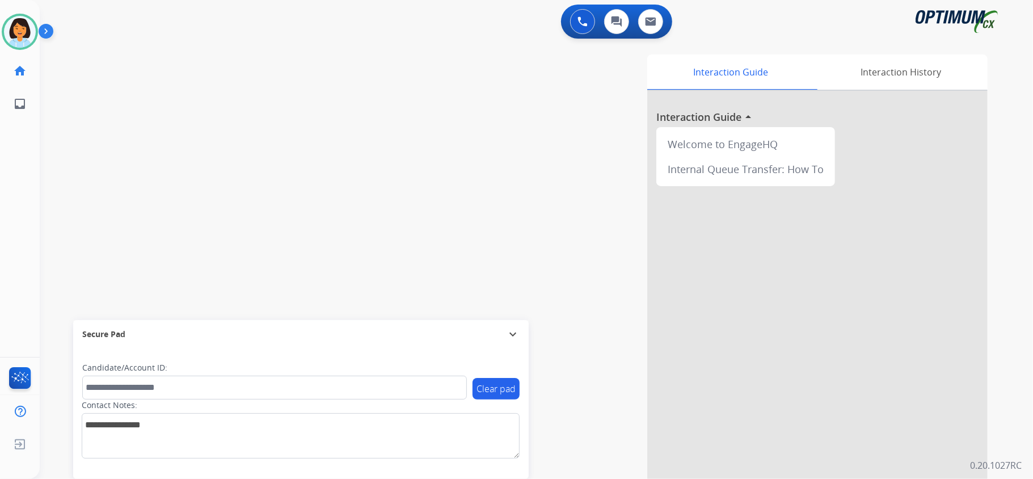
click at [325, 174] on div "swap_horiz Break voice bridge close_fullscreen Connect 3-Way Call merge_type Se…" at bounding box center [523, 277] width 966 height 473
click at [579, 15] on button at bounding box center [582, 21] width 25 height 25
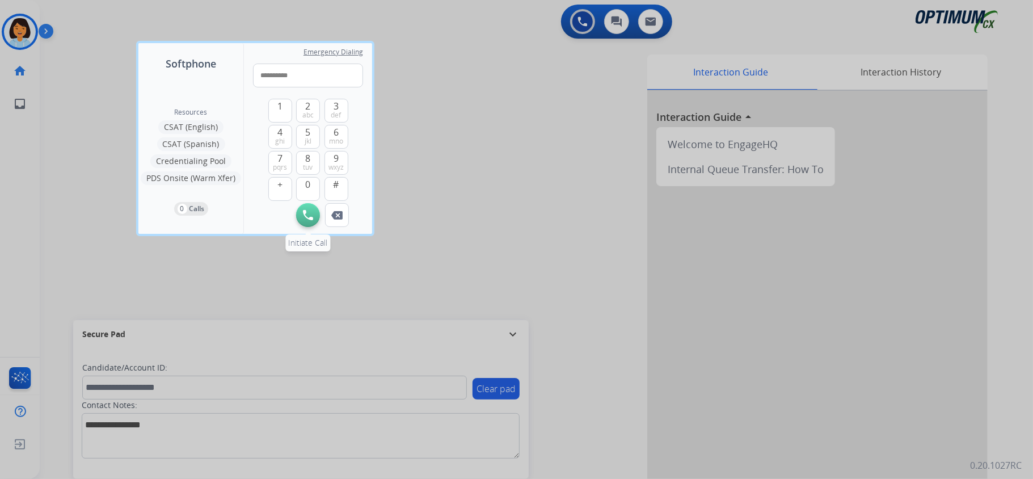
type input "**********"
click at [307, 216] on img at bounding box center [308, 215] width 10 height 10
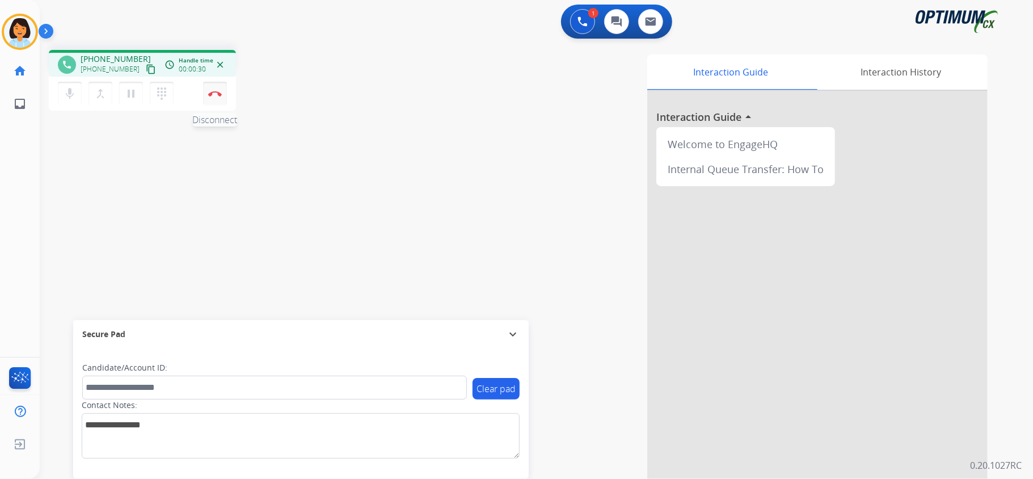
click at [218, 91] on img at bounding box center [215, 94] width 14 height 6
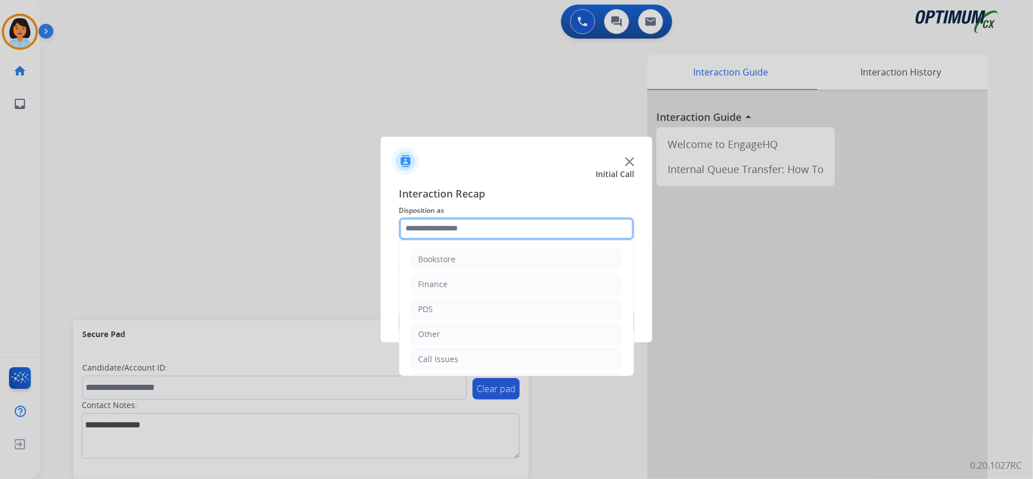
click at [586, 224] on input "text" at bounding box center [516, 228] width 235 height 23
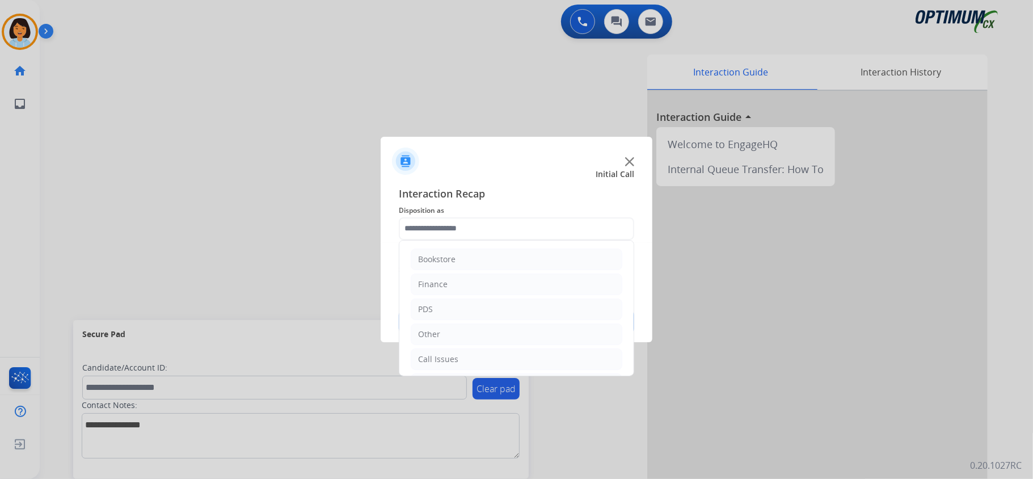
click at [20, 26] on div at bounding box center [516, 239] width 1033 height 479
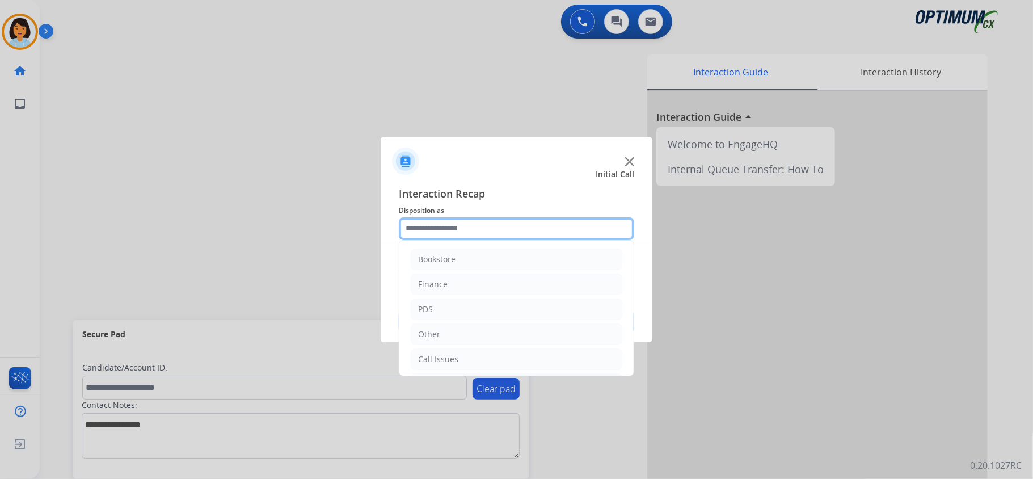
click at [546, 220] on input "text" at bounding box center [516, 228] width 235 height 23
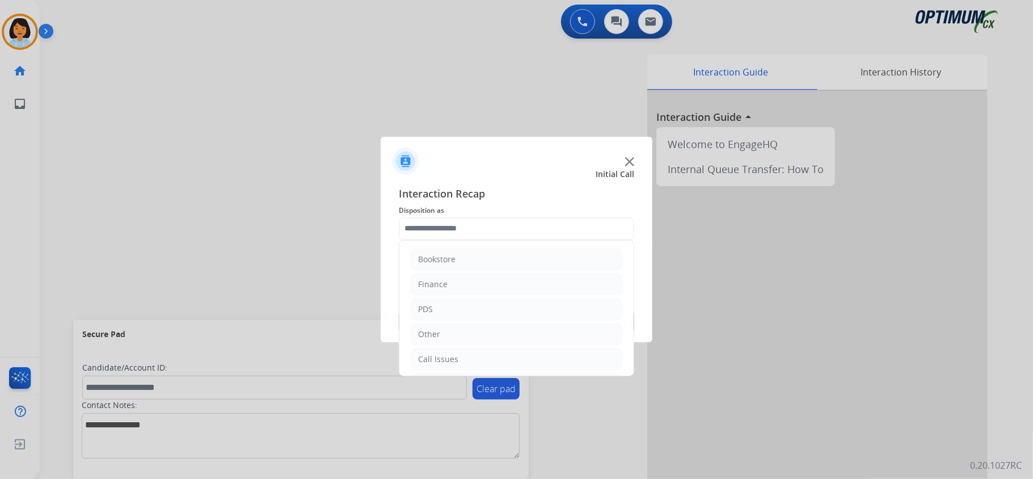
click at [632, 159] on img at bounding box center [629, 161] width 9 height 9
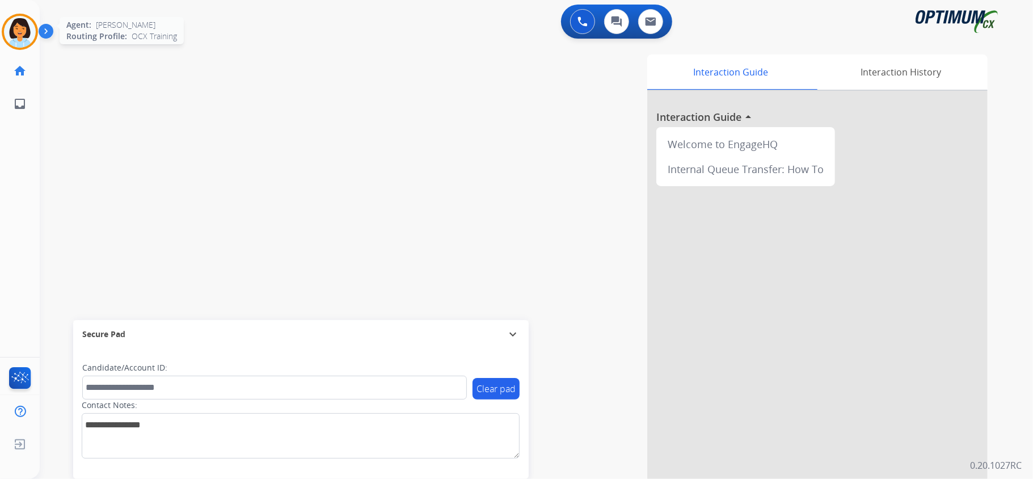
click at [18, 16] on img at bounding box center [20, 32] width 32 height 32
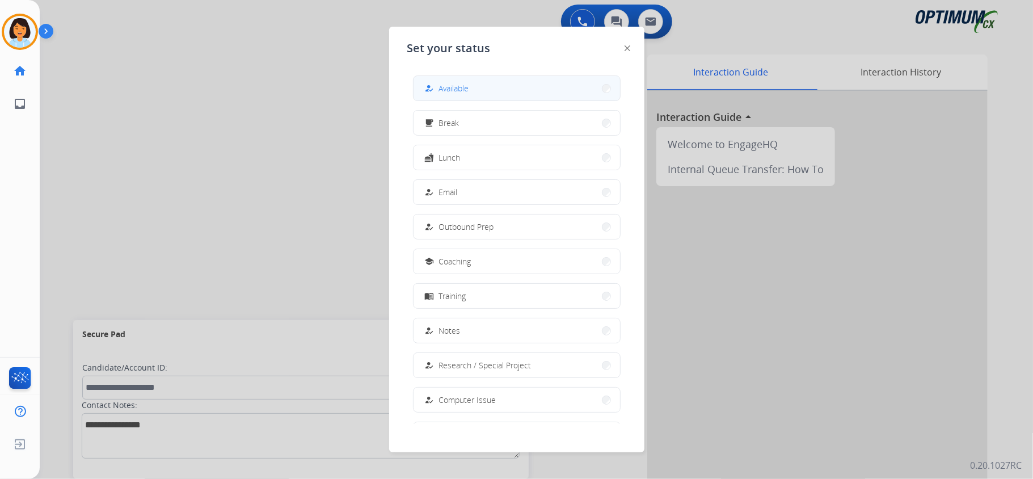
click at [528, 83] on button "how_to_reg Available" at bounding box center [517, 88] width 207 height 24
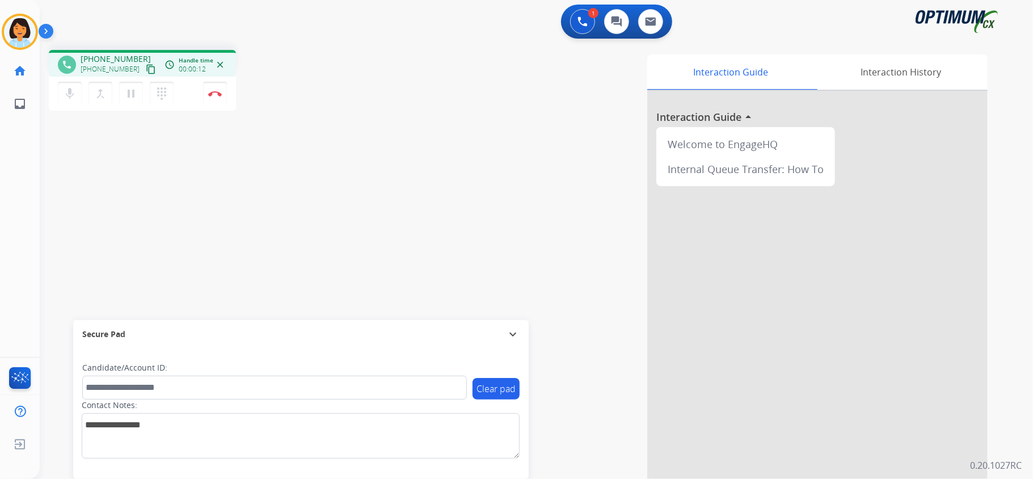
click at [146, 69] on mat-icon "content_copy" at bounding box center [151, 69] width 10 height 10
click at [213, 89] on button "Disconnect" at bounding box center [215, 94] width 24 height 24
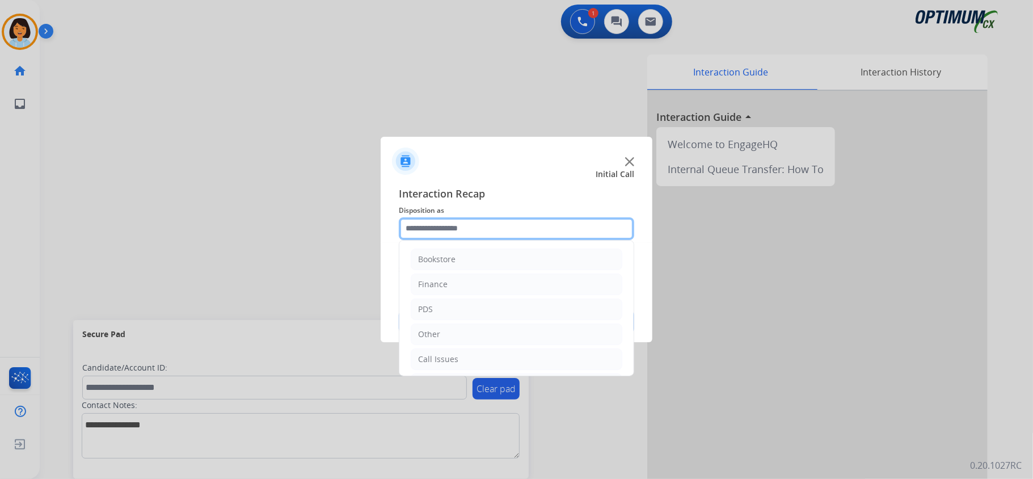
click at [495, 229] on input "text" at bounding box center [516, 228] width 235 height 23
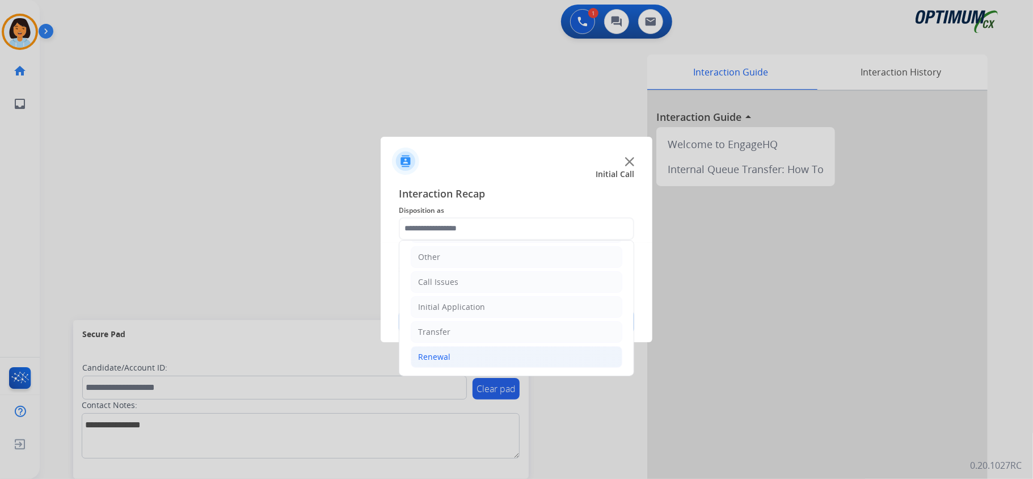
click at [449, 355] on div "Renewal" at bounding box center [434, 356] width 32 height 11
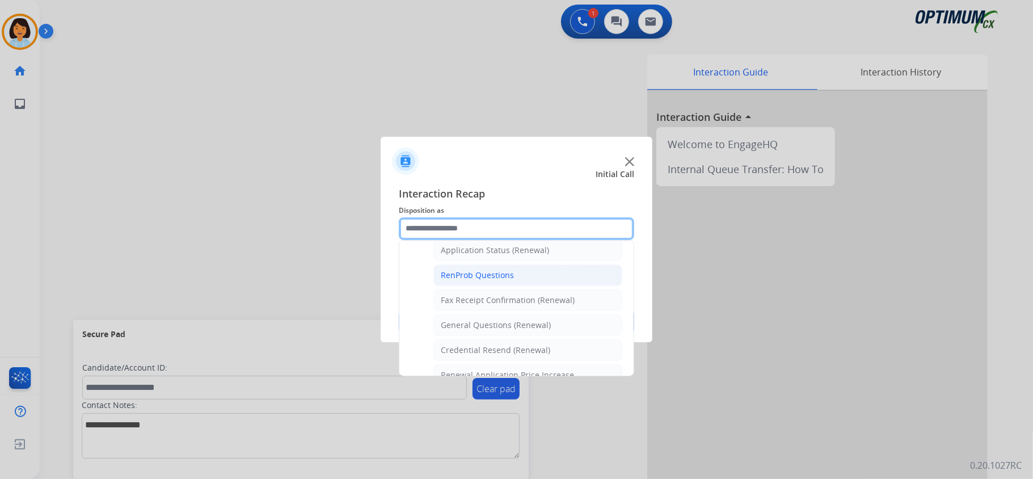
scroll to position [307, 0]
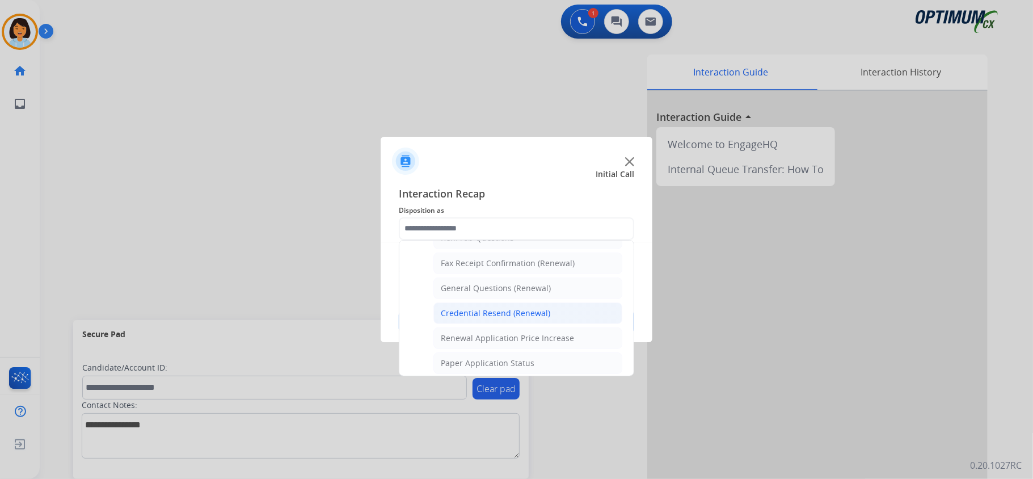
click at [500, 319] on div "Credential Resend (Renewal)" at bounding box center [496, 313] width 110 height 11
type input "**********"
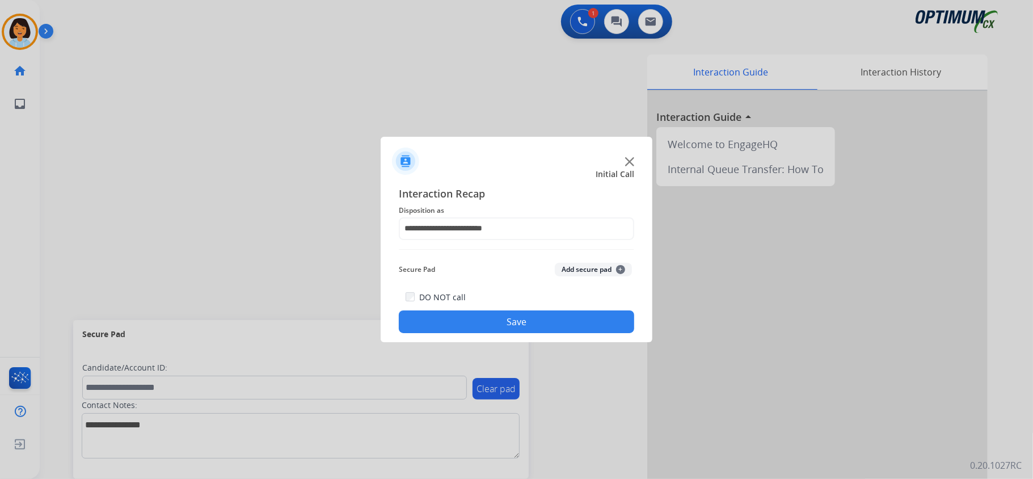
click at [504, 325] on button "Save" at bounding box center [516, 321] width 235 height 23
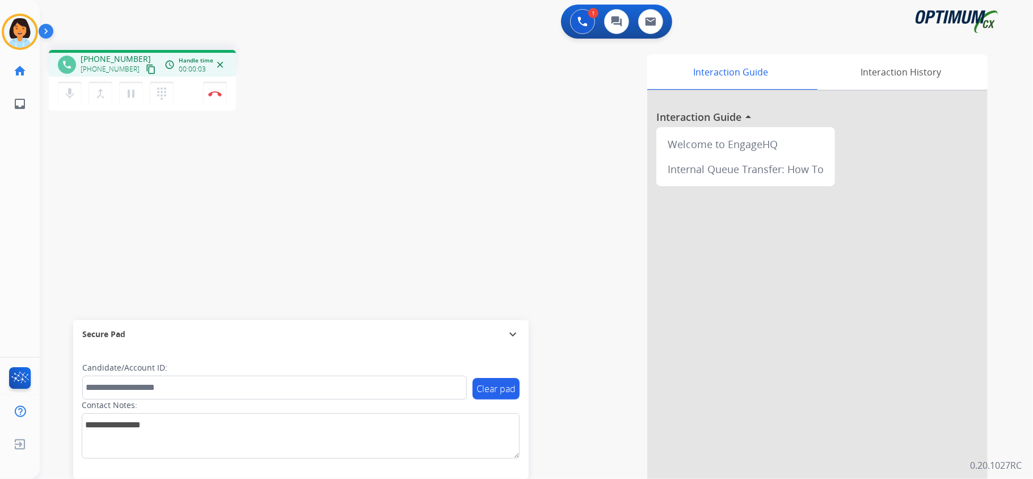
click at [146, 68] on mat-icon "content_copy" at bounding box center [151, 69] width 10 height 10
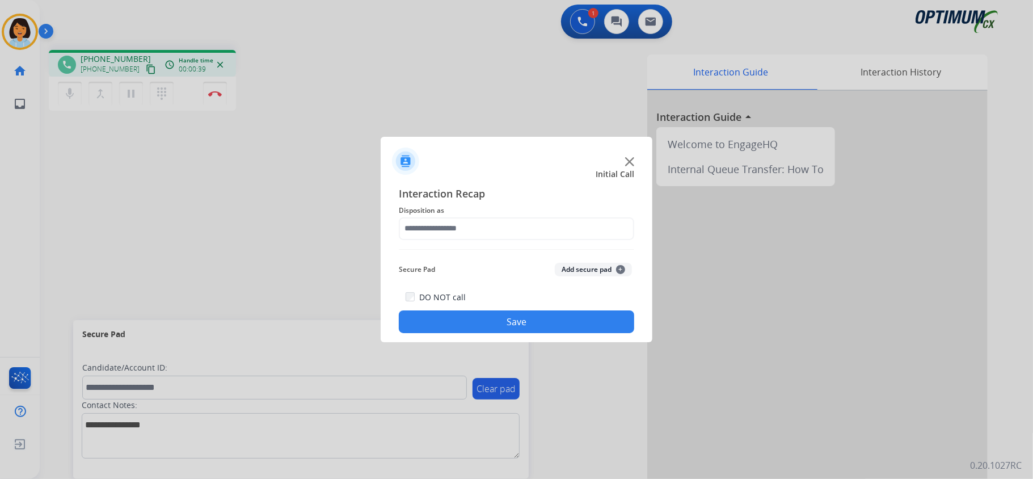
click at [633, 166] on div at bounding box center [517, 157] width 272 height 40
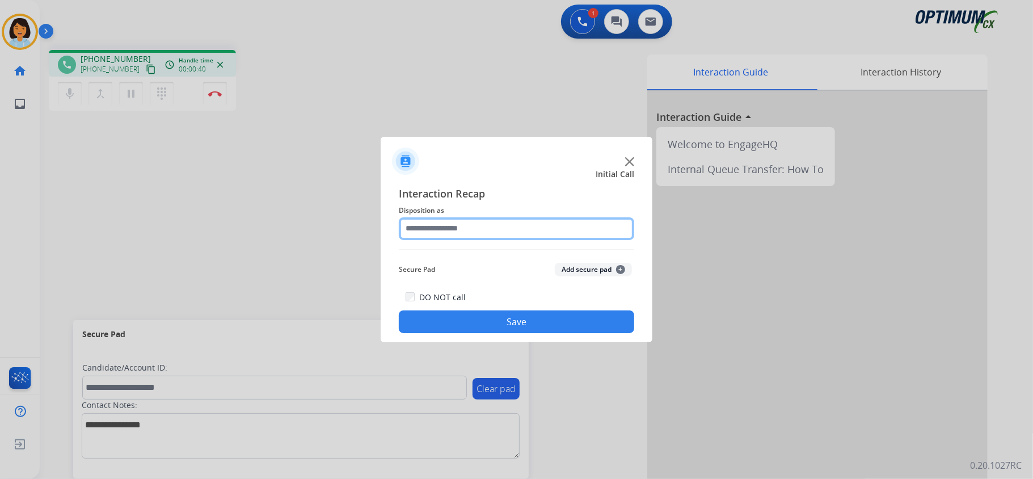
click at [586, 225] on input "text" at bounding box center [516, 228] width 235 height 23
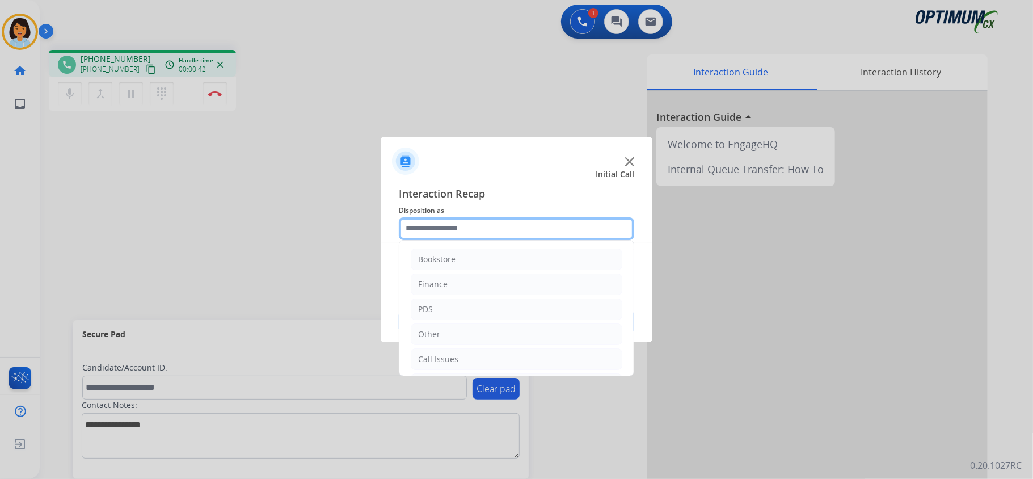
scroll to position [80, 0]
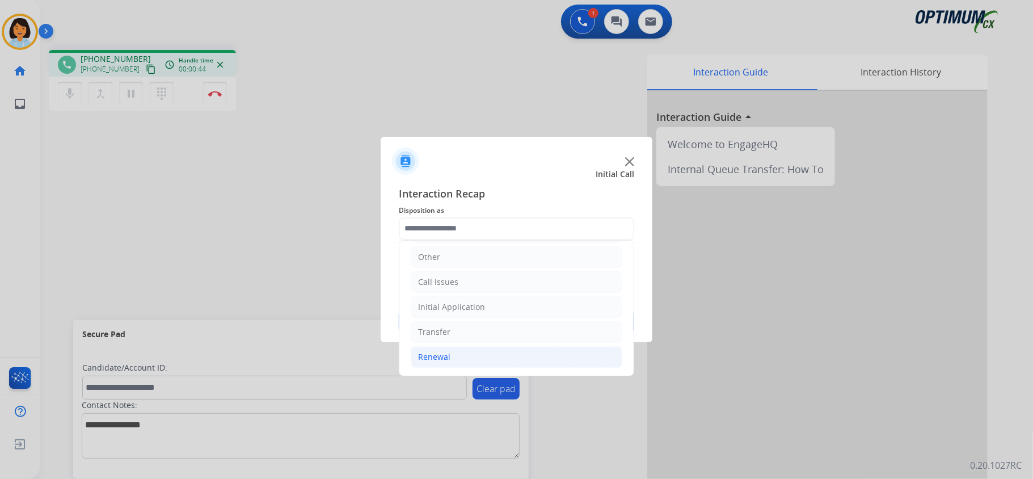
click at [500, 353] on li "Renewal" at bounding box center [517, 357] width 212 height 22
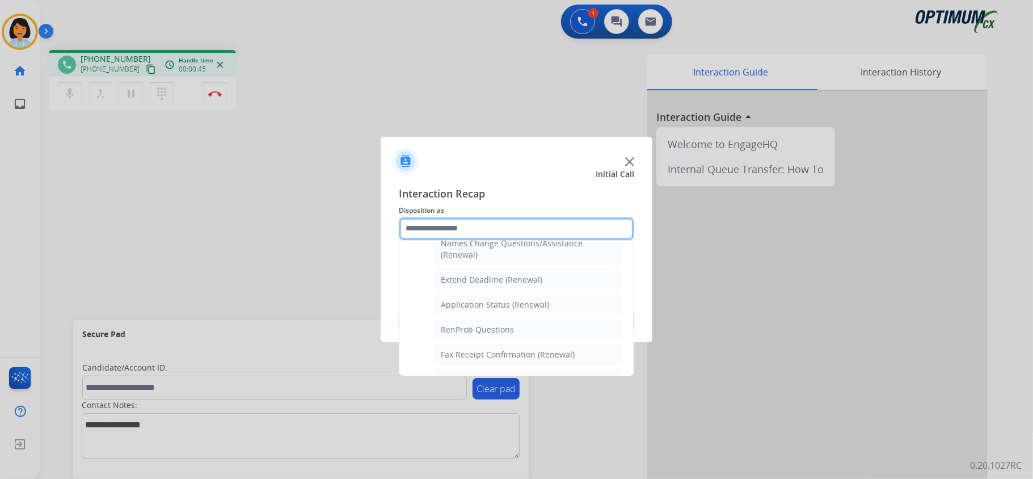
scroll to position [218, 0]
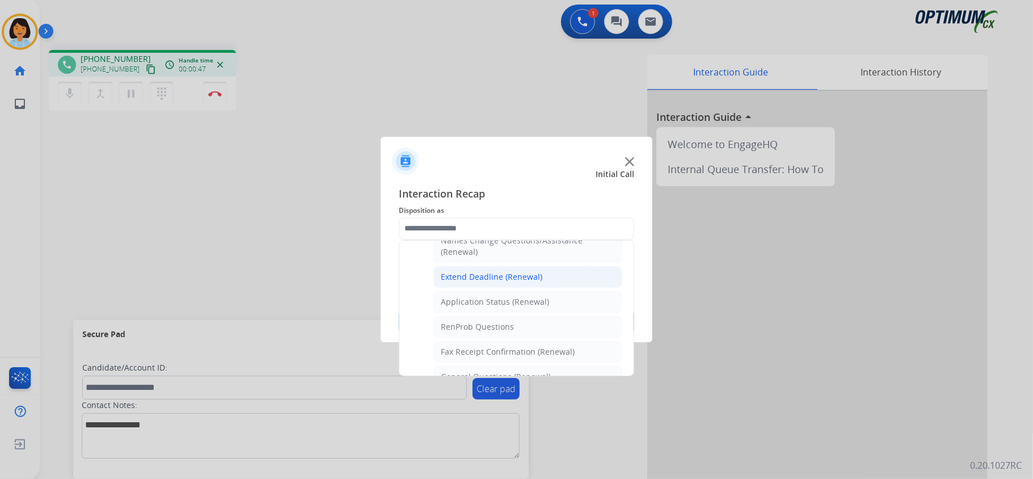
click at [498, 283] on div "Extend Deadline (Renewal)" at bounding box center [492, 276] width 102 height 11
type input "**********"
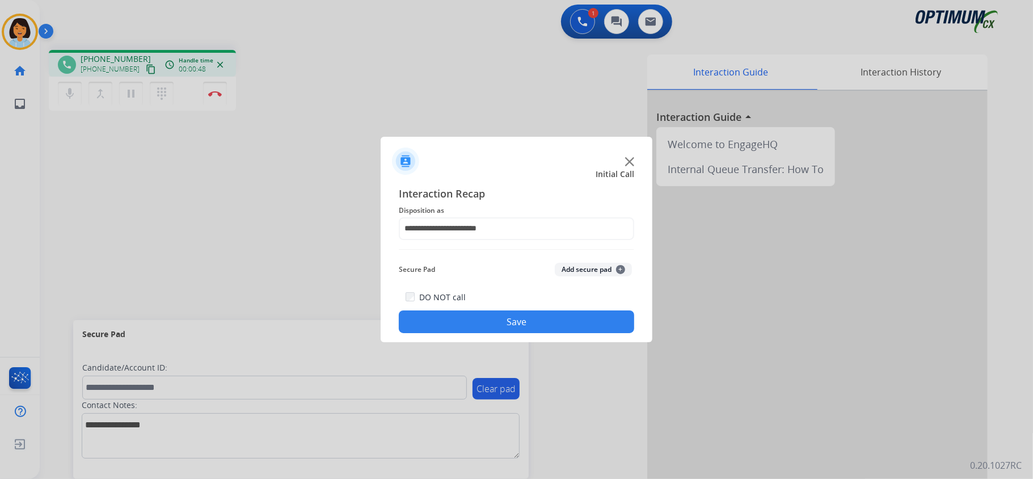
click at [498, 325] on button "Save" at bounding box center [516, 321] width 235 height 23
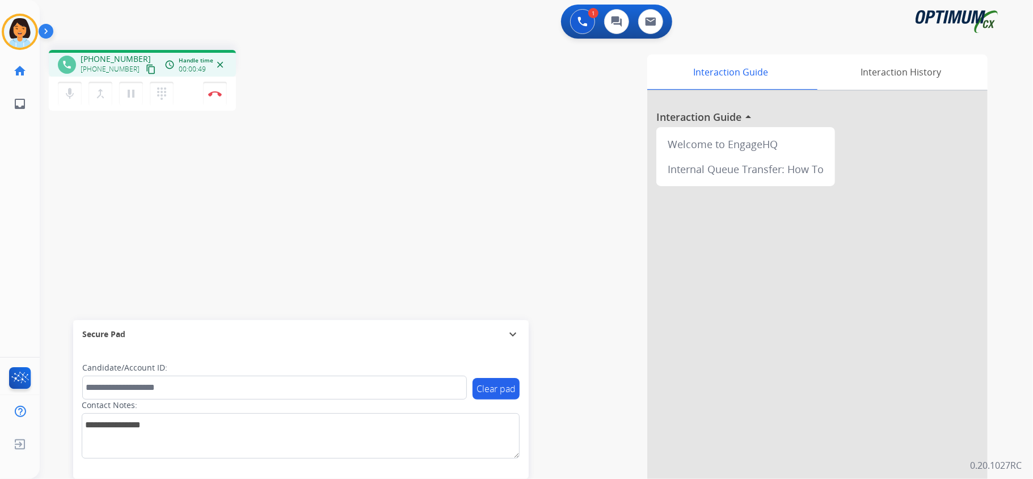
click at [146, 66] on mat-icon "content_copy" at bounding box center [151, 69] width 10 height 10
click at [213, 94] on img at bounding box center [215, 94] width 14 height 6
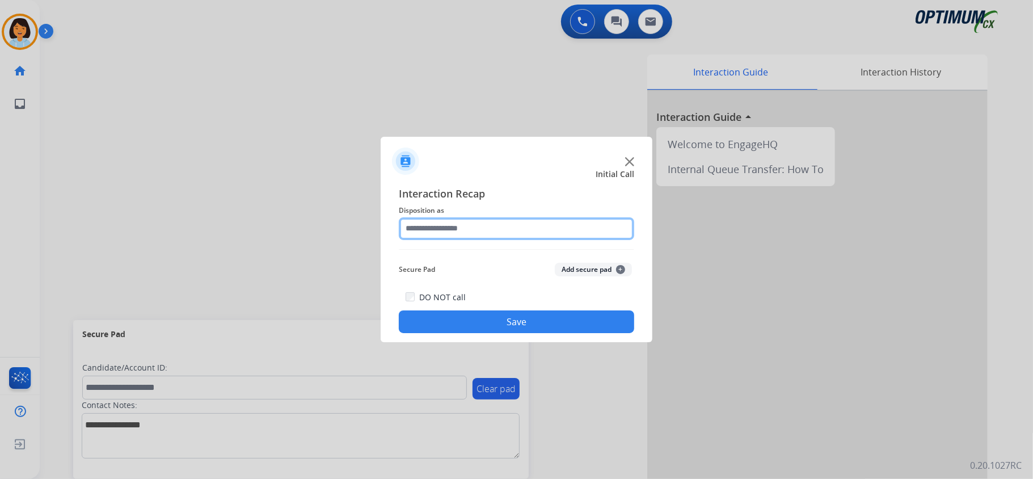
click at [538, 230] on input "text" at bounding box center [516, 228] width 235 height 23
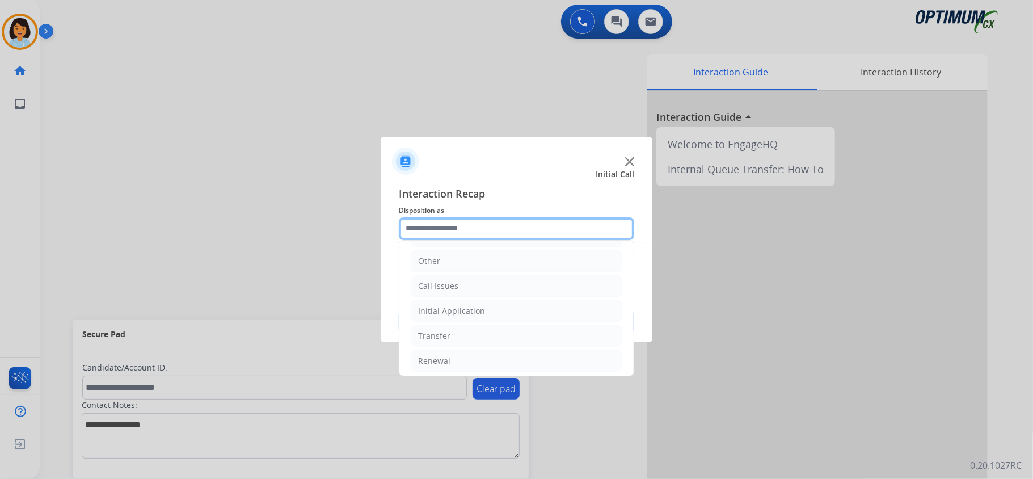
scroll to position [80, 0]
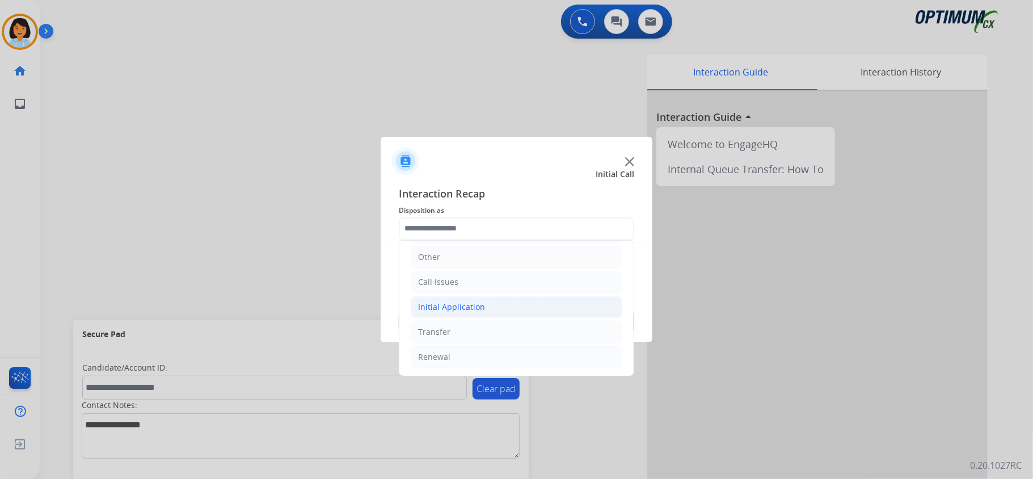
click at [516, 305] on li "Initial Application" at bounding box center [517, 307] width 212 height 22
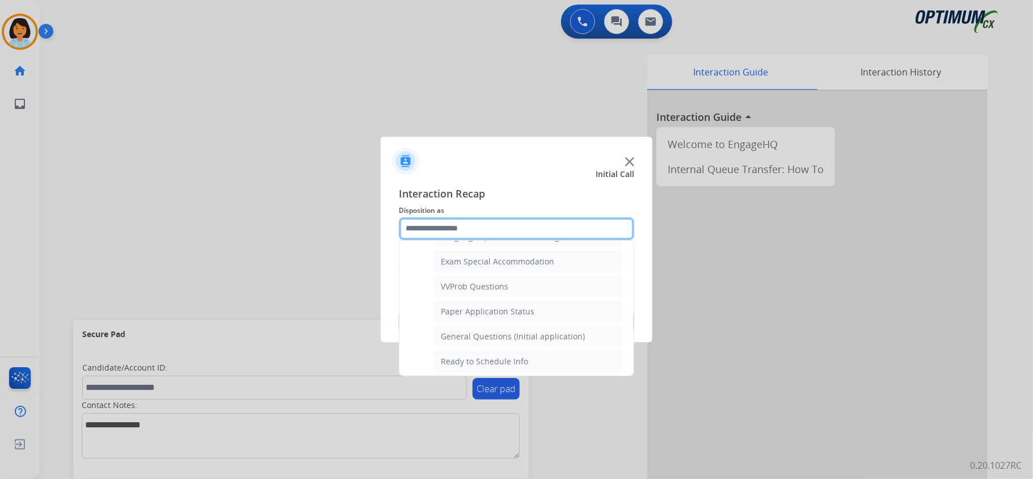
scroll to position [588, 0]
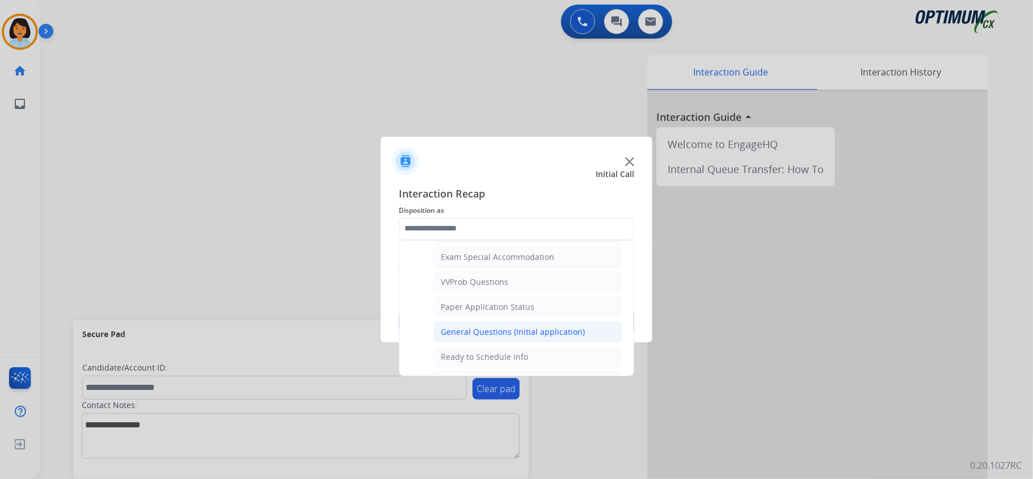
click at [548, 332] on li "General Questions (Initial application)" at bounding box center [527, 332] width 189 height 22
type input "**********"
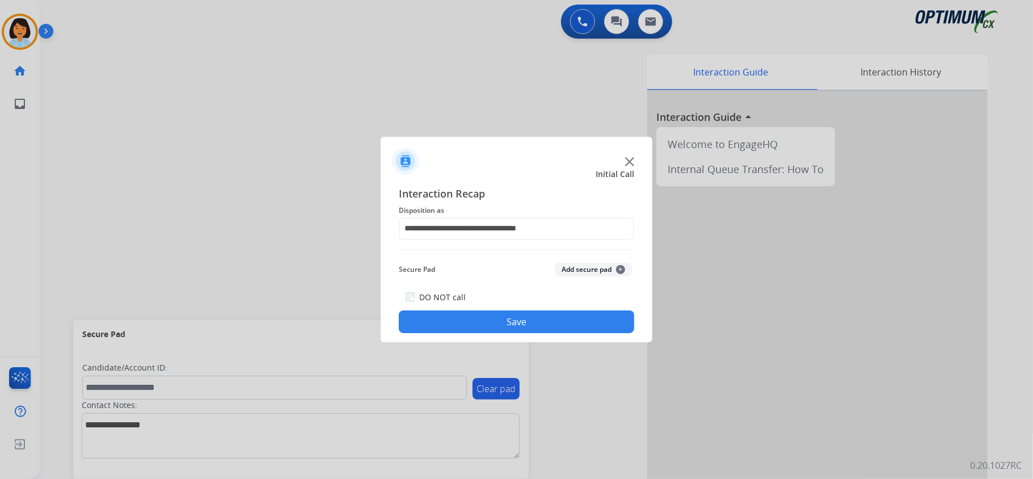
click at [532, 318] on button "Save" at bounding box center [516, 321] width 235 height 23
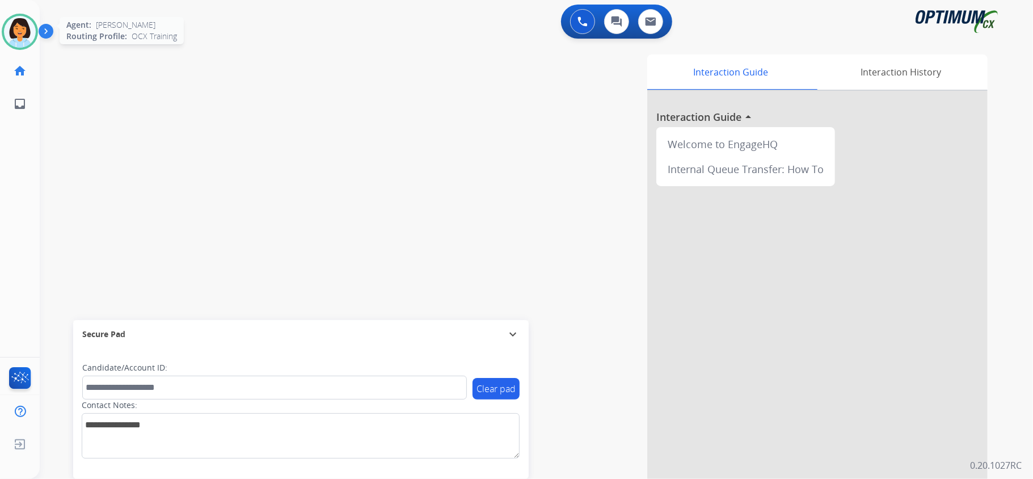
click at [12, 23] on img at bounding box center [20, 32] width 32 height 32
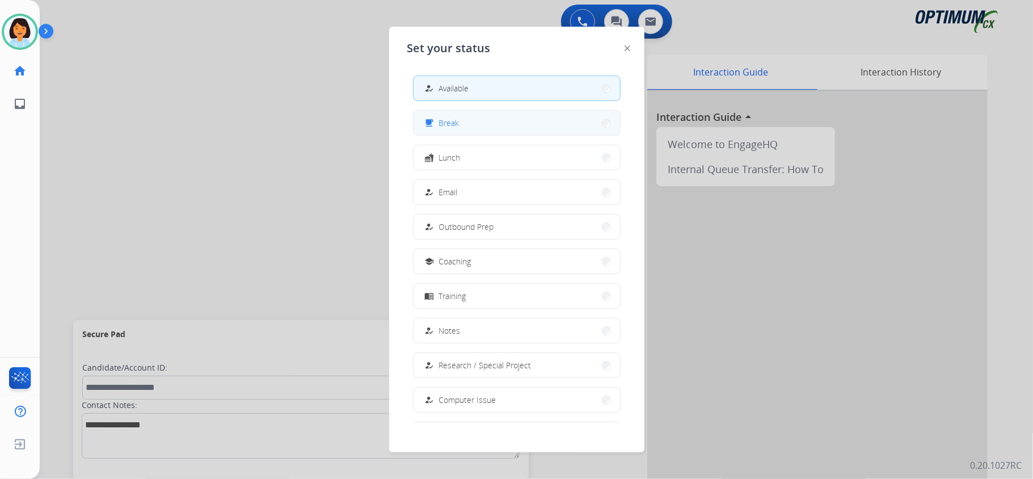
click at [453, 118] on span "Break" at bounding box center [449, 123] width 20 height 12
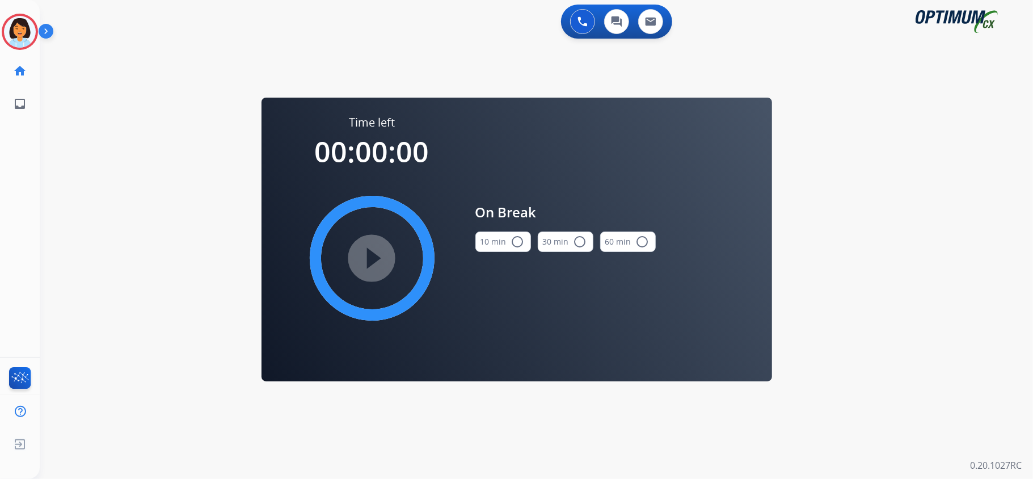
click at [512, 239] on mat-icon "radio_button_unchecked" at bounding box center [518, 242] width 14 height 14
click at [375, 262] on mat-icon "play_circle_filled" at bounding box center [372, 258] width 14 height 14
click at [27, 35] on icon at bounding box center [20, 32] width 37 height 37
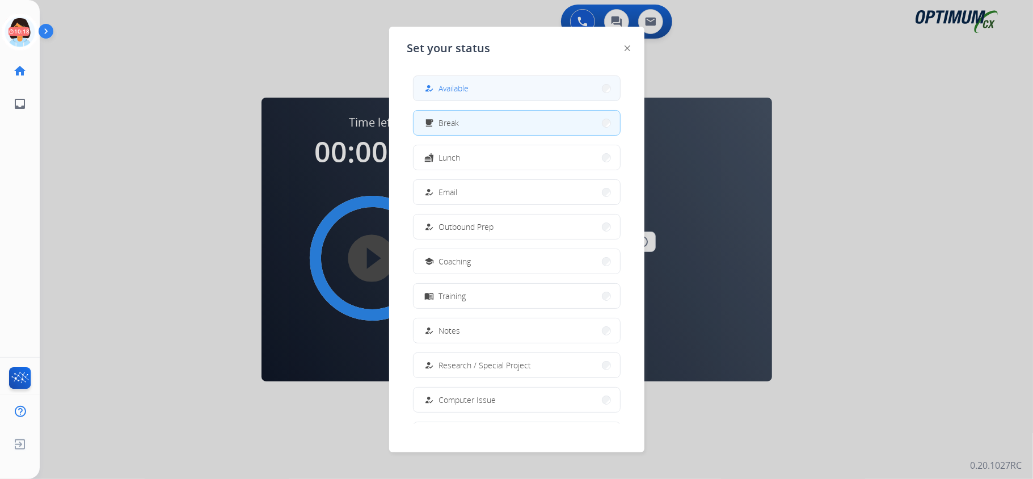
click at [464, 87] on span "Available" at bounding box center [454, 88] width 30 height 12
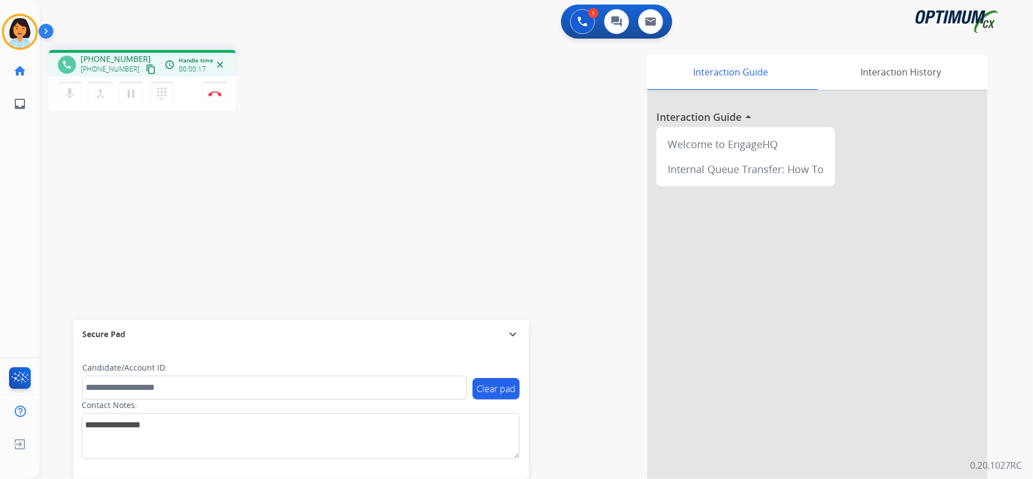
click at [144, 74] on button "content_copy" at bounding box center [151, 69] width 14 height 14
click at [146, 69] on mat-icon "content_copy" at bounding box center [151, 69] width 10 height 10
click at [217, 91] on img at bounding box center [215, 94] width 14 height 6
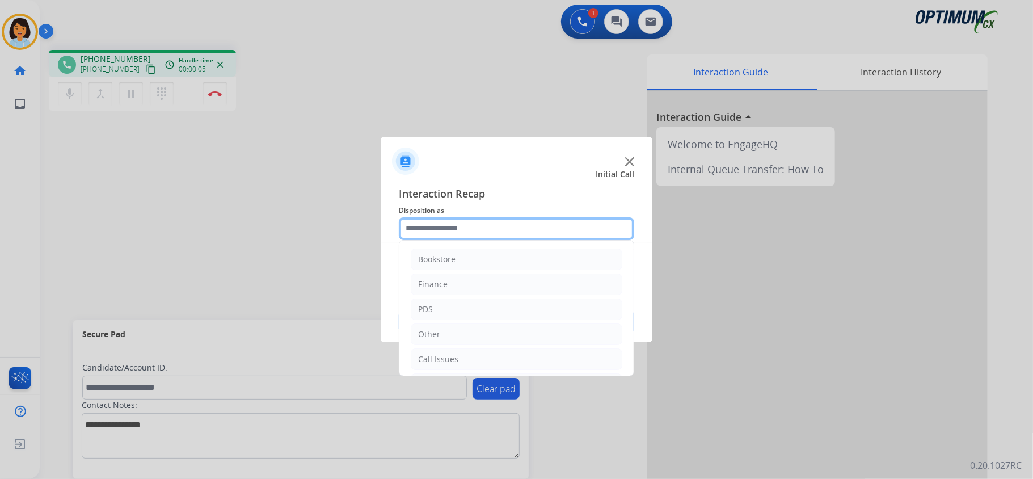
click at [541, 230] on input "text" at bounding box center [516, 228] width 235 height 23
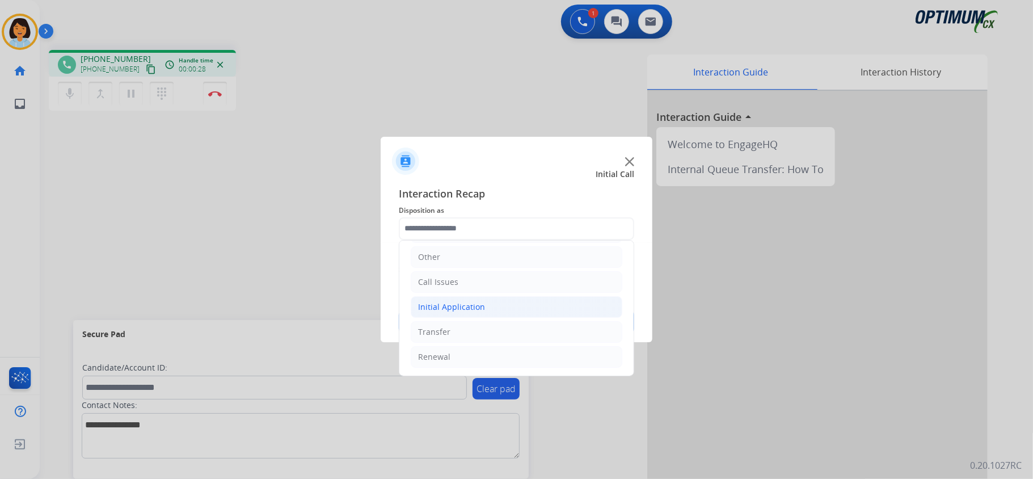
click at [464, 302] on div "Initial Application" at bounding box center [451, 306] width 67 height 11
click at [456, 352] on div "Appeals" at bounding box center [456, 353] width 31 height 11
type input "*******"
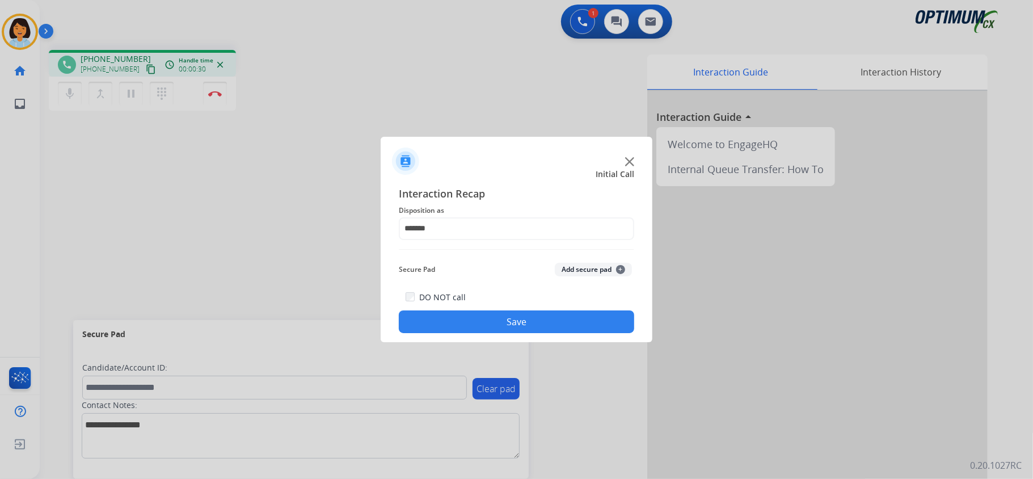
click at [457, 318] on button "Save" at bounding box center [516, 321] width 235 height 23
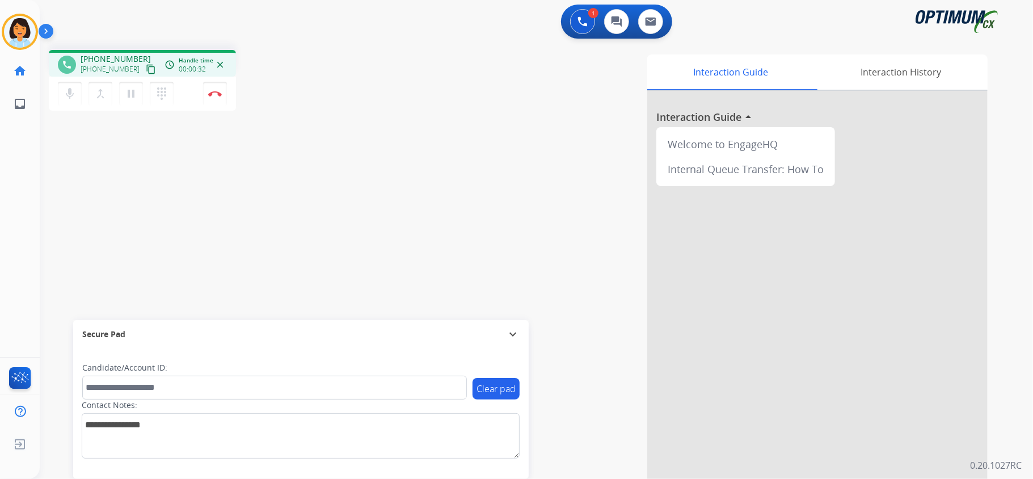
click at [146, 71] on mat-icon "content_copy" at bounding box center [151, 69] width 10 height 10
click at [212, 92] on img at bounding box center [215, 94] width 14 height 6
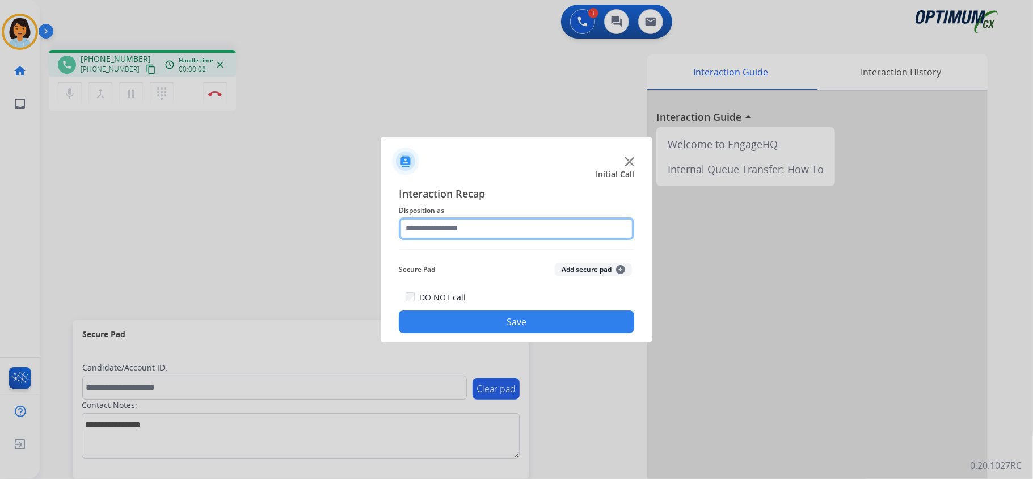
click at [549, 228] on input "text" at bounding box center [516, 228] width 235 height 23
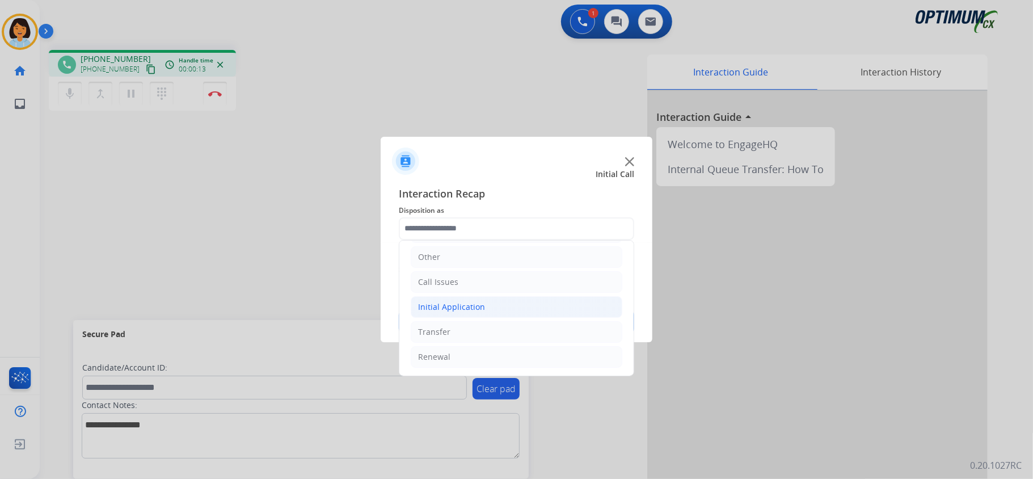
click at [483, 303] on li "Initial Application" at bounding box center [517, 307] width 212 height 22
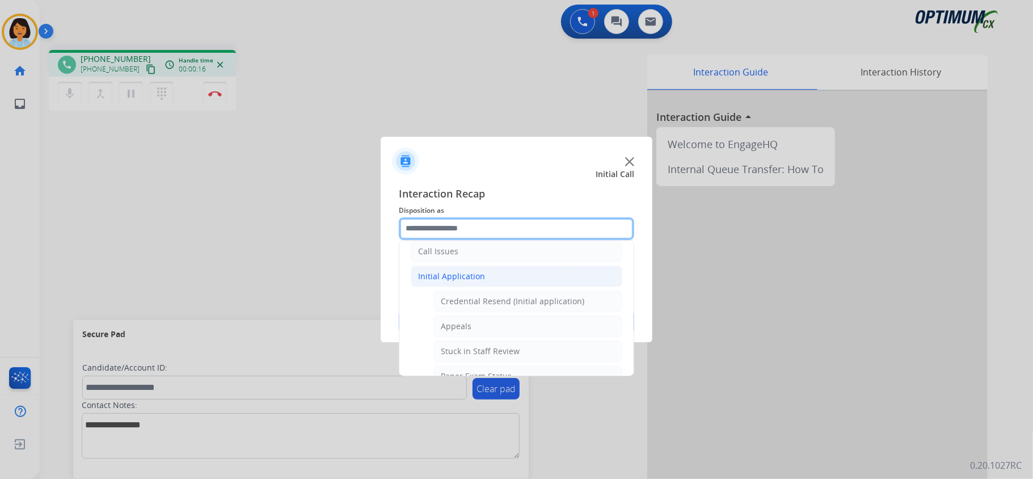
scroll to position [113, 0]
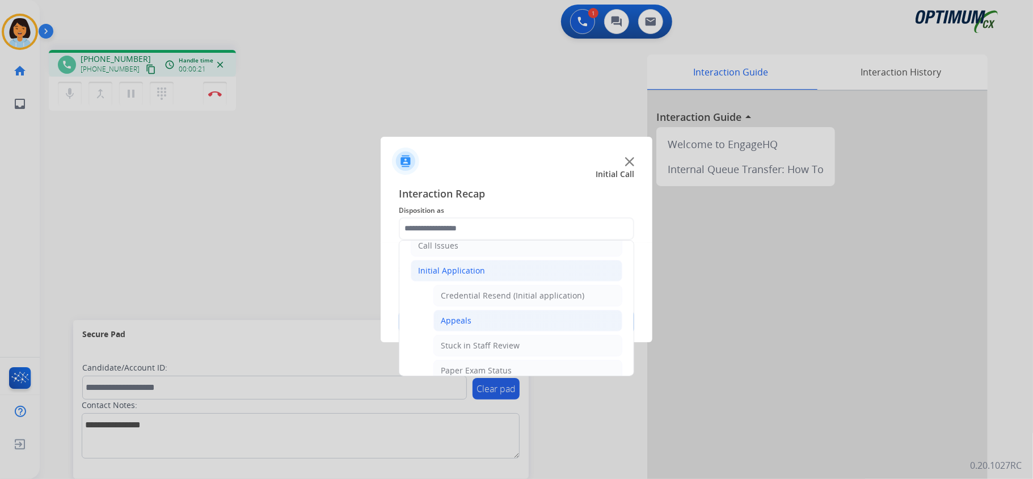
click at [480, 318] on li "Appeals" at bounding box center [527, 321] width 189 height 22
type input "*******"
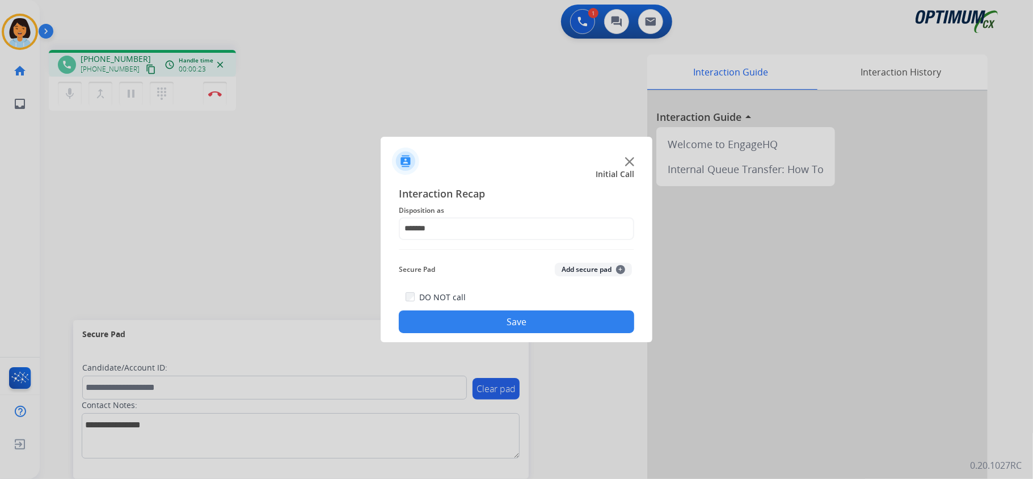
click at [459, 323] on button "Save" at bounding box center [516, 321] width 235 height 23
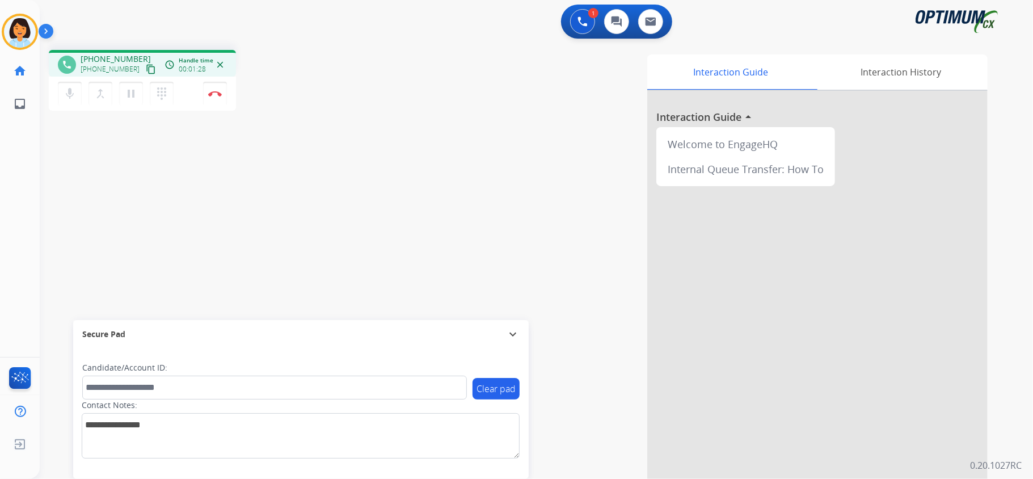
click at [146, 69] on mat-icon "content_copy" at bounding box center [151, 69] width 10 height 10
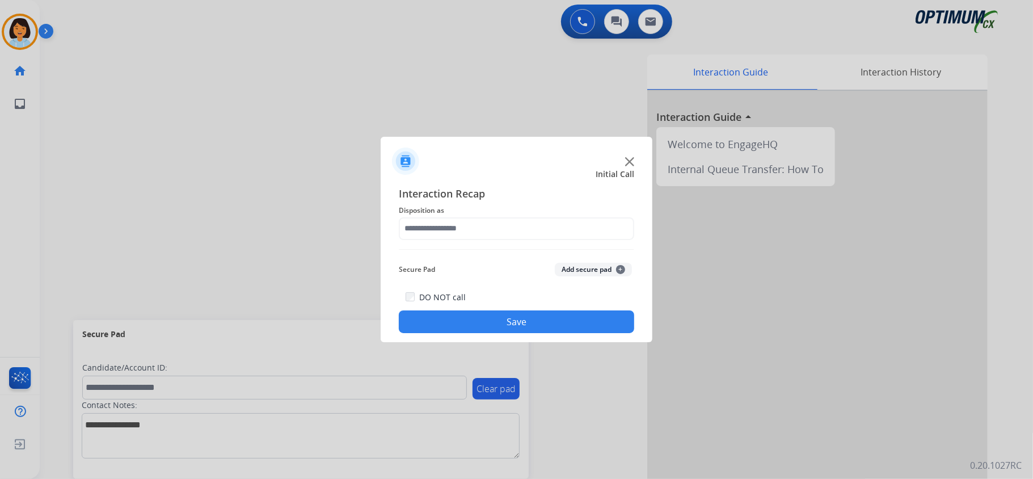
click at [16, 39] on div at bounding box center [516, 239] width 1033 height 479
click at [629, 160] on img at bounding box center [629, 161] width 9 height 9
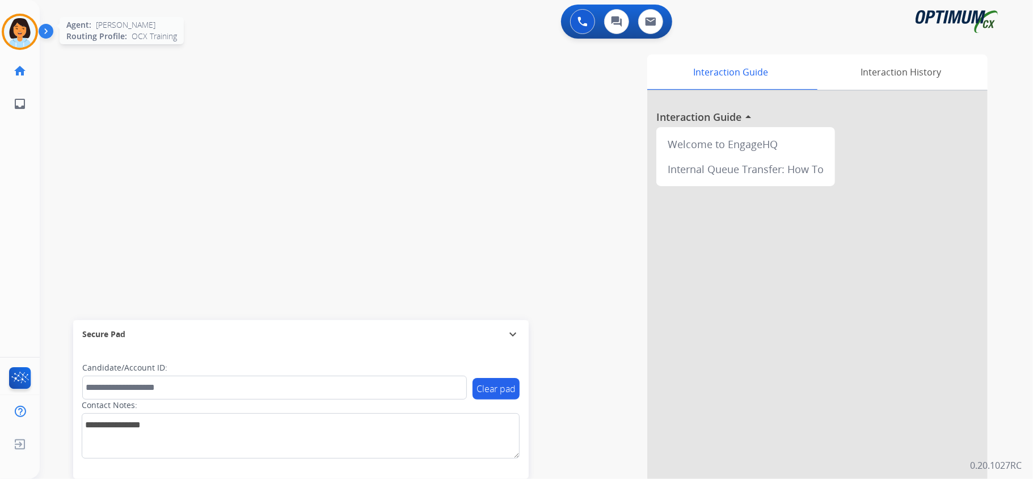
click at [19, 27] on img at bounding box center [20, 32] width 32 height 32
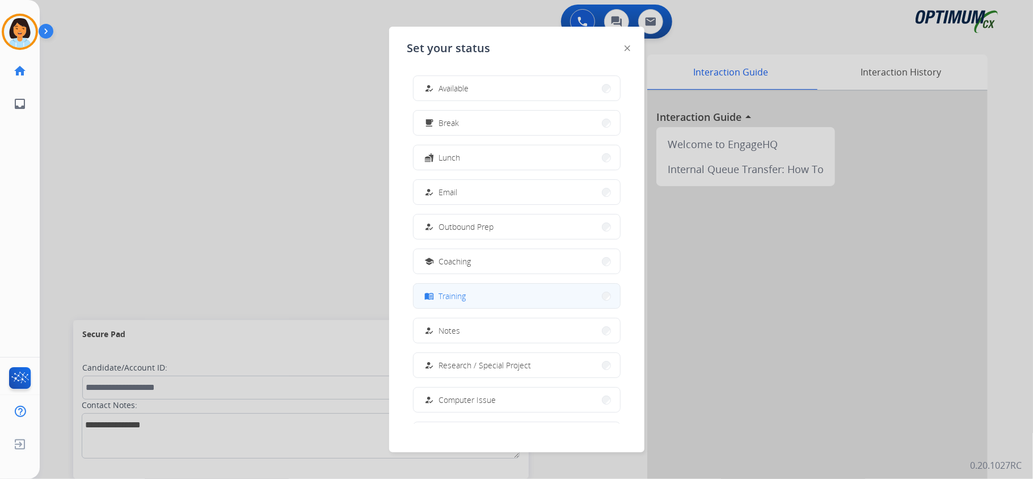
click at [557, 293] on button "menu_book Training" at bounding box center [517, 296] width 207 height 24
